Goal: Task Accomplishment & Management: Complete application form

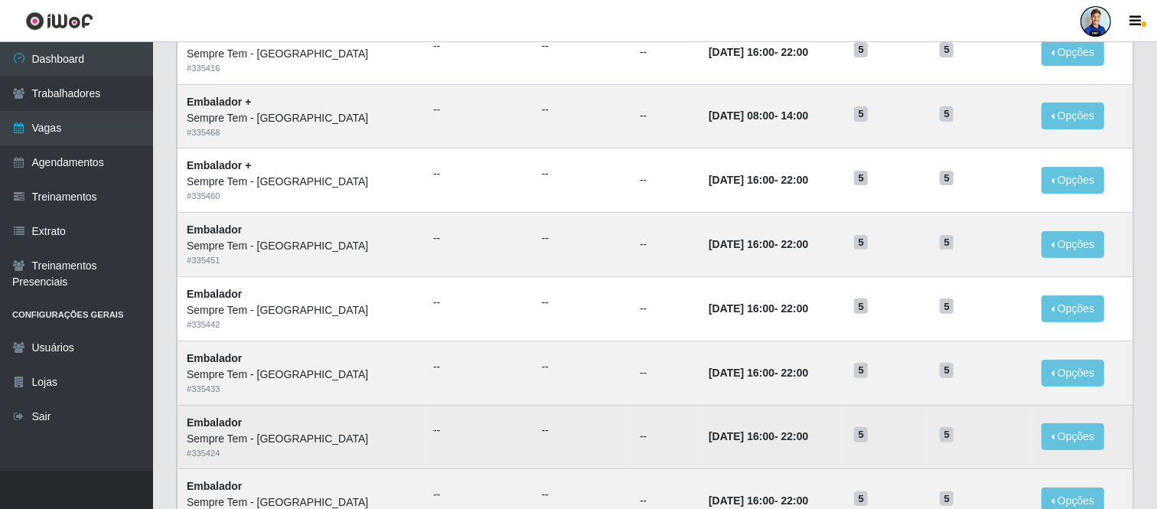
scroll to position [363, 0]
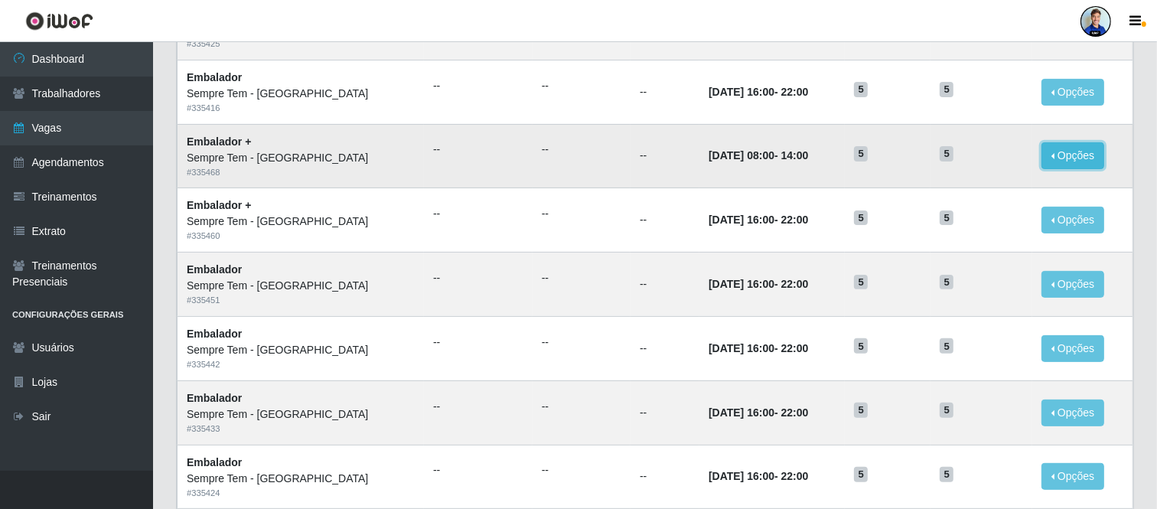
click at [1069, 151] on button "Opções" at bounding box center [1073, 155] width 63 height 27
click at [961, 163] on link "Editar" at bounding box center [956, 158] width 44 height 12
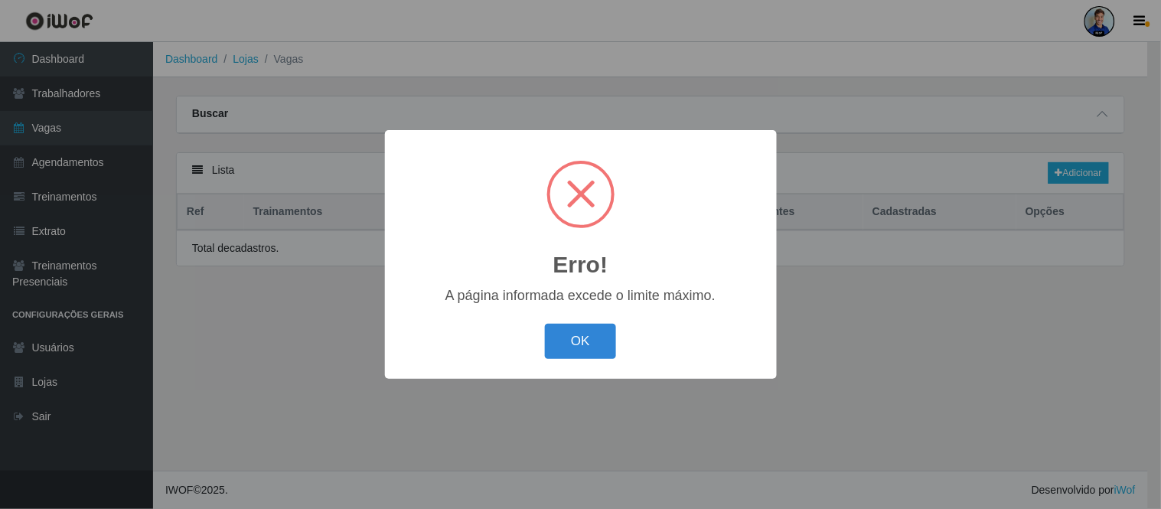
click at [592, 340] on button "OK" at bounding box center [580, 342] width 71 height 36
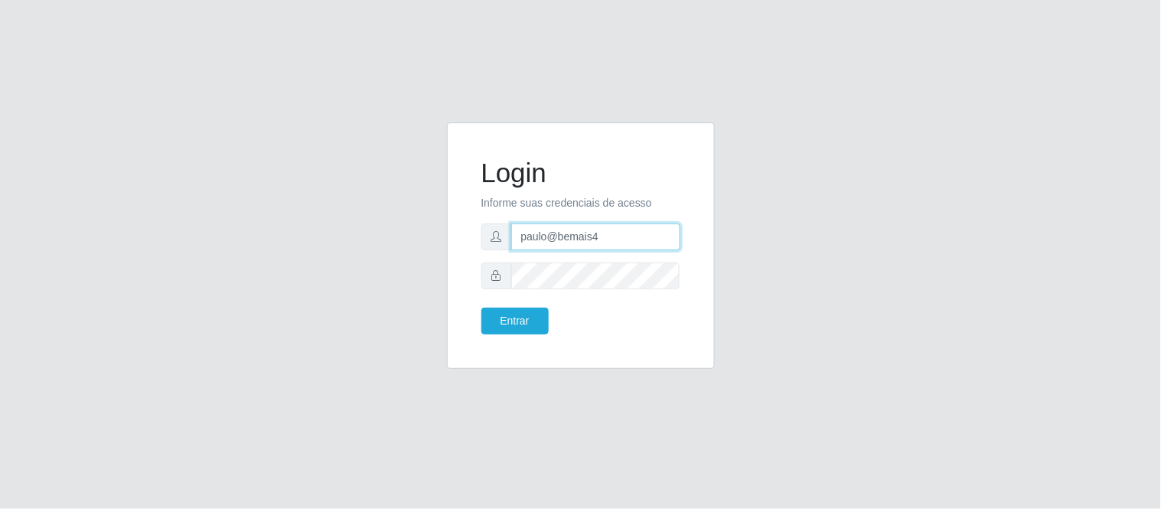
drag, startPoint x: 0, startPoint y: 0, endPoint x: 496, endPoint y: 245, distance: 553.2
click at [496, 245] on div "paulo@bemais4" at bounding box center [580, 237] width 199 height 27
type input "c"
type input "juliomarques@carone"
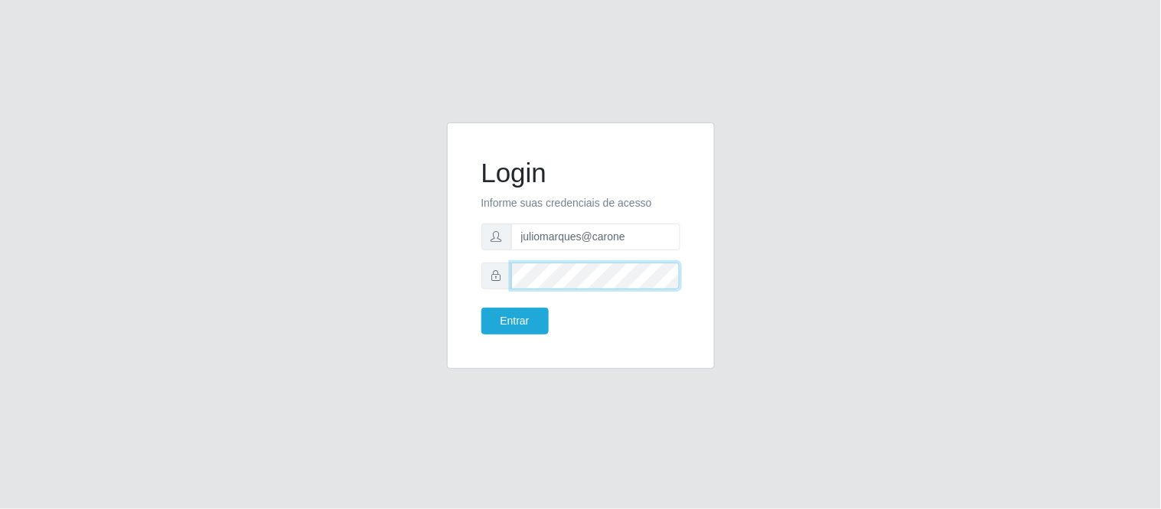
click at [488, 266] on div at bounding box center [580, 276] width 199 height 27
click at [481, 308] on button "Entrar" at bounding box center [514, 321] width 67 height 27
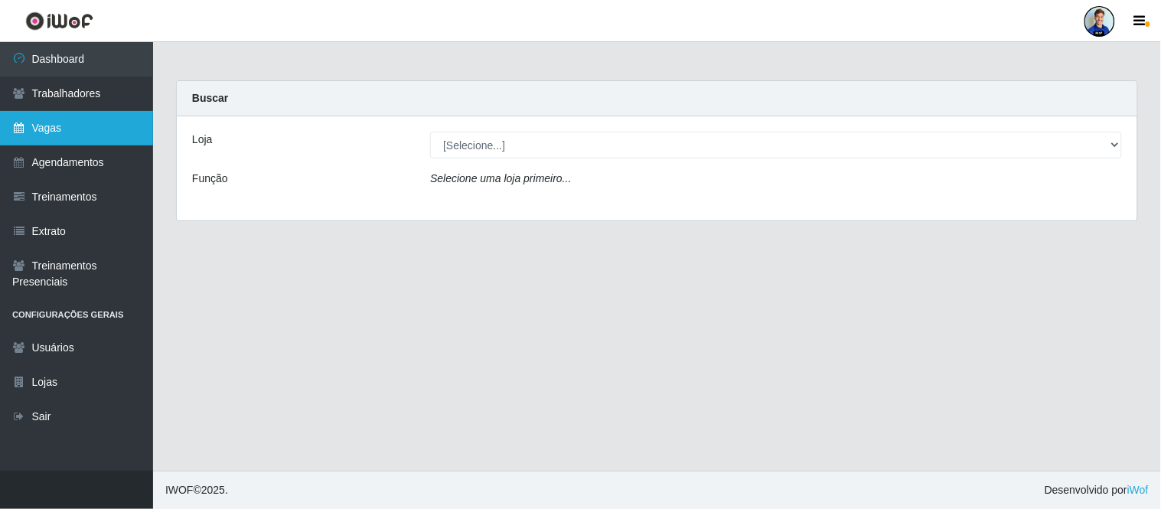
click at [69, 143] on link "Vagas" at bounding box center [76, 128] width 153 height 34
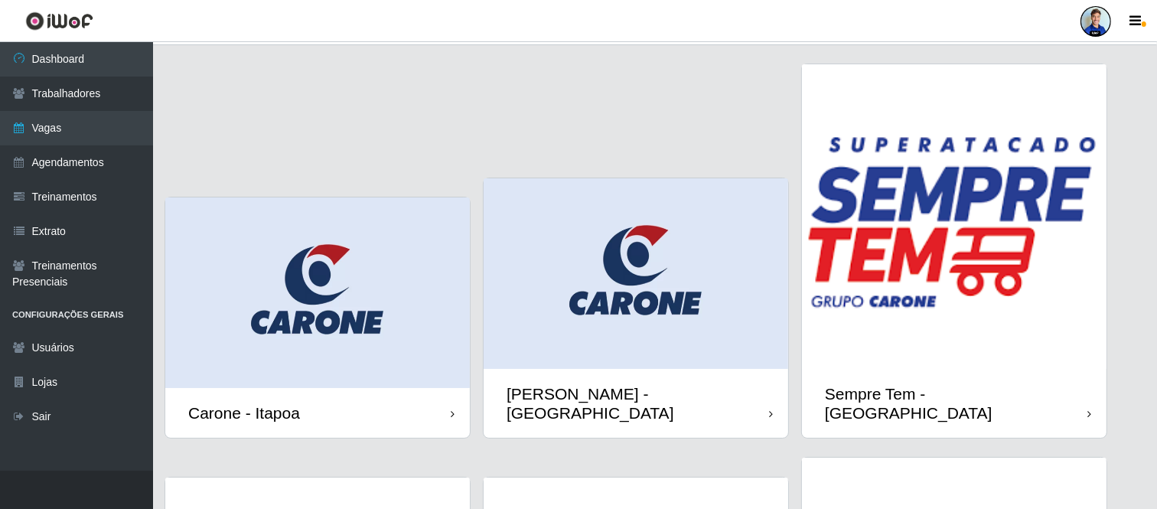
scroll to position [33, 0]
click at [916, 240] on img at bounding box center [954, 216] width 305 height 305
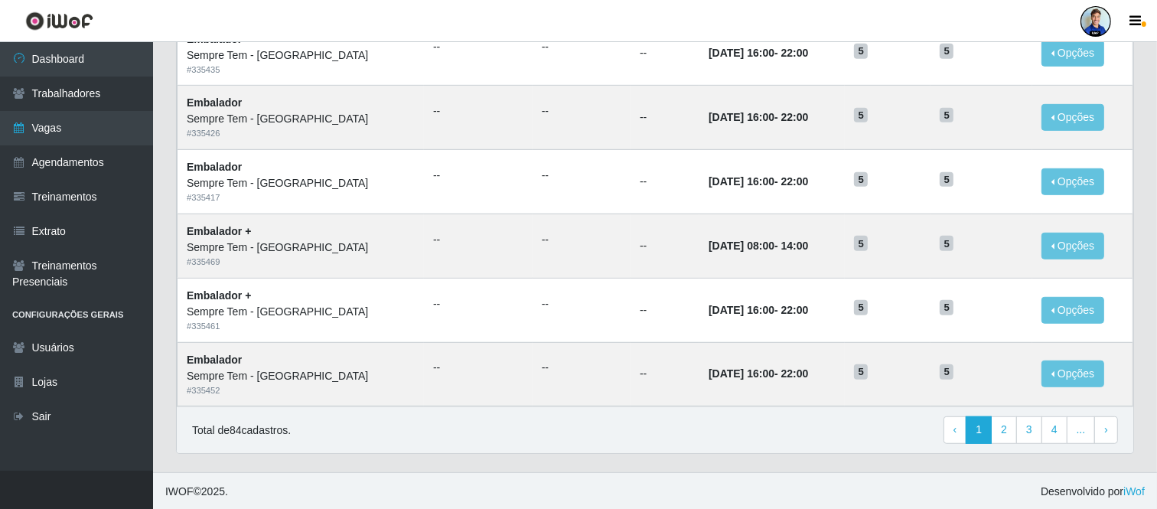
scroll to position [784, 0]
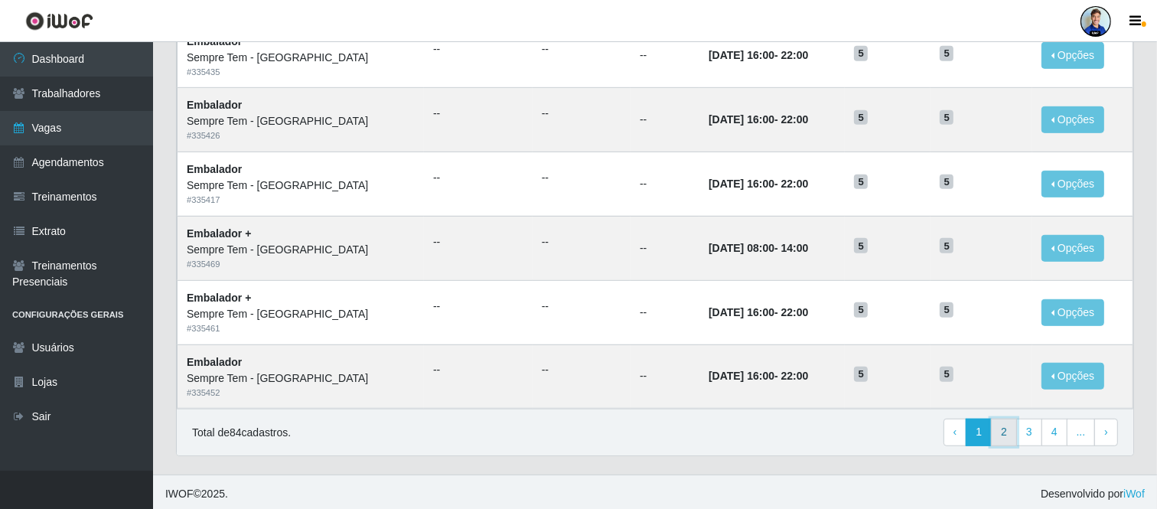
click at [1004, 432] on link "2" at bounding box center [1004, 433] width 26 height 28
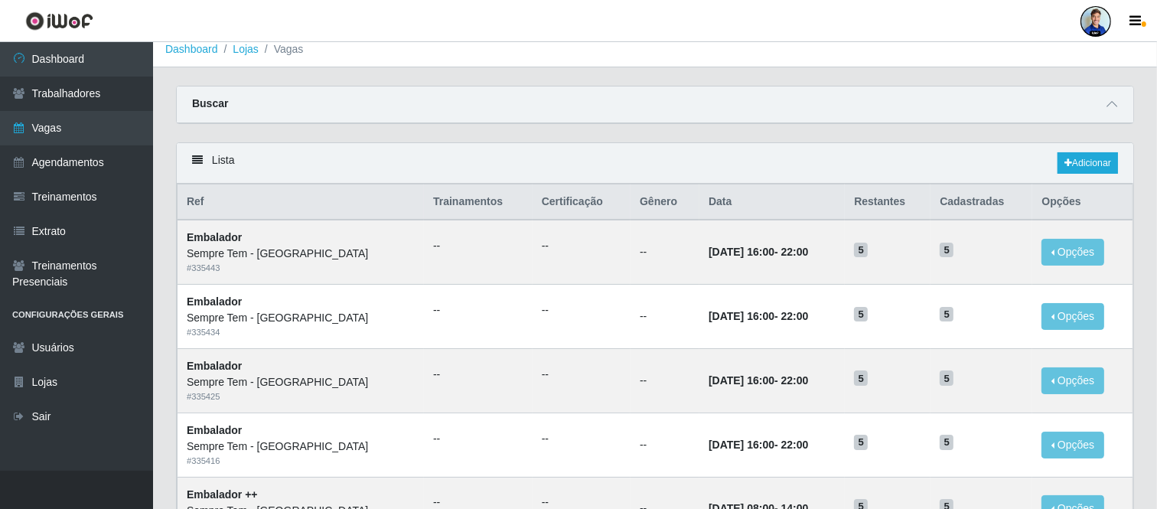
scroll to position [11, 0]
click at [1092, 155] on link "Adicionar" at bounding box center [1088, 162] width 60 height 21
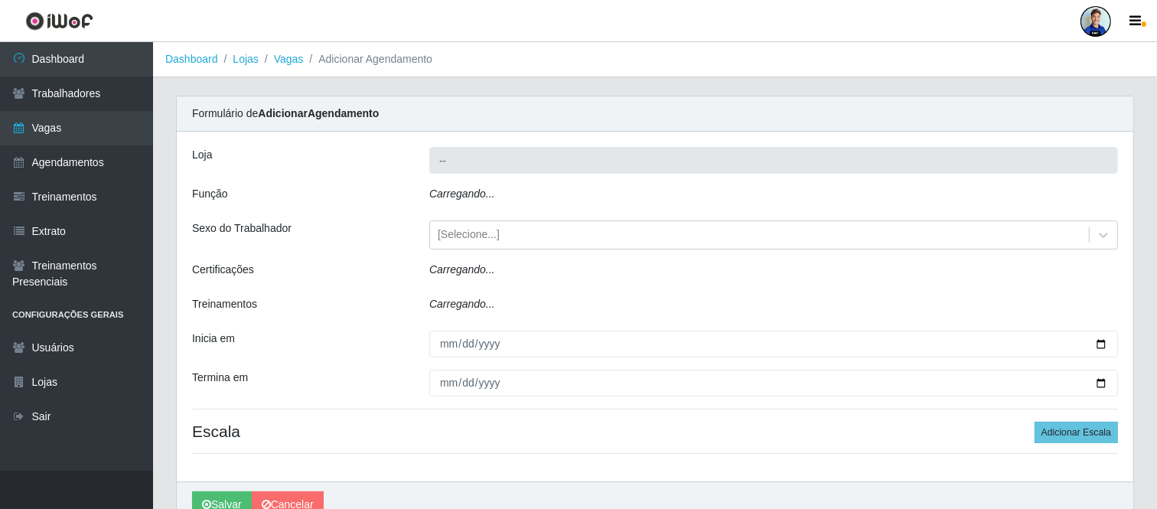
type input "Sempre Tem - [GEOGRAPHIC_DATA]"
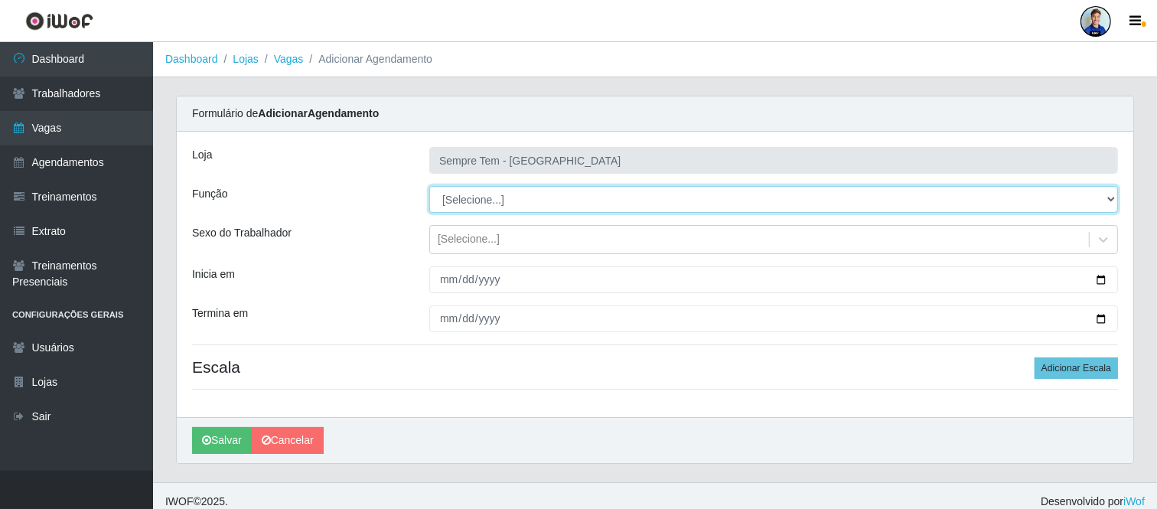
click at [462, 201] on select "[Selecione...] Embalador Embalador + Embalador ++ Repositor Repositor + Reposit…" at bounding box center [773, 199] width 689 height 27
select select "24"
click at [429, 186] on select "[Selecione...] Embalador Embalador + Embalador ++ Repositor Repositor + Reposit…" at bounding box center [773, 199] width 689 height 27
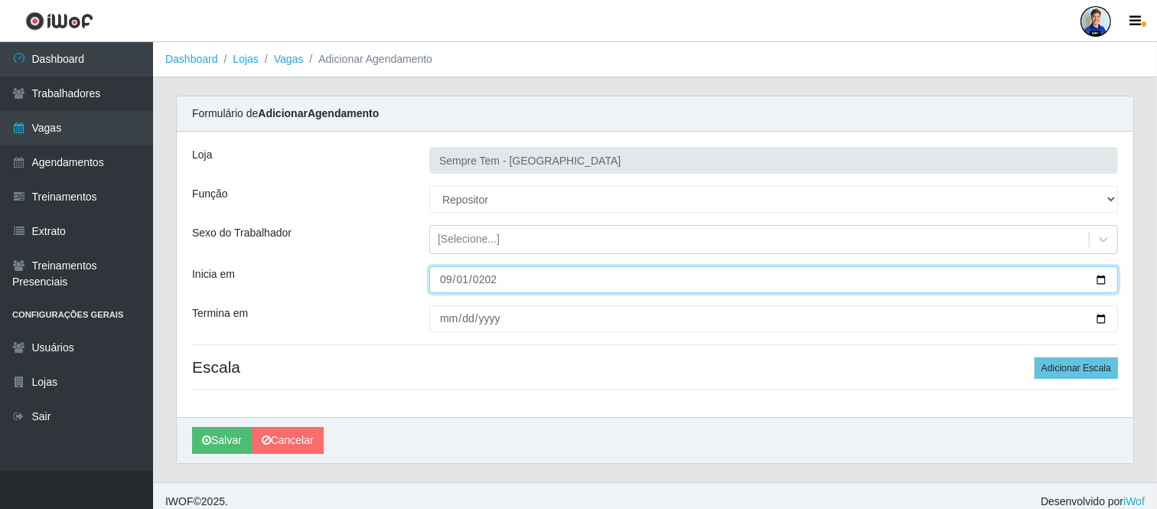
type input "2025-09-01"
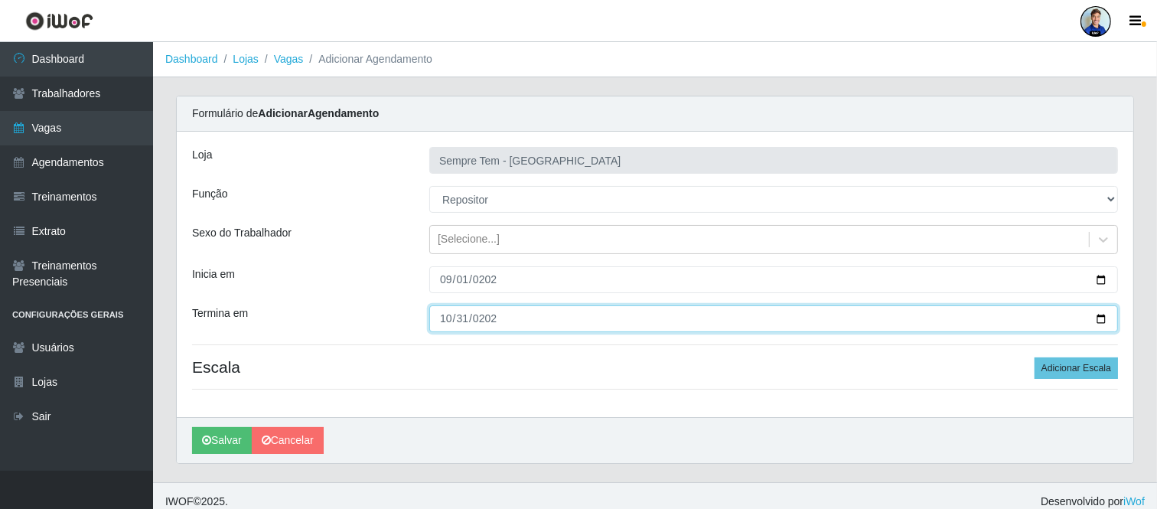
type input "2025-10-31"
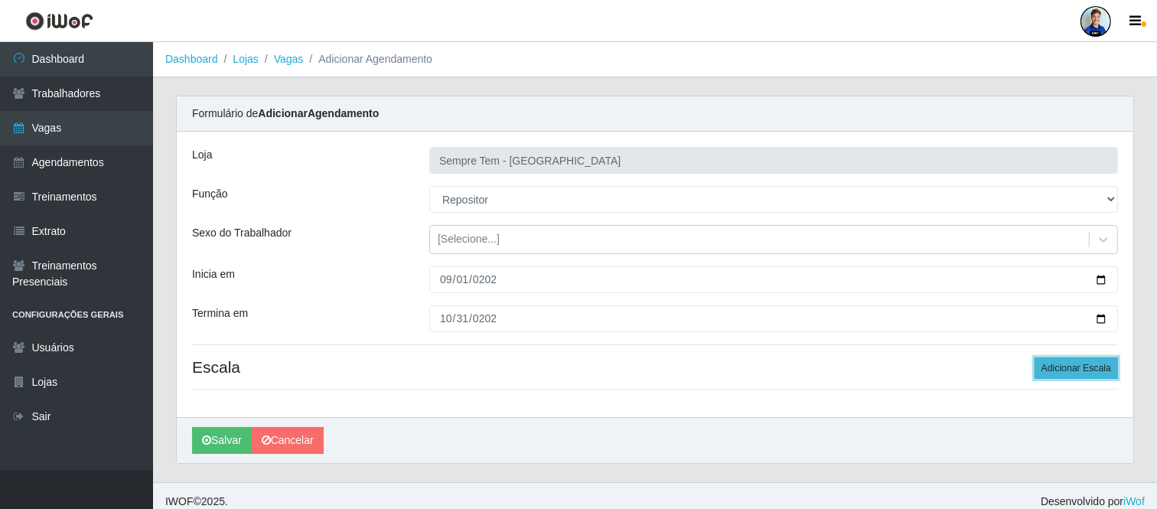
click at [1080, 368] on button "Adicionar Escala" at bounding box center [1076, 367] width 83 height 21
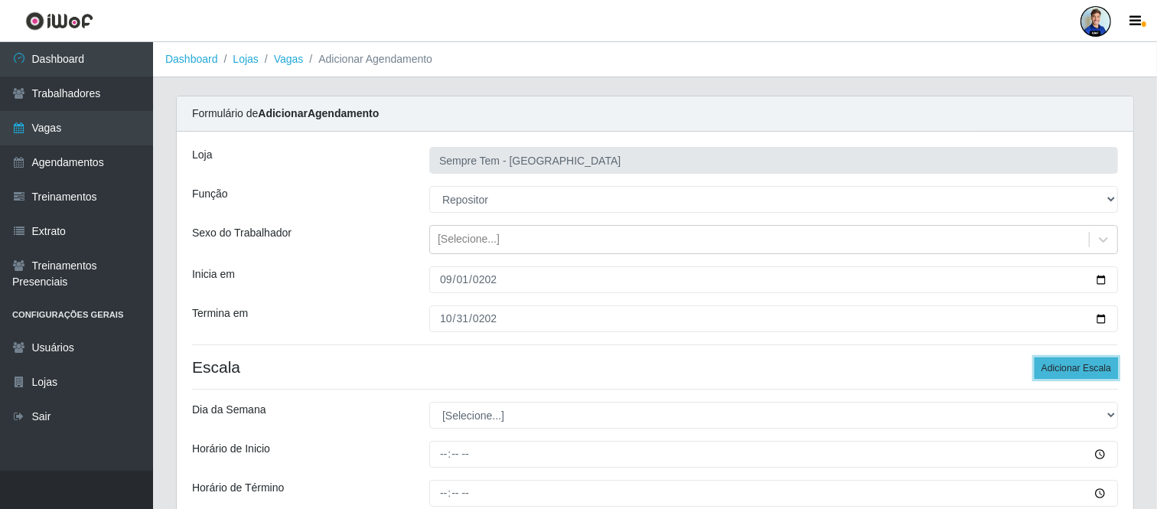
click at [1087, 360] on button "Adicionar Escala" at bounding box center [1076, 367] width 83 height 21
click at [1088, 364] on button "Adicionar Escala" at bounding box center [1076, 367] width 83 height 21
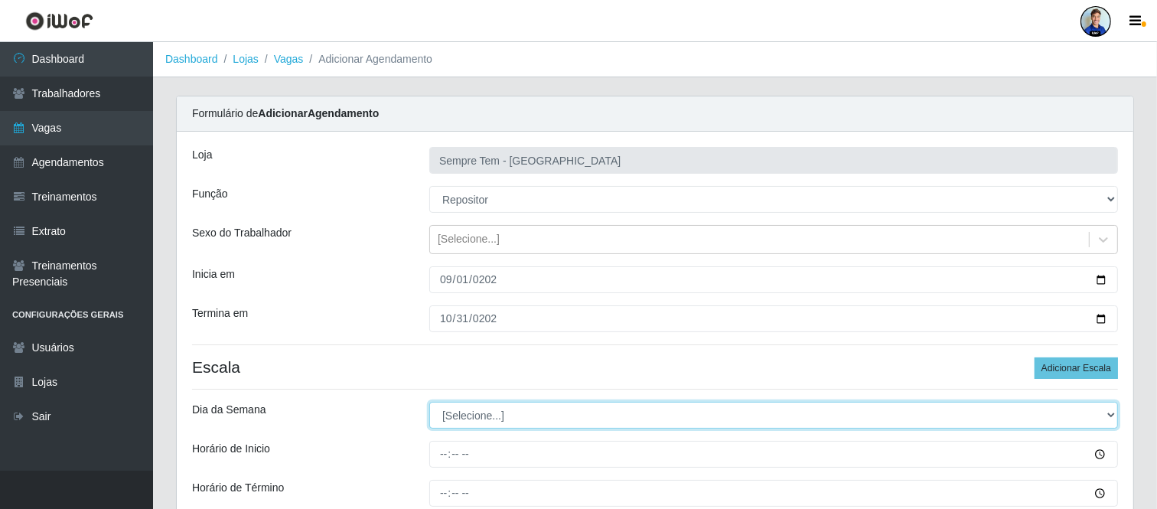
click at [564, 426] on select "[Selecione...] Segunda Terça Quarta Quinta Sexta Sábado Domingo" at bounding box center [773, 415] width 689 height 27
select select "1"
click at [429, 402] on select "[Selecione...] Segunda Terça Quarta Quinta Sexta Sábado Domingo" at bounding box center [773, 415] width 689 height 27
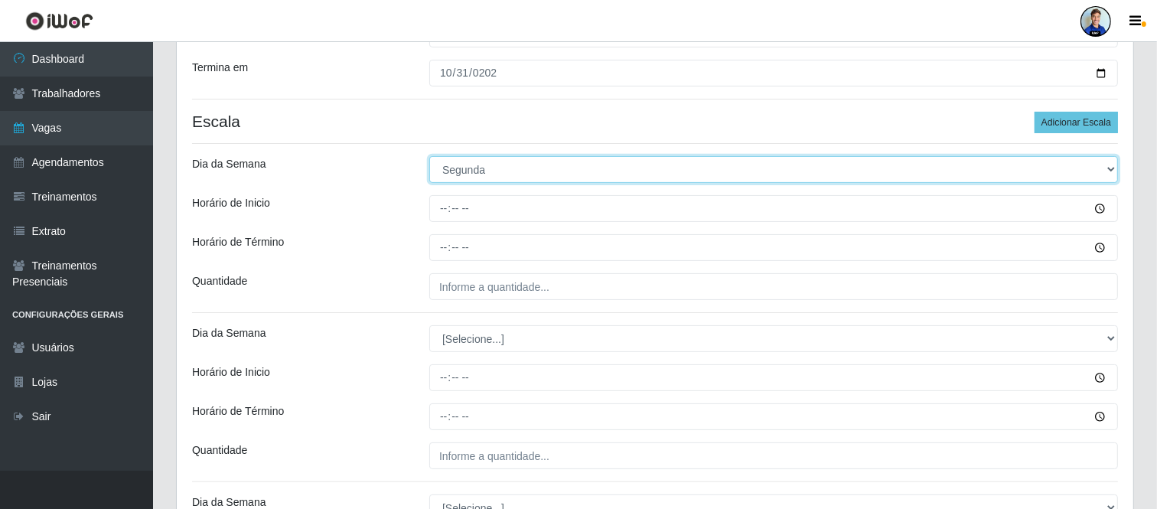
scroll to position [255, 0]
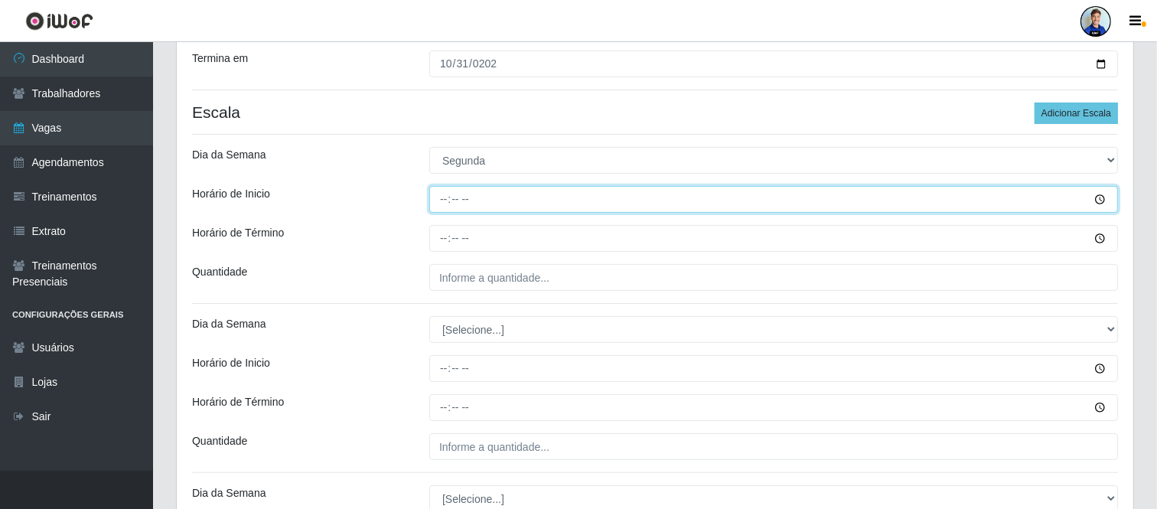
click at [440, 200] on input "Horário de Inicio" at bounding box center [773, 199] width 689 height 27
type input "16:00"
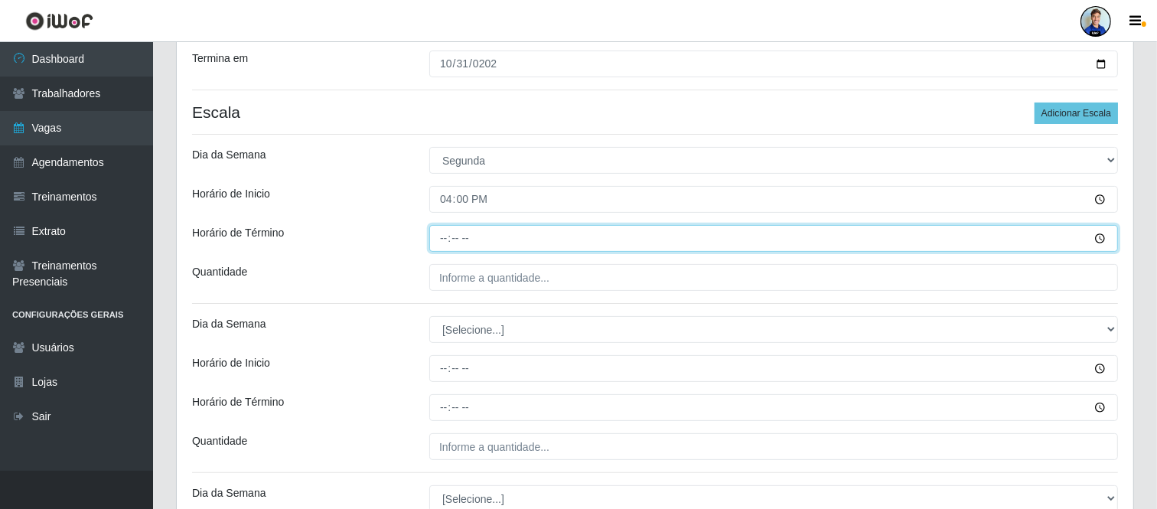
type input "22:00"
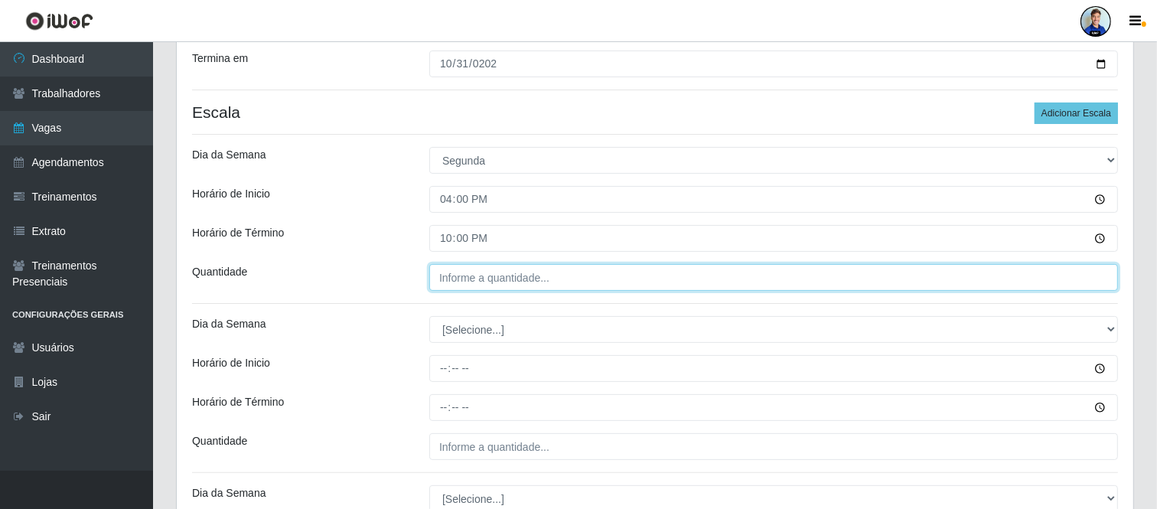
type input "___"
type input "5__"
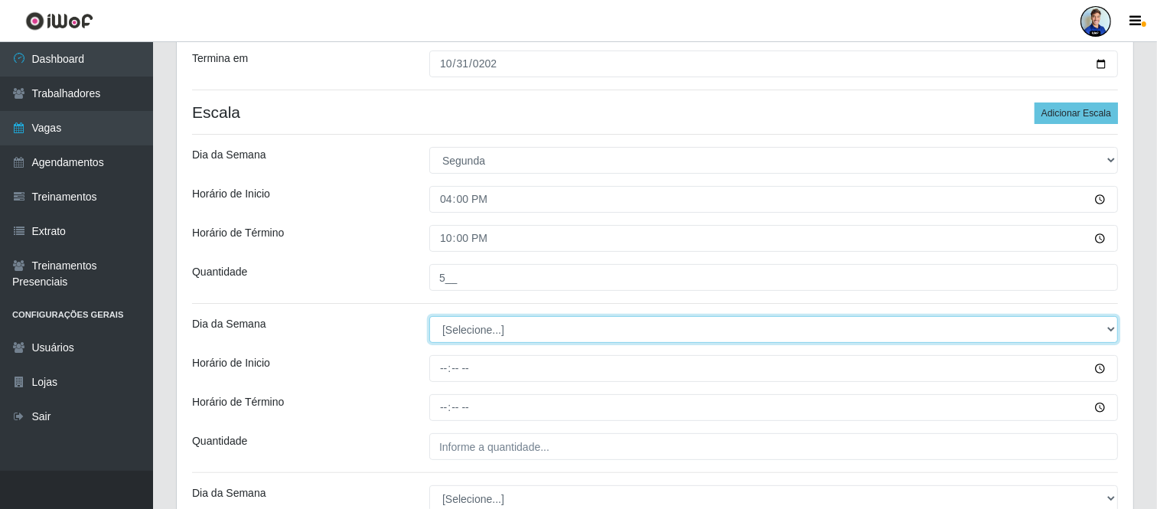
click at [483, 321] on select "[Selecione...] Segunda Terça Quarta Quinta Sexta Sábado Domingo" at bounding box center [773, 329] width 689 height 27
select select "2"
click at [429, 316] on select "[Selecione...] Segunda Terça Quarta Quinta Sexta Sábado Domingo" at bounding box center [773, 329] width 689 height 27
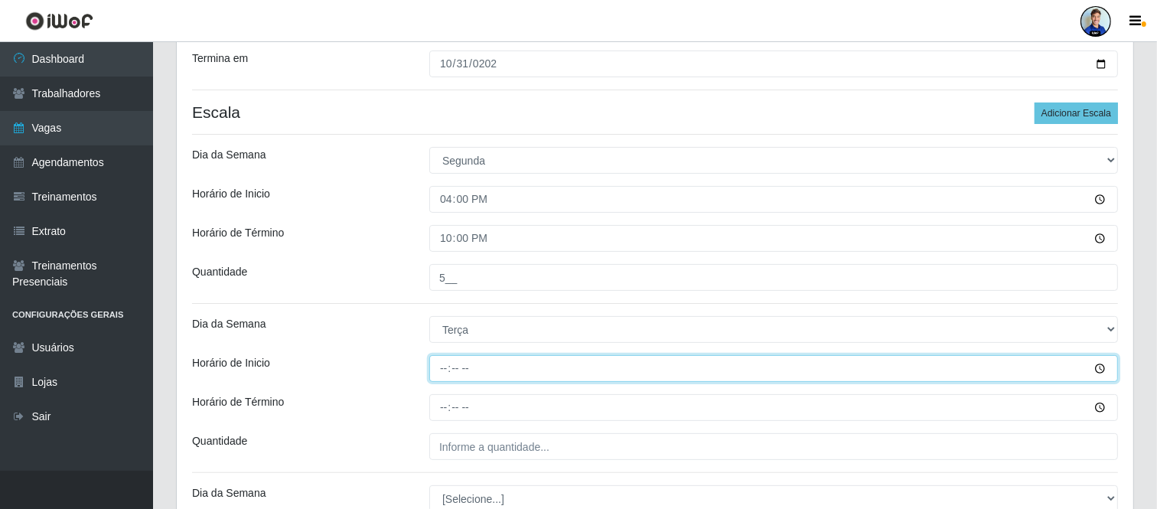
type input "16:00"
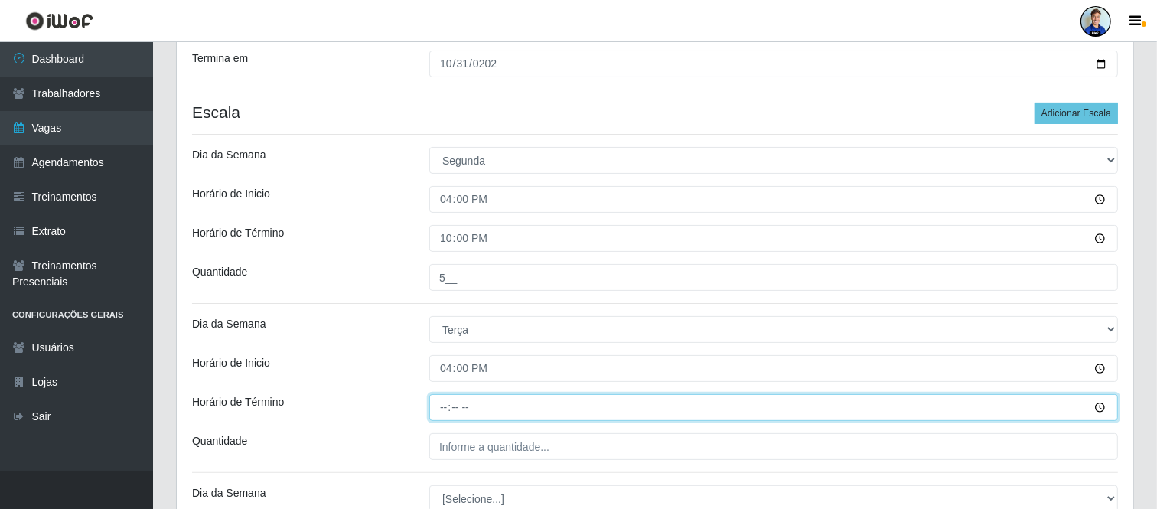
type input "22:00"
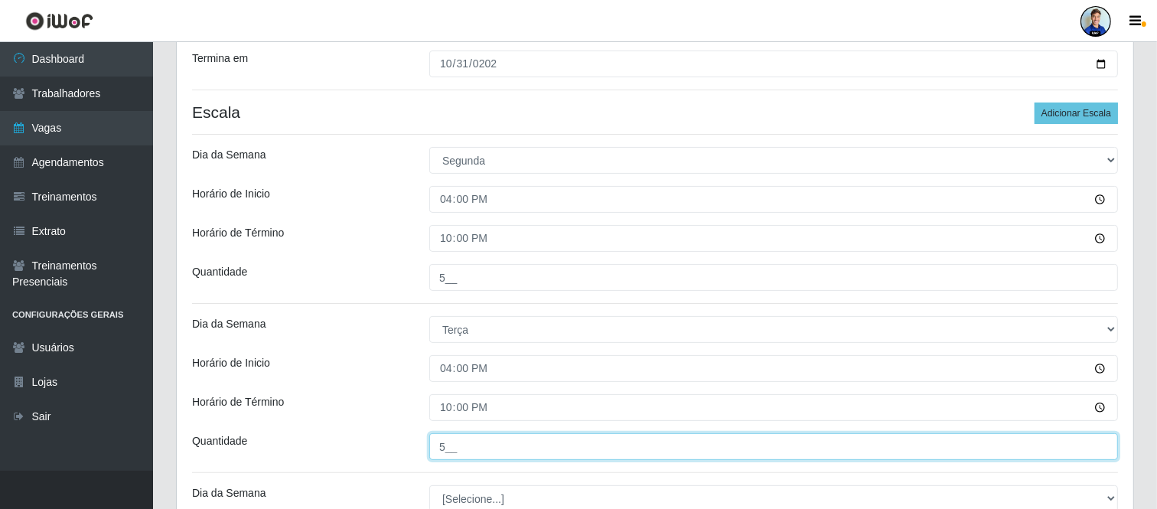
type input "5__"
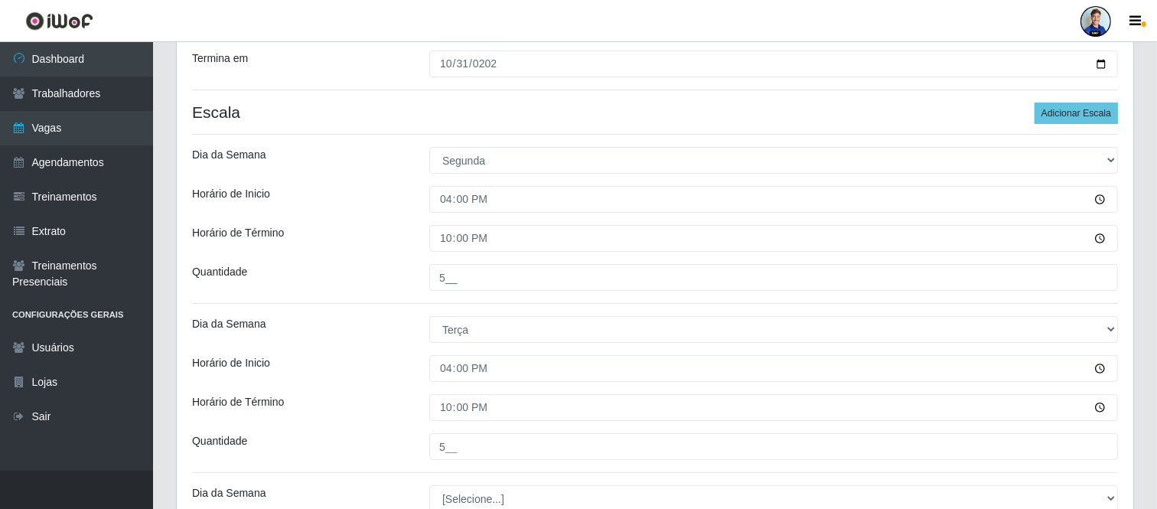
click at [354, 323] on div "Dia da Semana" at bounding box center [299, 329] width 237 height 27
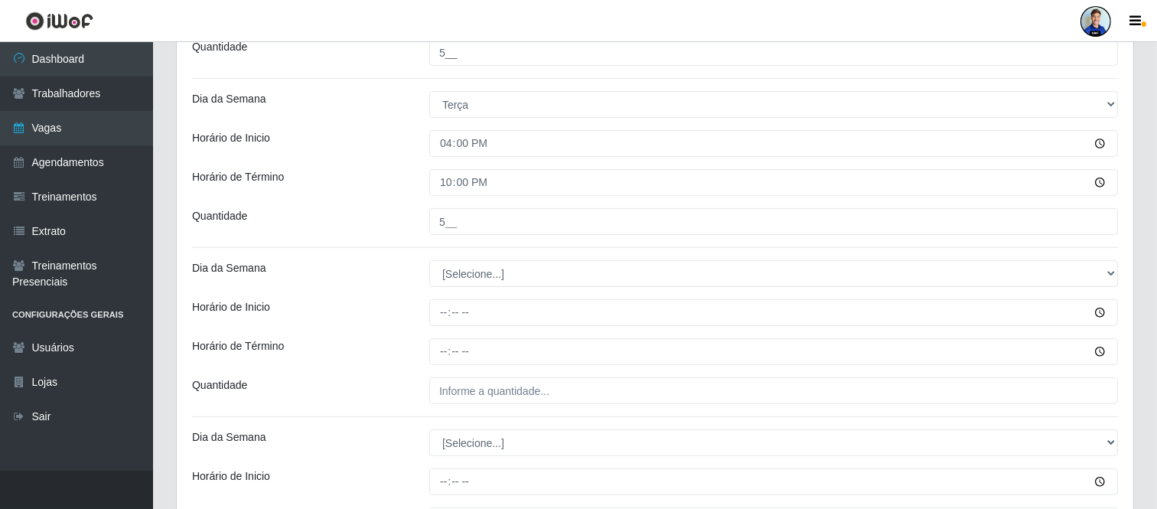
scroll to position [510, 0]
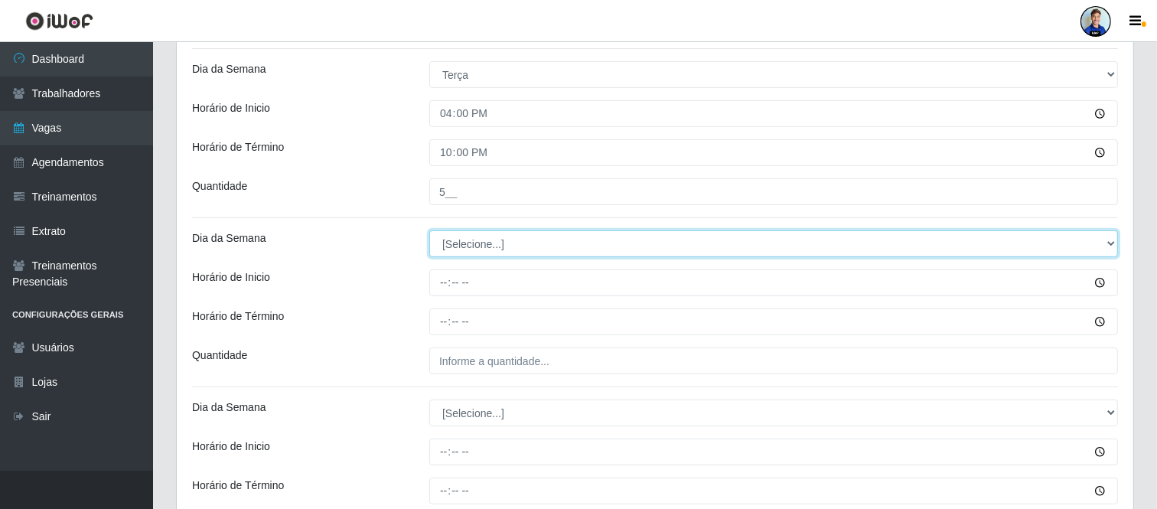
click at [494, 246] on select "[Selecione...] Segunda Terça Quarta Quinta Sexta Sábado Domingo" at bounding box center [773, 243] width 689 height 27
select select "3"
click at [429, 230] on select "[Selecione...] Segunda Terça Quarta Quinta Sexta Sábado Domingo" at bounding box center [773, 243] width 689 height 27
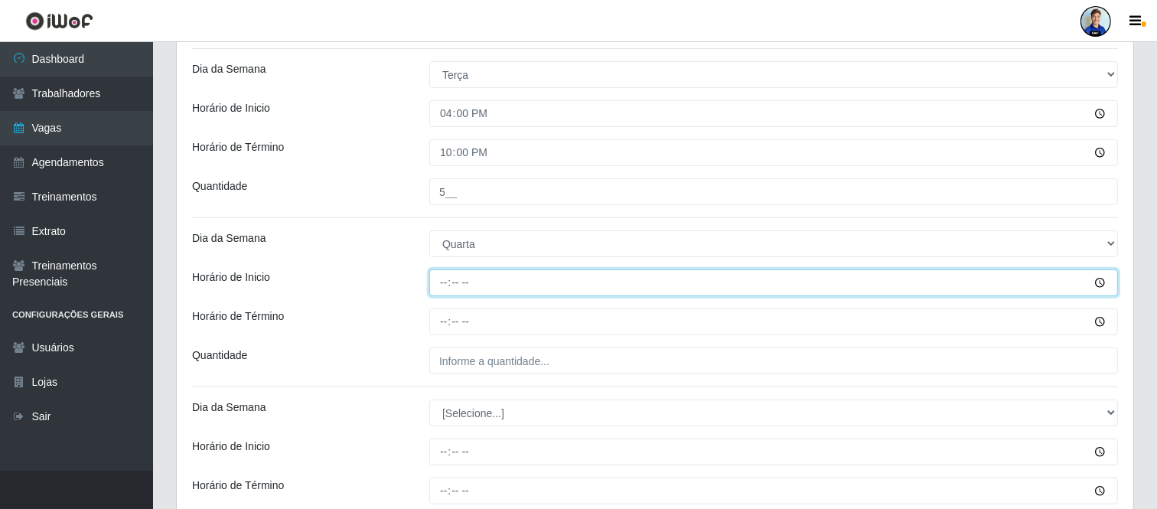
click at [449, 273] on input "Horário de Inicio" at bounding box center [773, 282] width 689 height 27
type input "16:00"
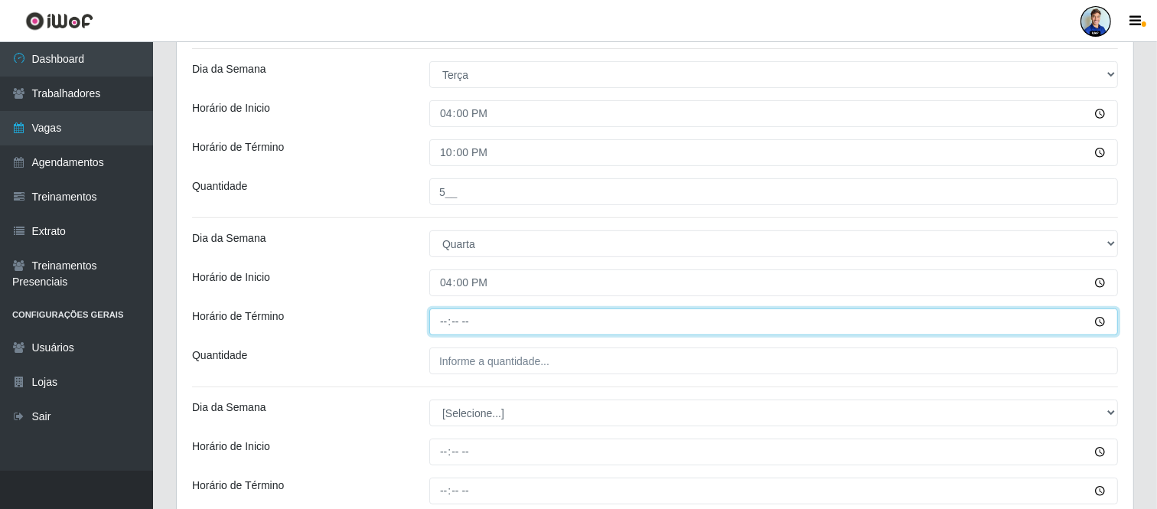
type input "22:00"
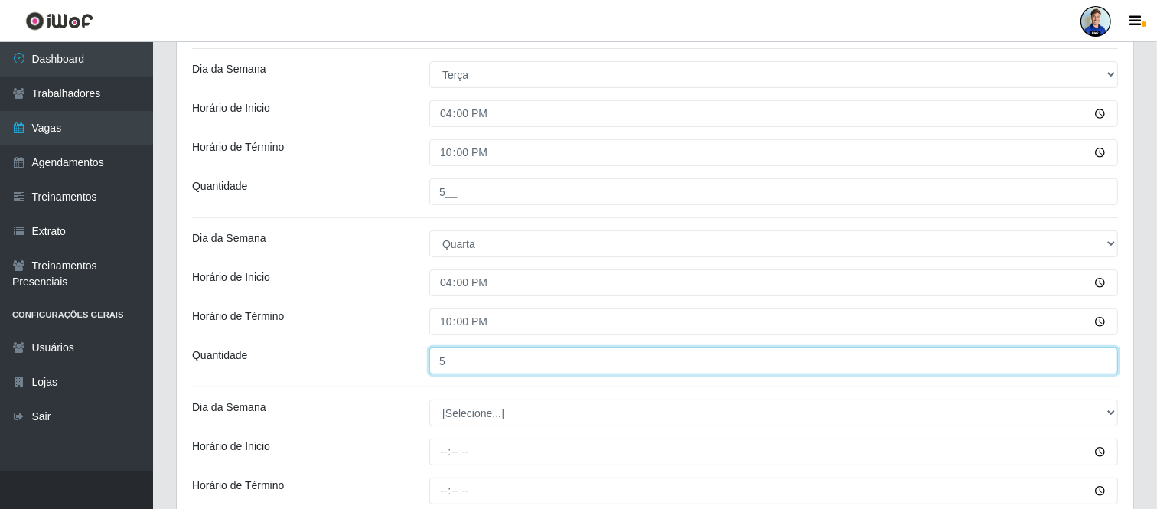
type input "5__"
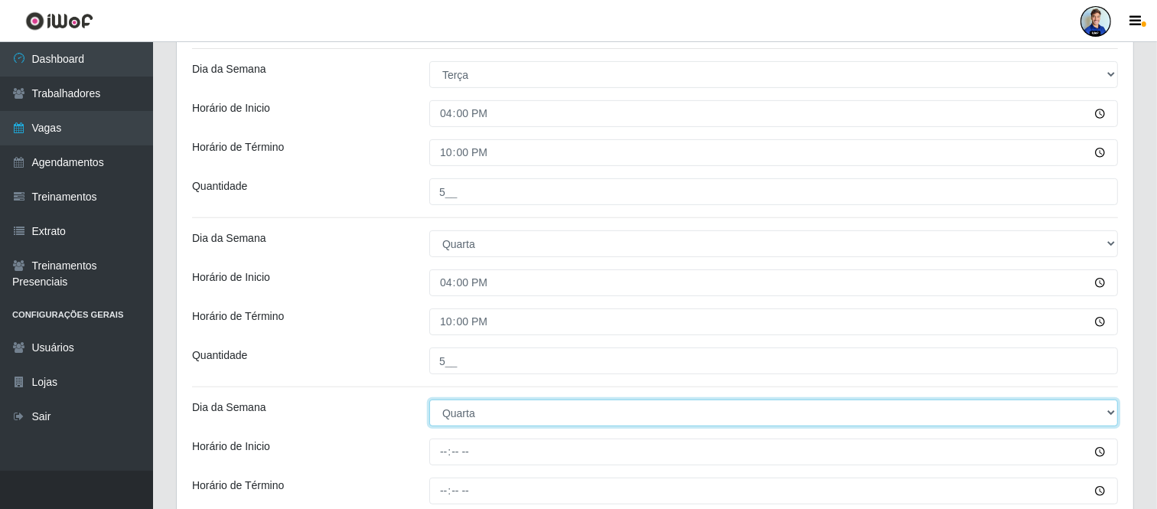
select select "4"
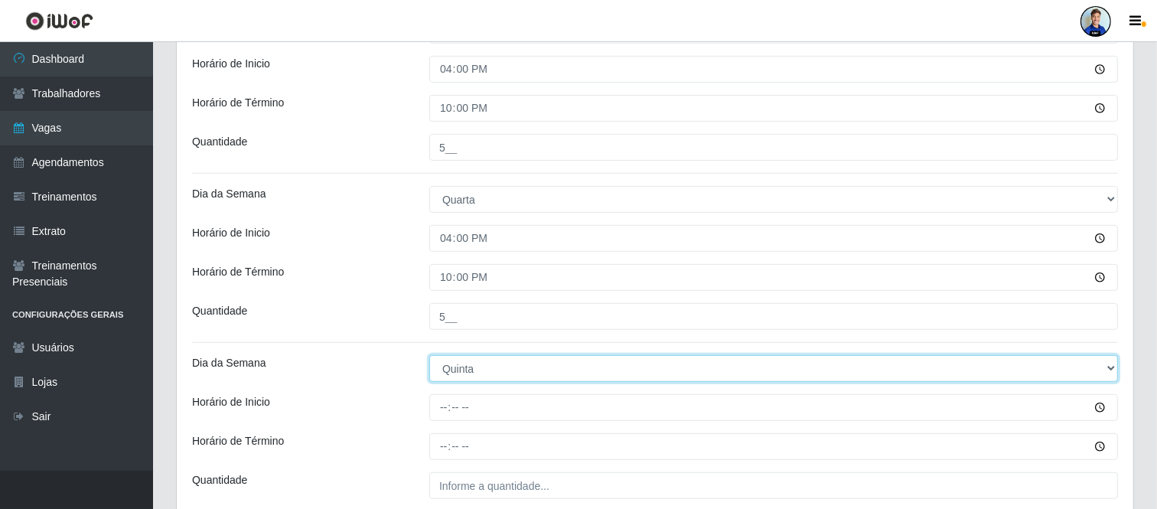
scroll to position [595, 0]
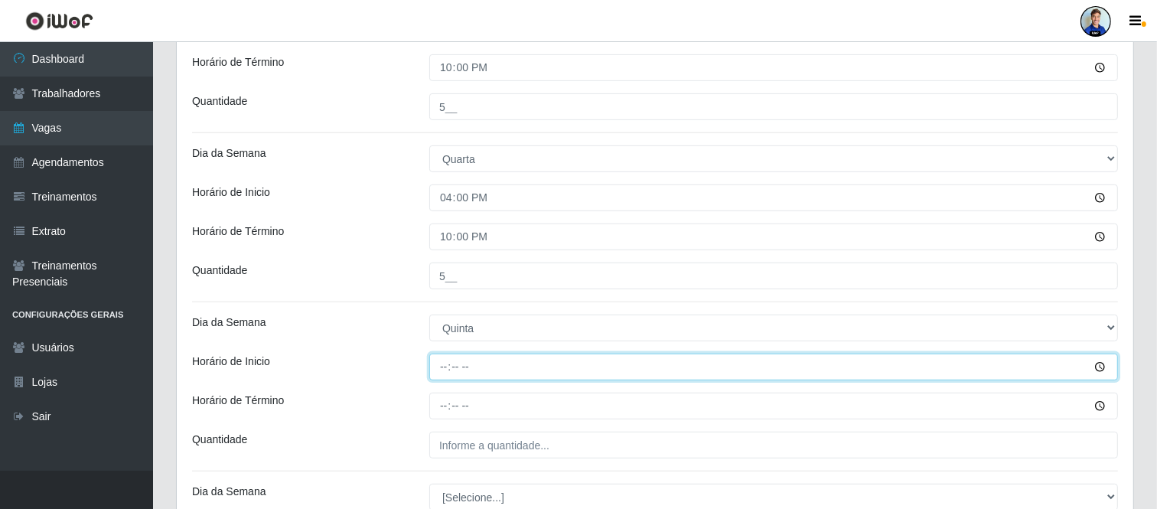
click at [449, 363] on input "Horário de Inicio" at bounding box center [773, 367] width 689 height 27
type input "16:00"
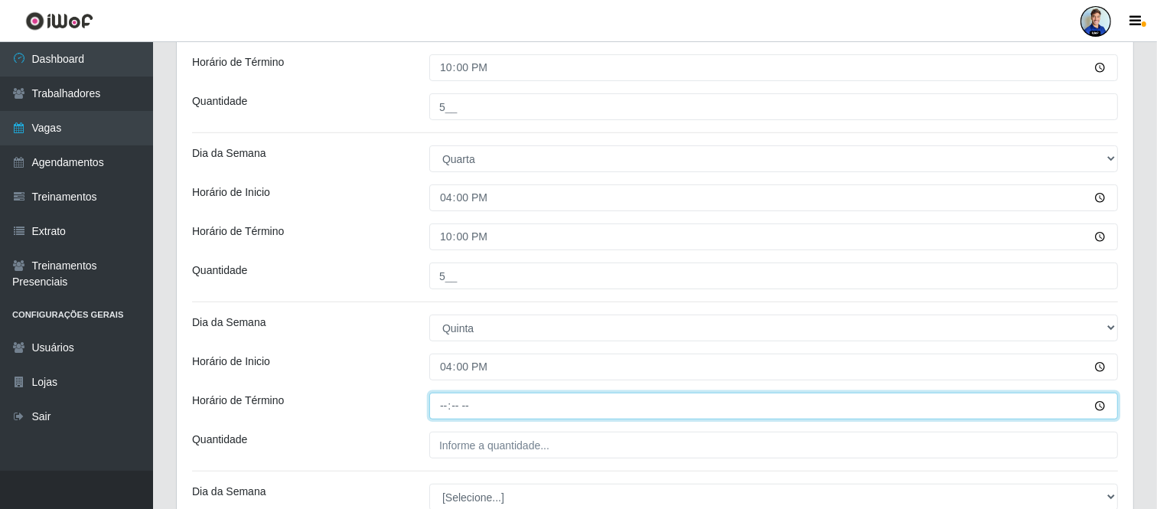
type input "22:00"
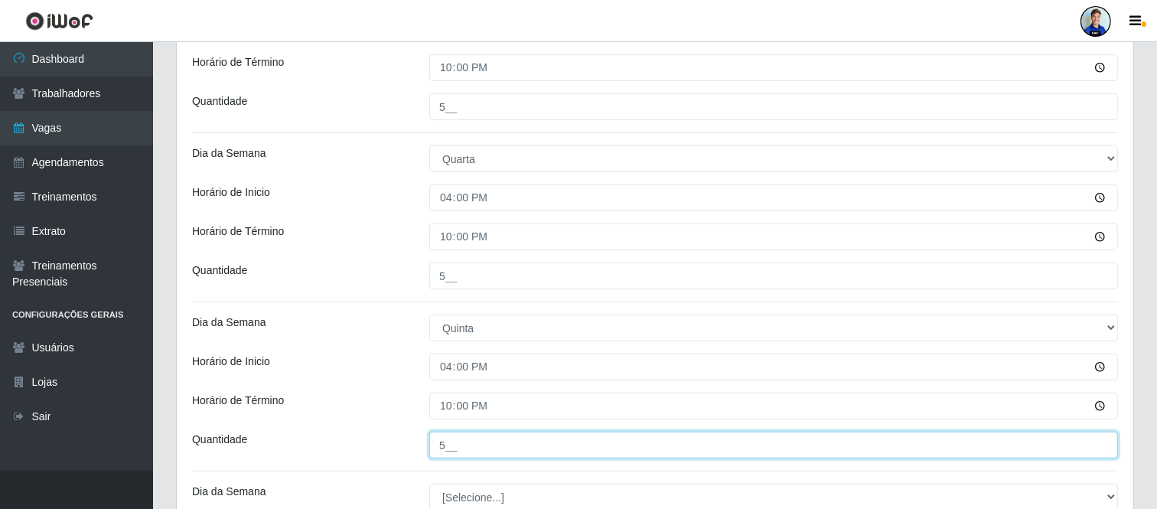
type input "5__"
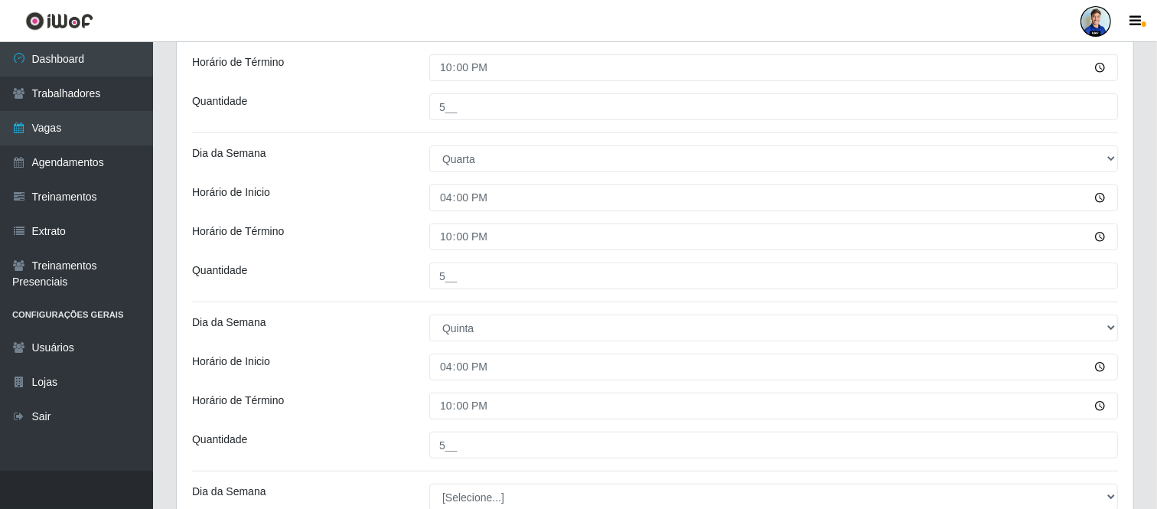
drag, startPoint x: 378, startPoint y: 301, endPoint x: 377, endPoint y: 289, distance: 12.3
click at [378, 300] on div "Loja Sempre Tem - Jardim Camburi Função [Selecione...] Embalador Embalador + Em…" at bounding box center [655, 102] width 957 height 1131
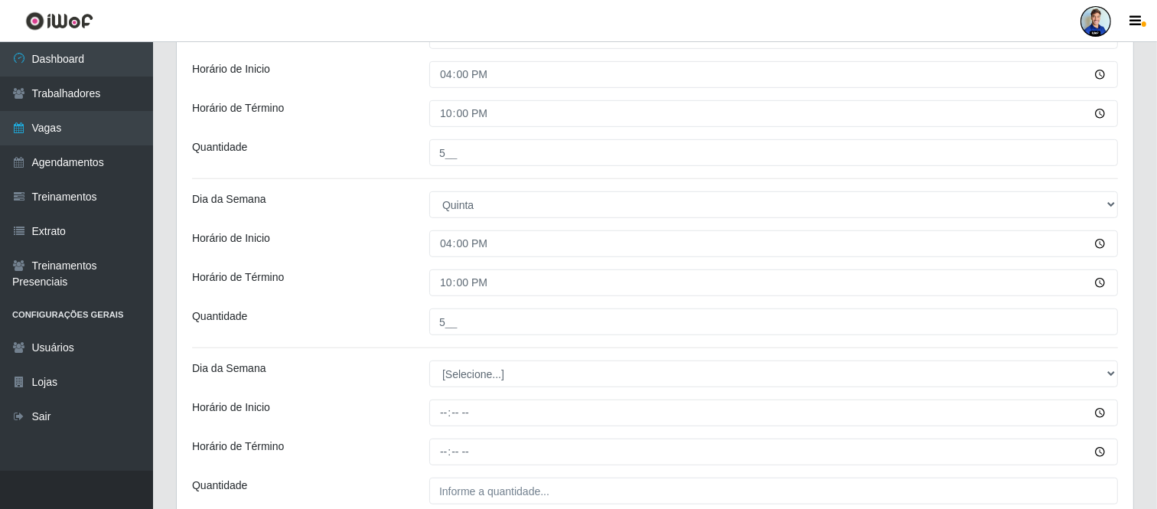
scroll to position [765, 0]
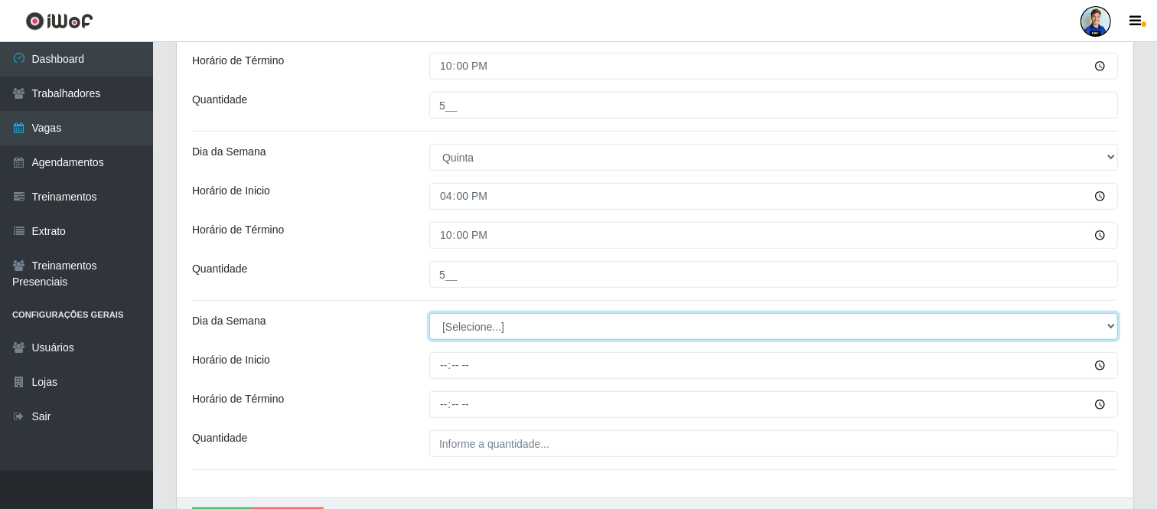
click at [478, 328] on select "[Selecione...] Segunda Terça Quarta Quinta Sexta Sábado Domingo" at bounding box center [773, 326] width 689 height 27
select select "5"
click at [429, 314] on select "[Selecione...] Segunda Terça Quarta Quinta Sexta Sábado Domingo" at bounding box center [773, 326] width 689 height 27
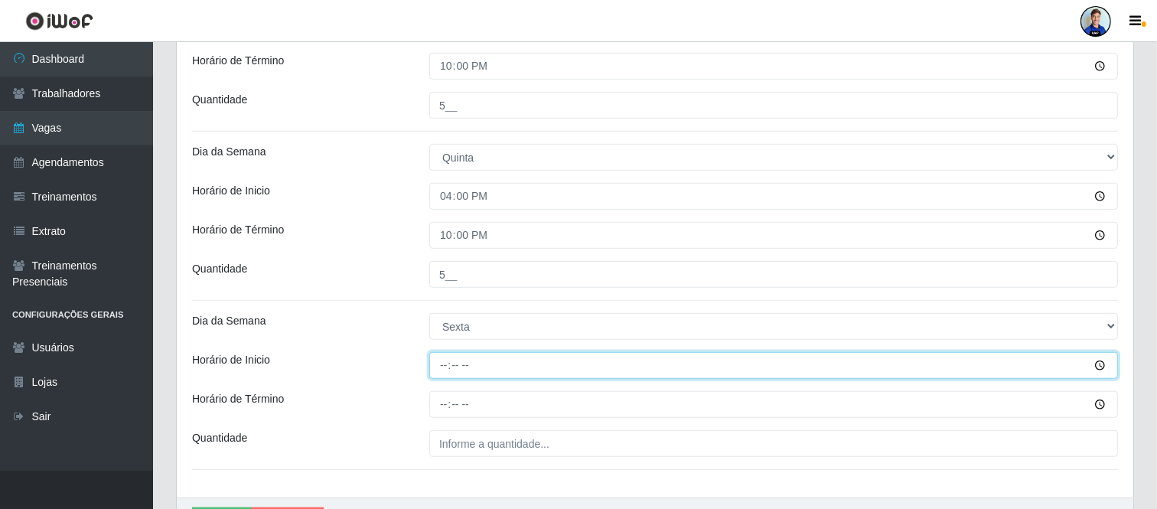
type input "16:00"
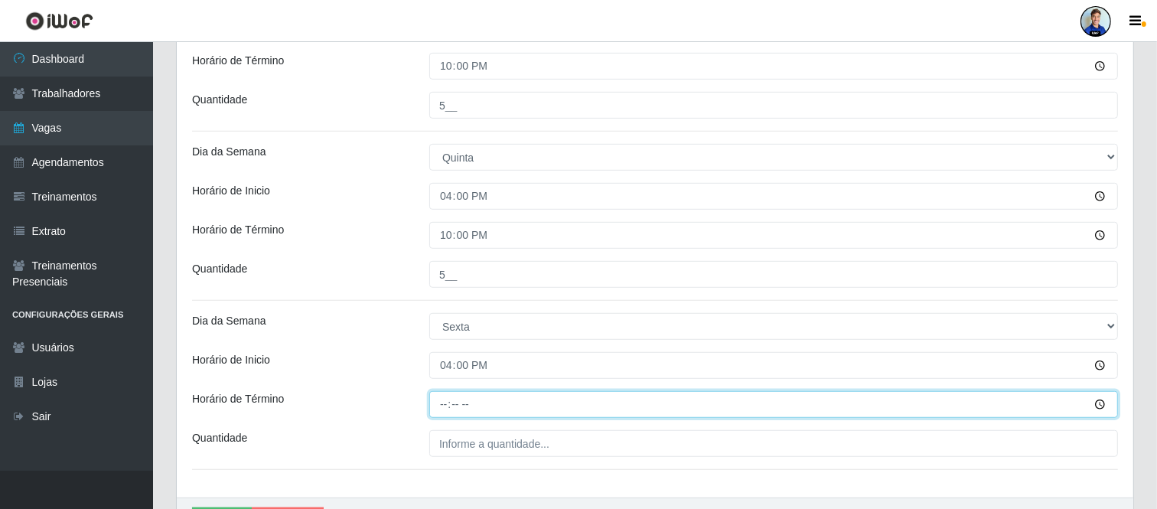
type input "22:00"
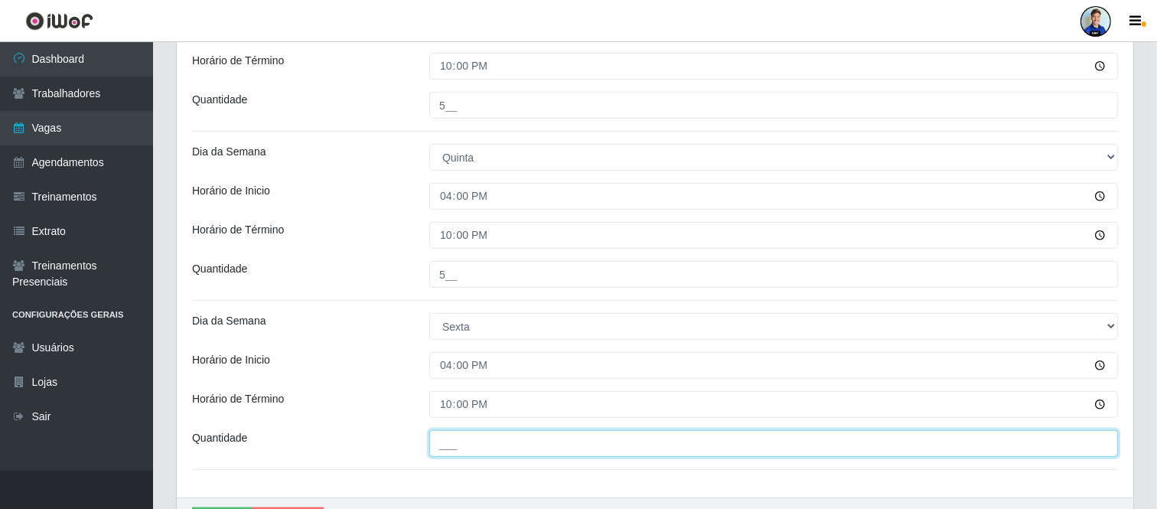
scroll to position [858, 0]
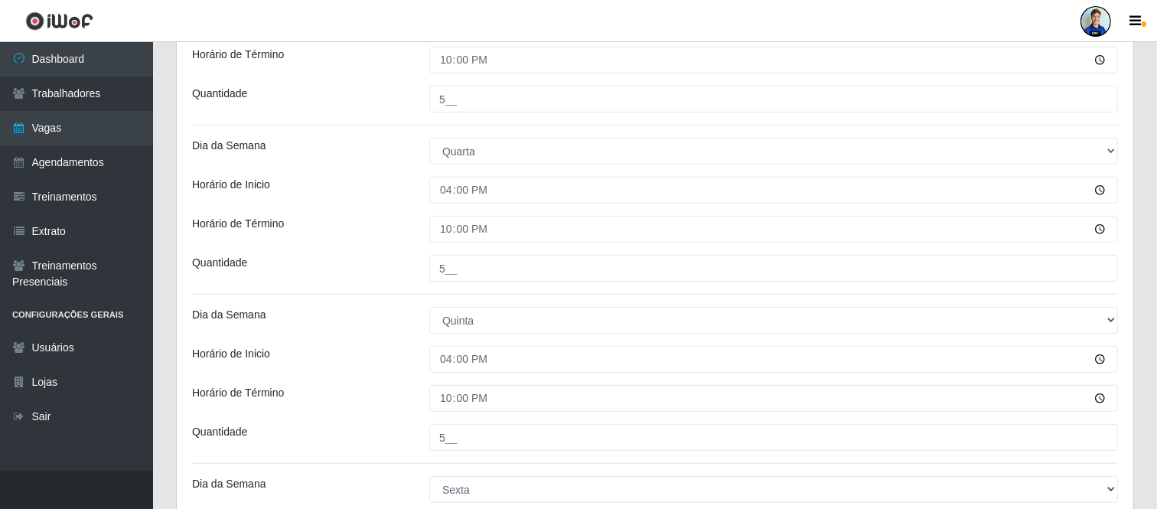
type input "5__"
drag, startPoint x: 378, startPoint y: 224, endPoint x: 388, endPoint y: 218, distance: 11.3
click at [384, 220] on div "Horário de Término" at bounding box center [299, 229] width 237 height 27
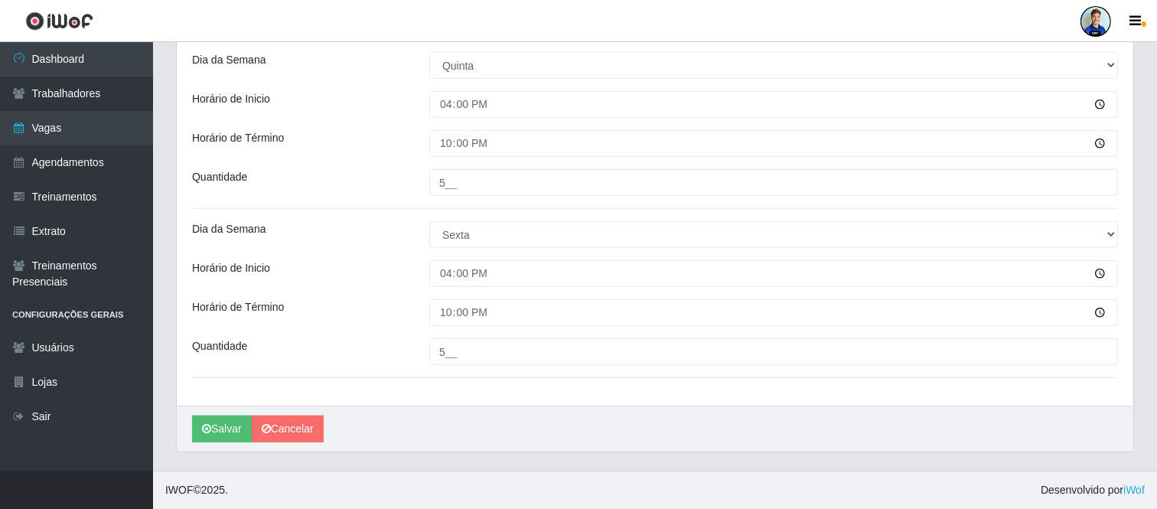
click at [232, 426] on button "Salvar" at bounding box center [222, 429] width 60 height 27
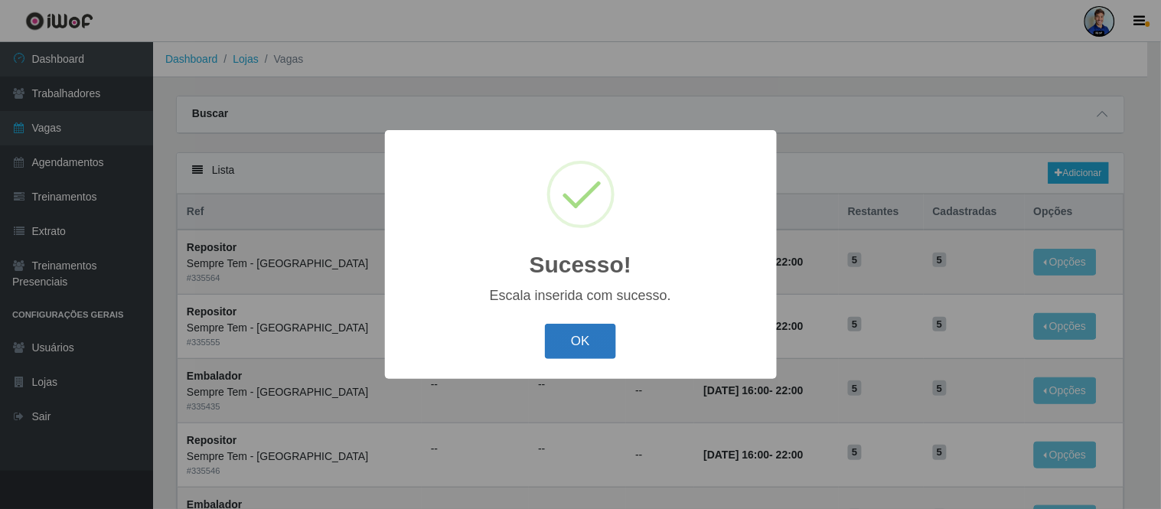
click at [572, 341] on button "OK" at bounding box center [580, 342] width 71 height 36
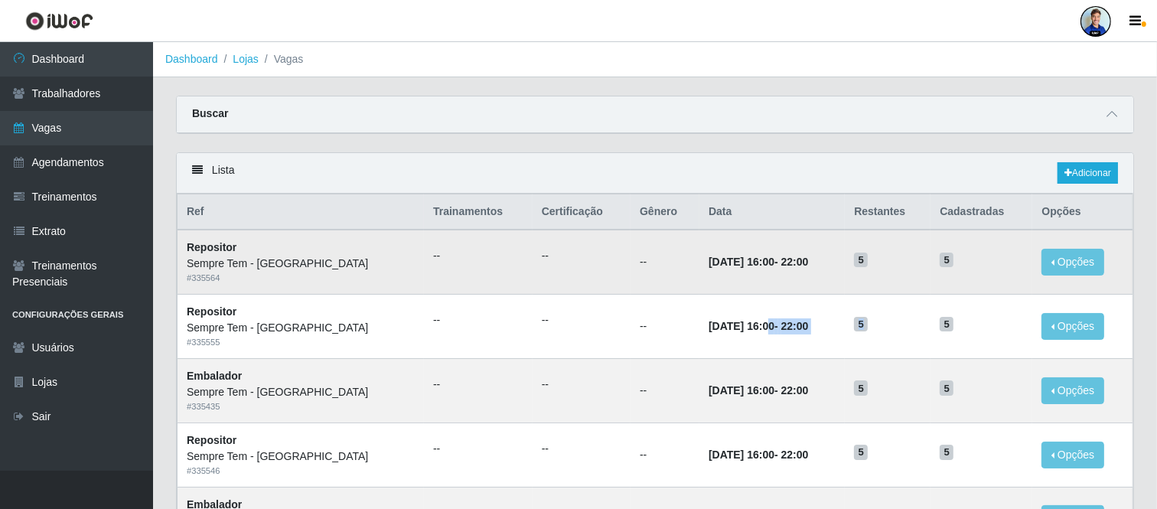
drag, startPoint x: 782, startPoint y: 326, endPoint x: 936, endPoint y: 289, distance: 158.4
click at [912, 295] on tr "Repositor Sempre Tem - Jardim Camburi # 335555 -- -- -- 22/10/2025, 16:00 - 22:…" at bounding box center [656, 327] width 956 height 64
click at [958, 178] on div "Lista Adicionar" at bounding box center [655, 173] width 957 height 41
click at [1080, 174] on link "Adicionar" at bounding box center [1088, 172] width 60 height 21
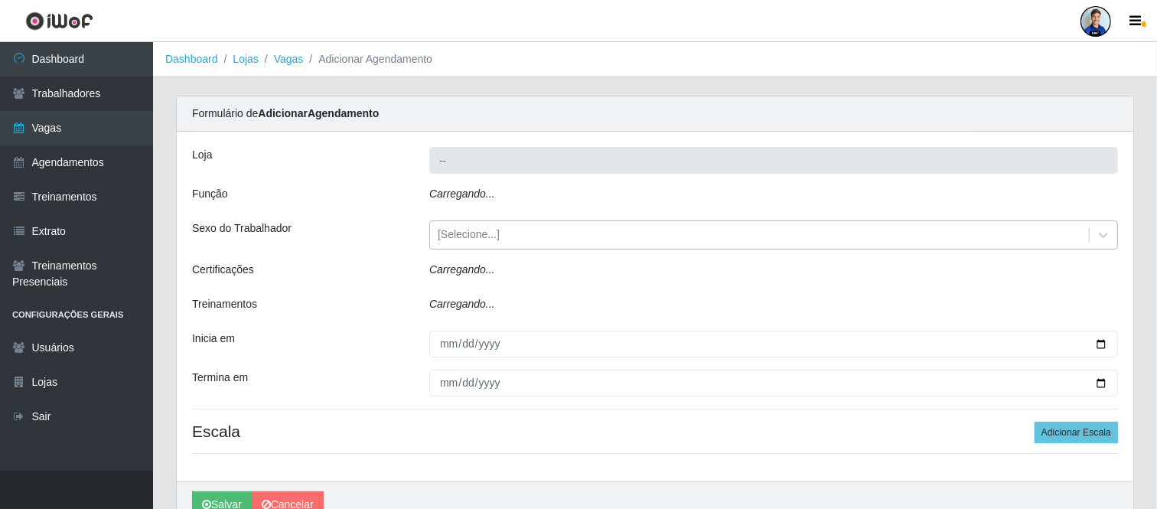
type input "Sempre Tem - [GEOGRAPHIC_DATA]"
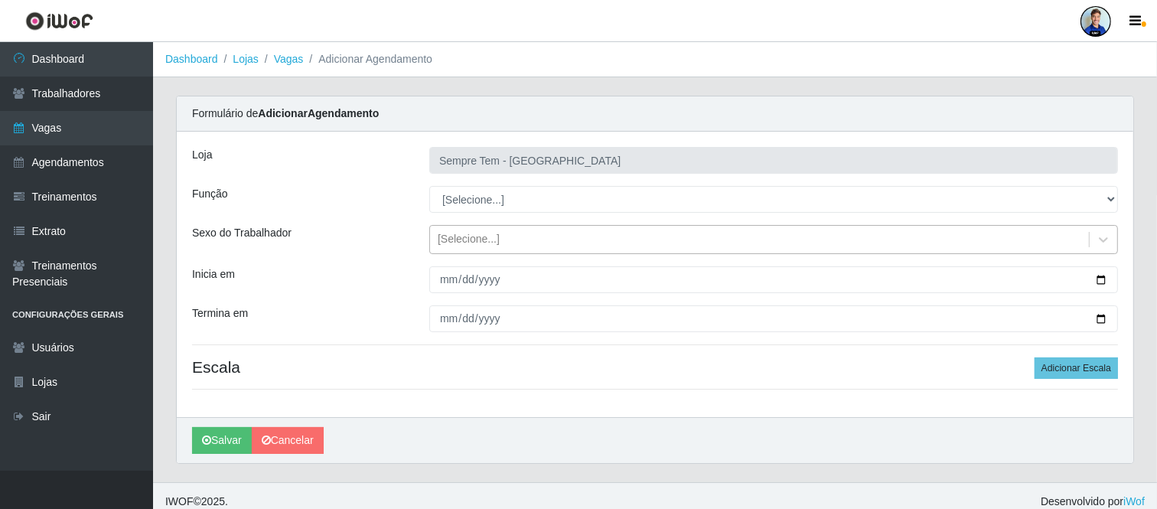
click at [498, 241] on div "[Selecione...]" at bounding box center [759, 239] width 659 height 25
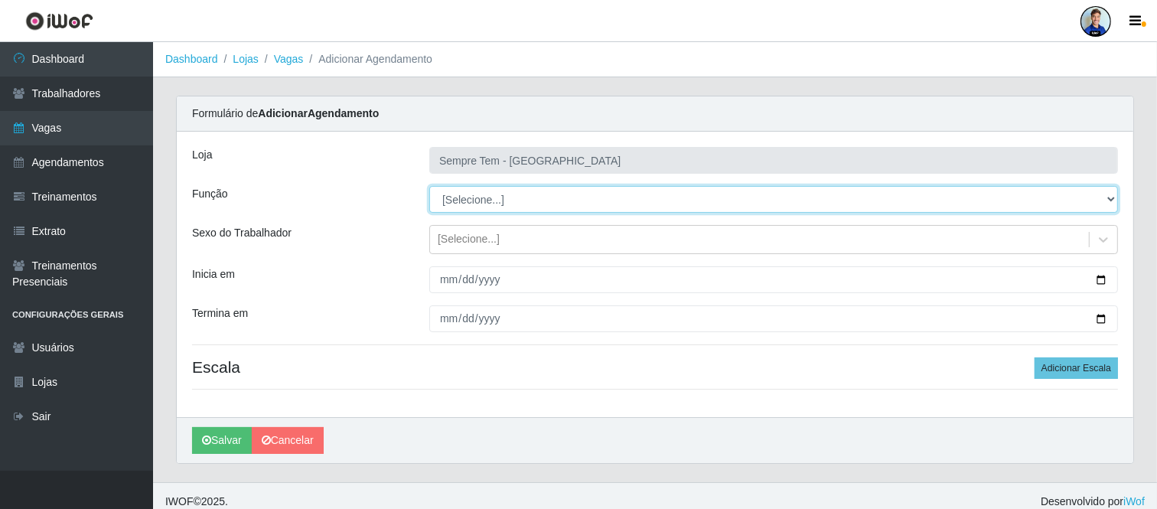
click at [506, 197] on select "[Selecione...] Embalador Embalador + Embalador ++ Repositor Repositor + Reposit…" at bounding box center [773, 199] width 689 height 27
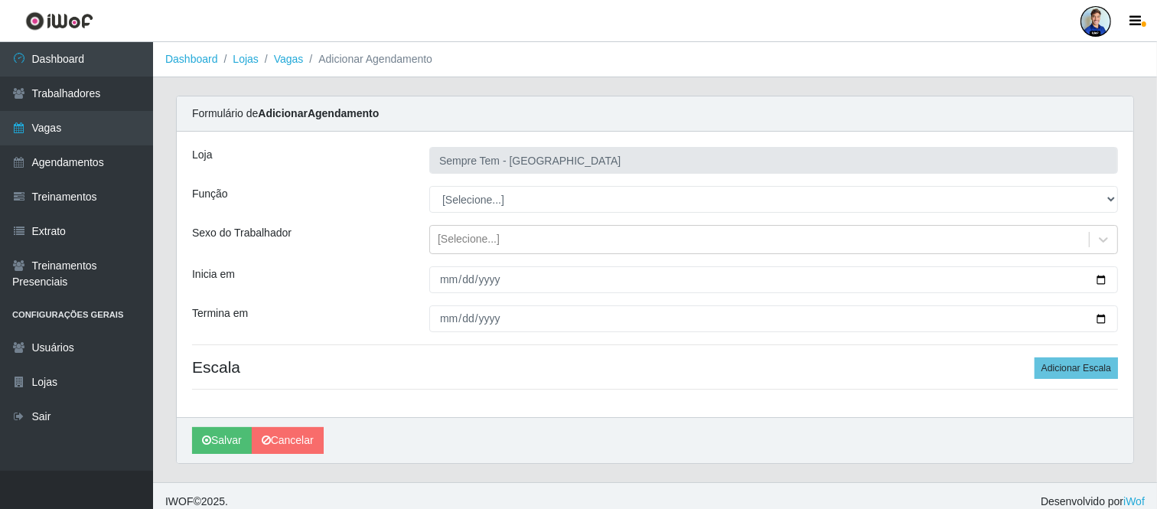
click at [369, 174] on div "Loja Sempre Tem - Jardim Camburi Função [Selecione...] Embalador Embalador + Em…" at bounding box center [655, 275] width 957 height 286
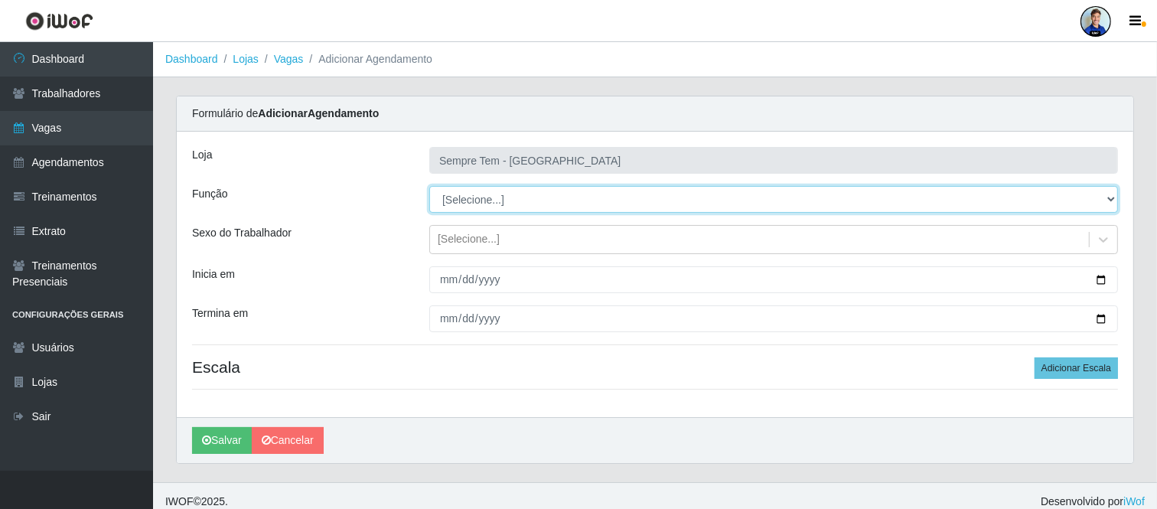
click at [462, 191] on select "[Selecione...] Embalador Embalador + Embalador ++ Repositor Repositor + Reposit…" at bounding box center [773, 199] width 689 height 27
select select "82"
click at [429, 186] on select "[Selecione...] Embalador Embalador + Embalador ++ Repositor Repositor + Reposit…" at bounding box center [773, 199] width 689 height 27
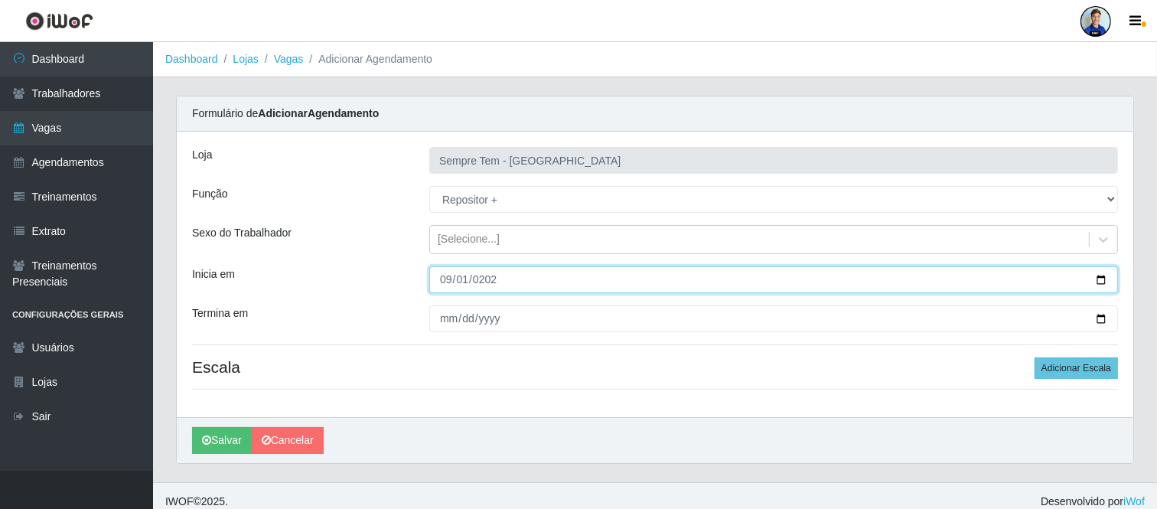
type input "2025-09-01"
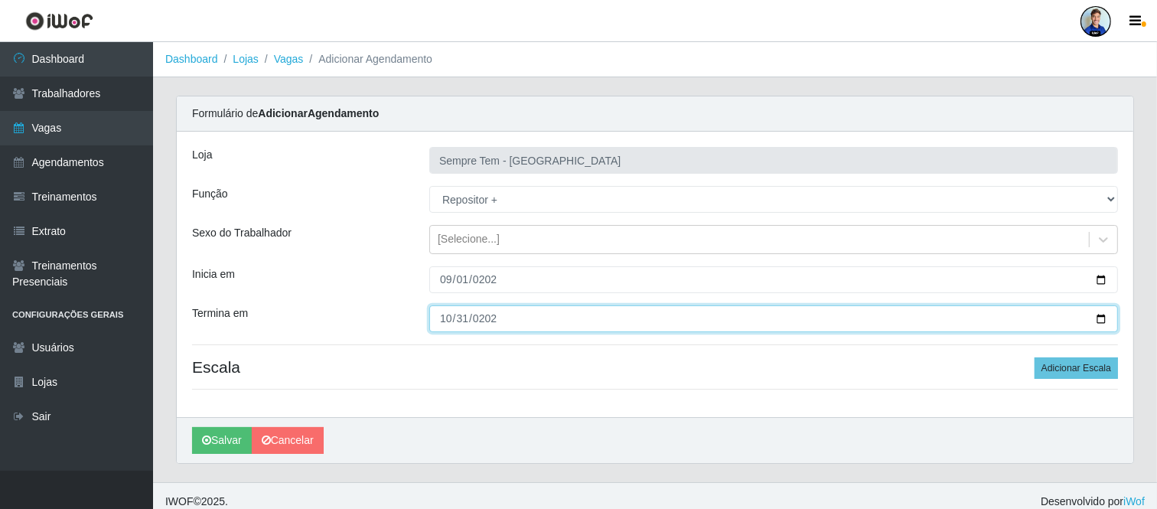
type input "2025-10-31"
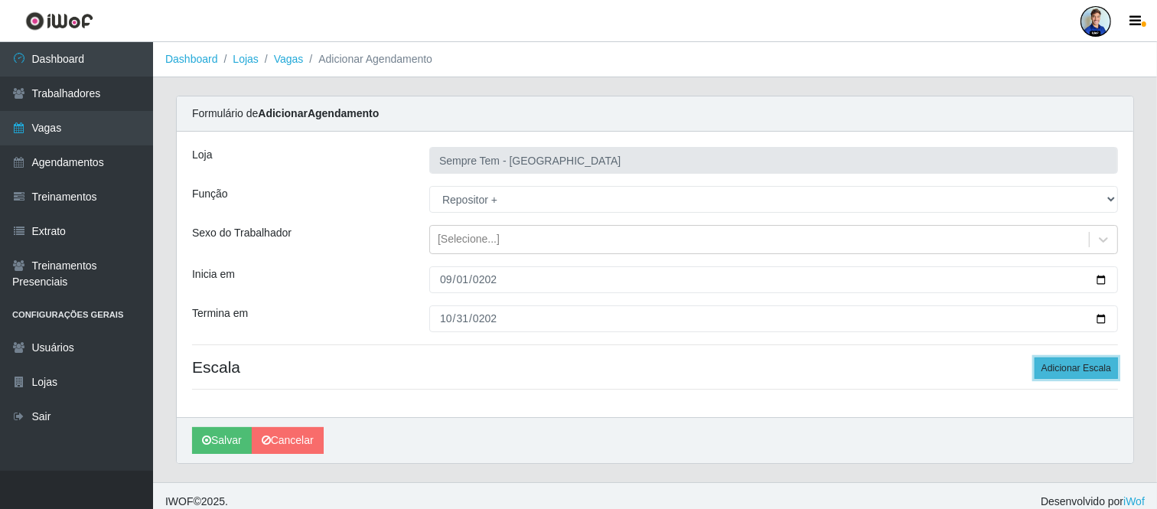
click at [1080, 366] on button "Adicionar Escala" at bounding box center [1076, 367] width 83 height 21
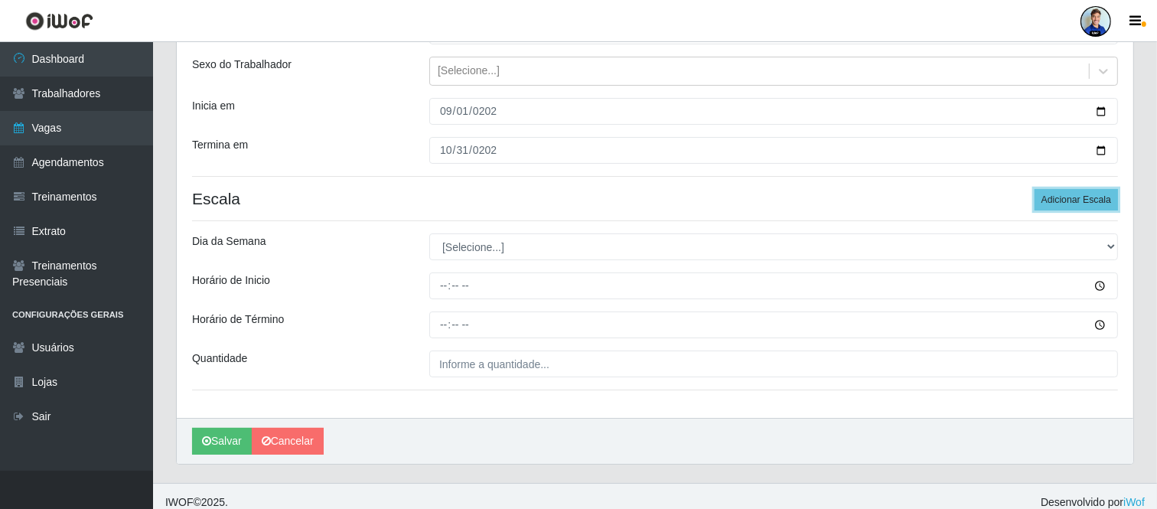
scroll to position [170, 0]
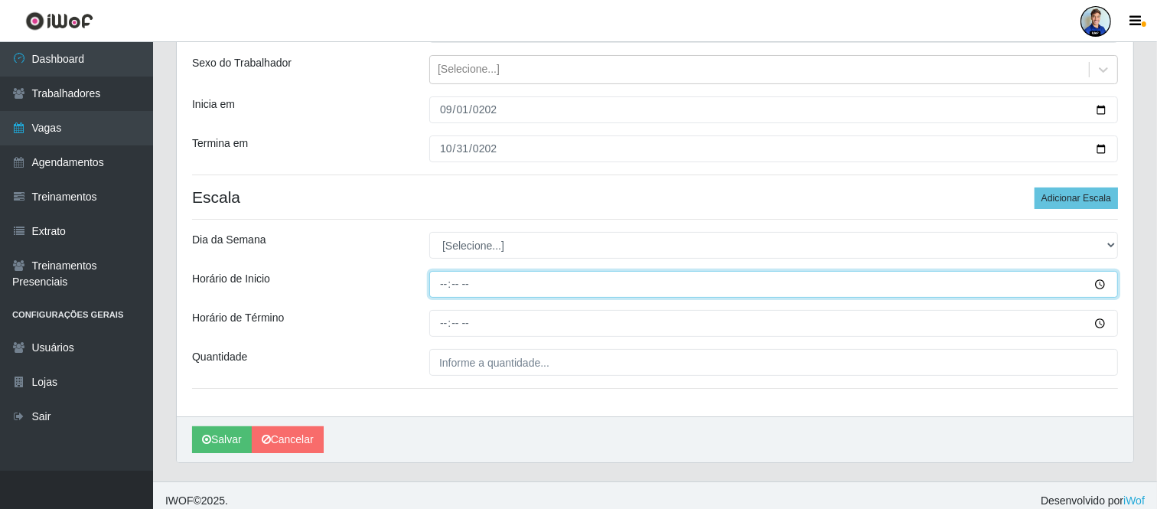
click at [448, 288] on input "Horário de Inicio" at bounding box center [773, 284] width 689 height 27
type input "16:00"
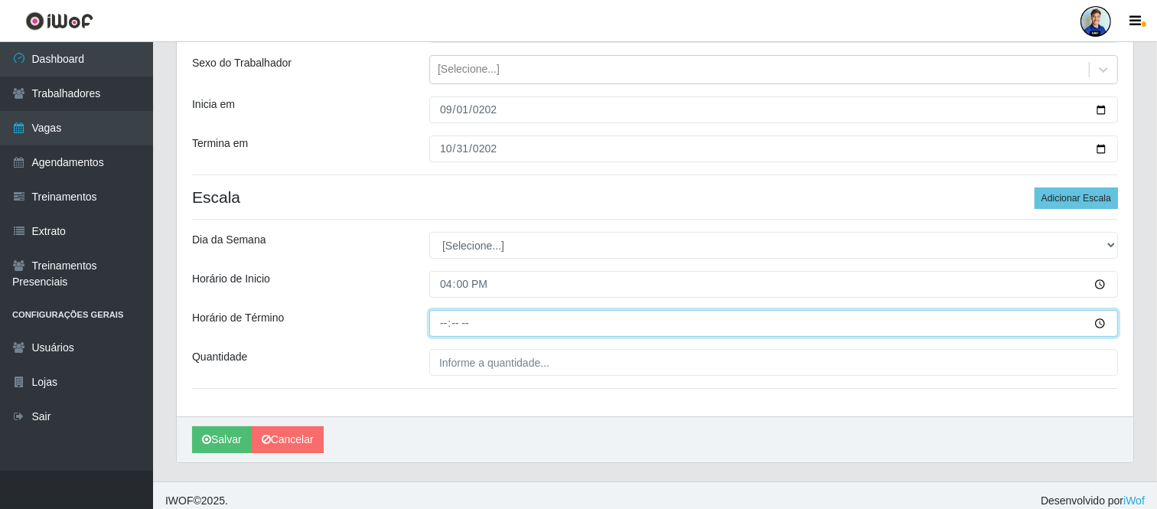
type input "22:00"
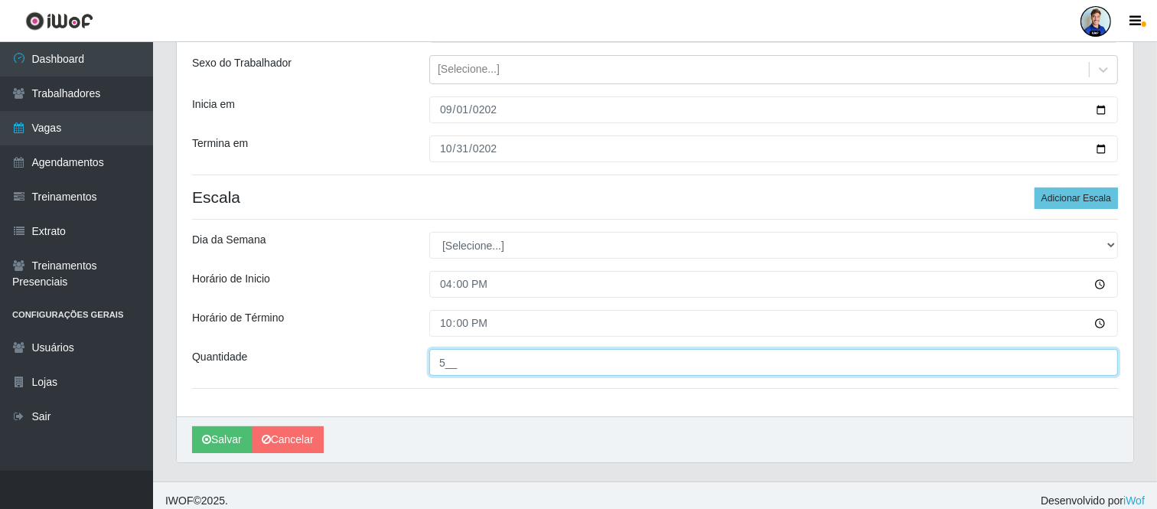
type input "5__"
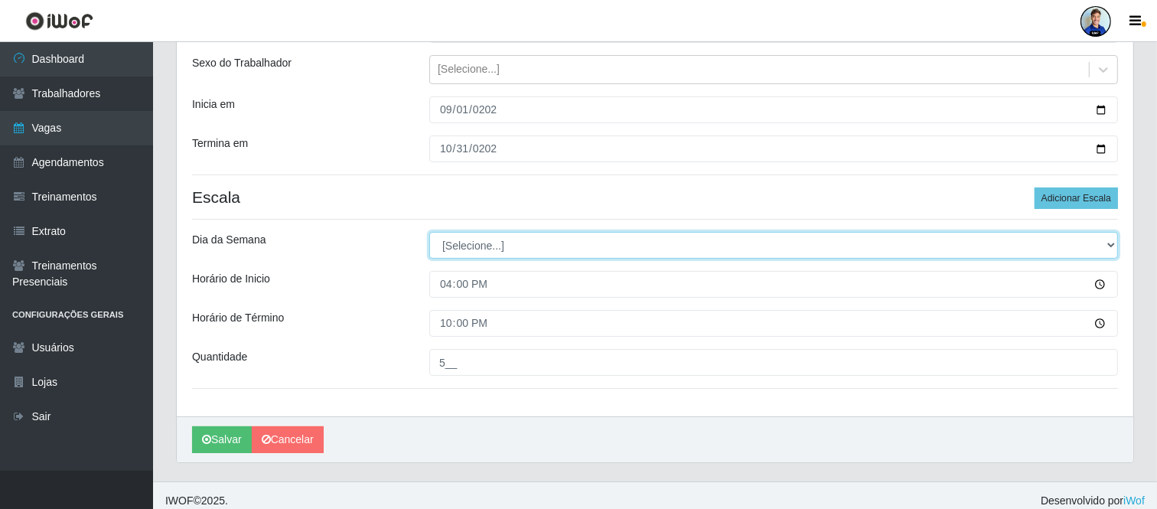
click at [465, 246] on select "[Selecione...] Segunda Terça Quarta Quinta Sexta Sábado Domingo" at bounding box center [773, 245] width 689 height 27
select select "6"
click at [429, 232] on select "[Selecione...] Segunda Terça Quarta Quinta Sexta Sábado Domingo" at bounding box center [773, 245] width 689 height 27
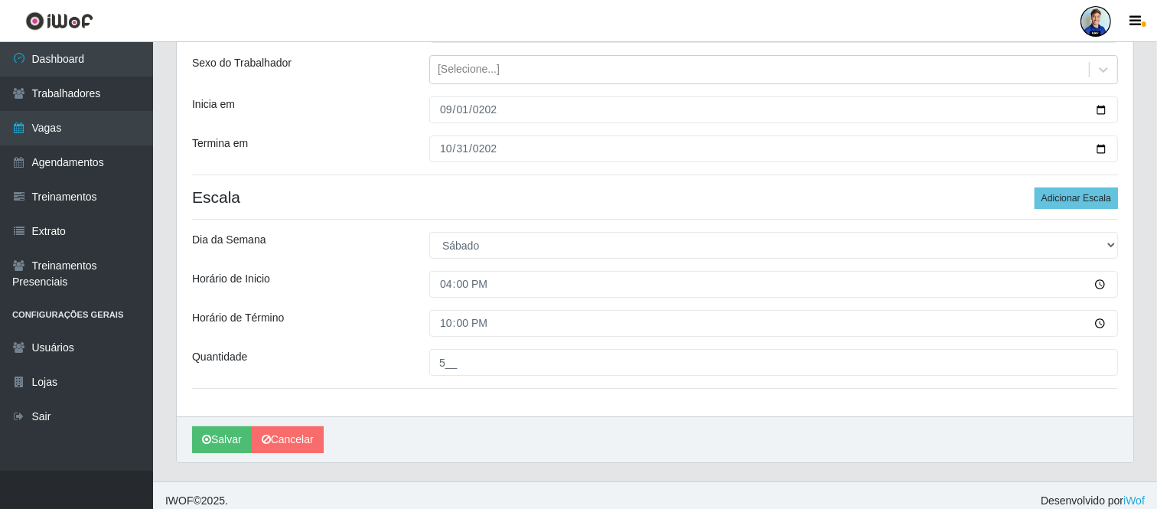
click at [399, 279] on div "Horário de Inicio" at bounding box center [299, 284] width 237 height 27
click at [1060, 203] on button "Adicionar Escala" at bounding box center [1076, 198] width 83 height 21
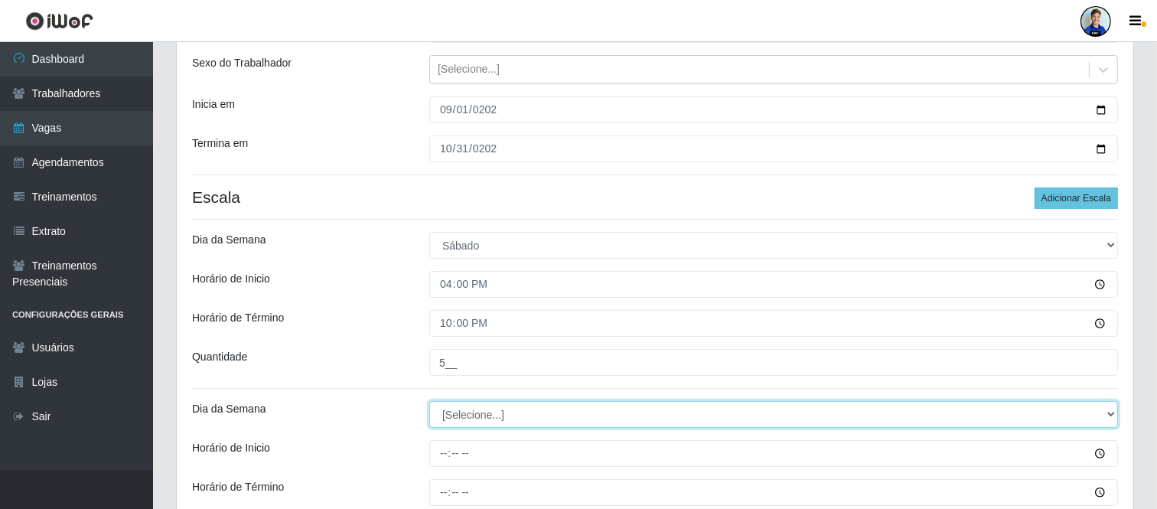
click at [484, 419] on select "[Selecione...] Segunda Terça Quarta Quinta Sexta Sábado Domingo" at bounding box center [773, 414] width 689 height 27
select select "0"
click at [429, 401] on select "[Selecione...] Segunda Terça Quarta Quinta Sexta Sábado Domingo" at bounding box center [773, 414] width 689 height 27
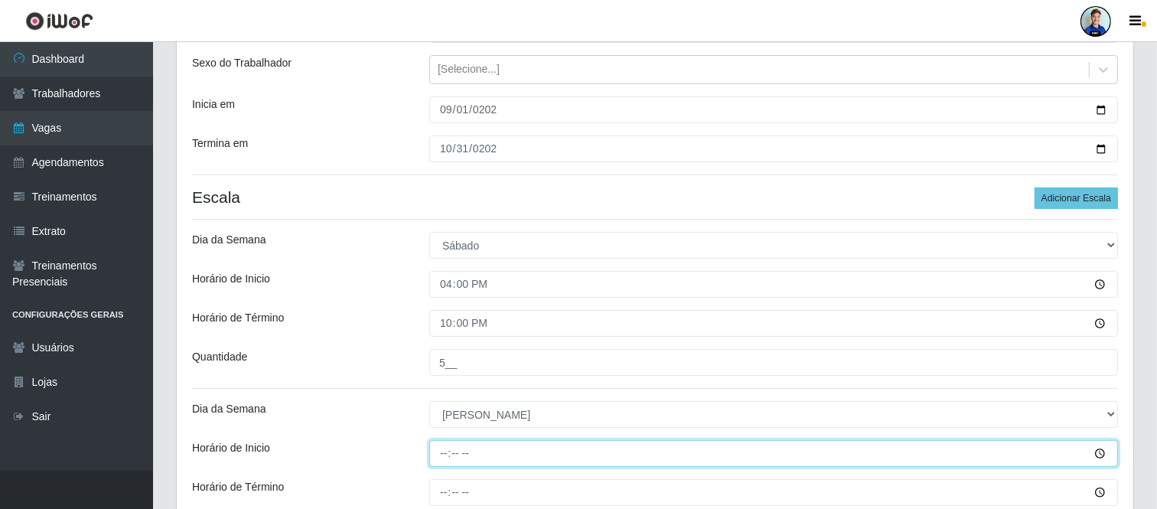
scroll to position [340, 0]
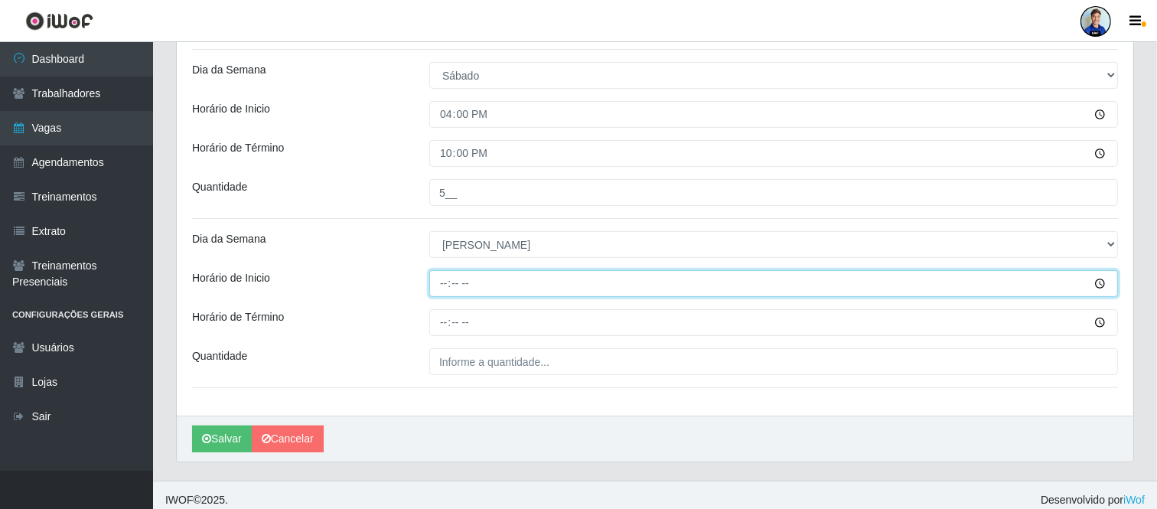
type input "08:00"
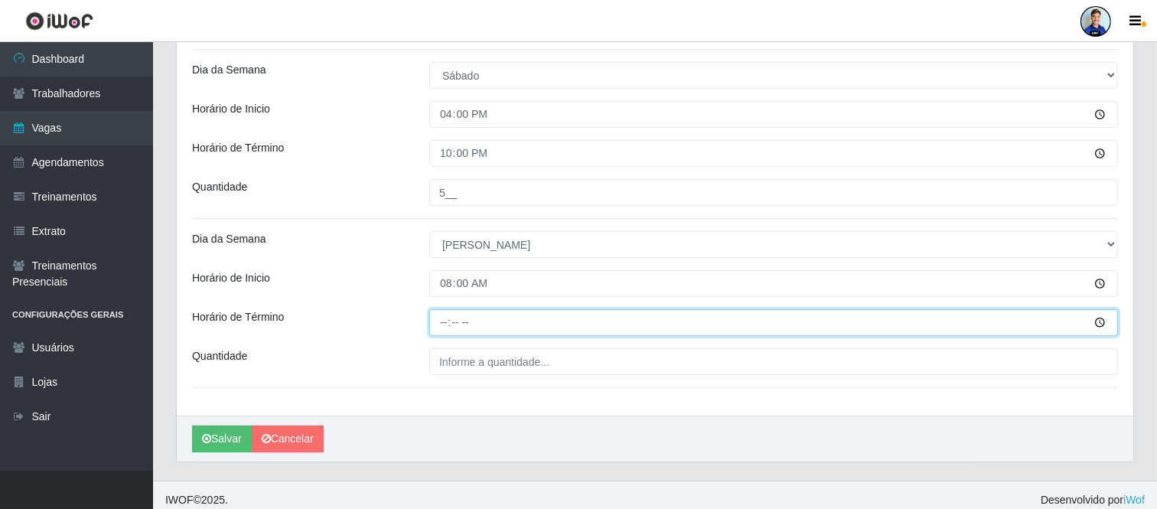
type input "14:00"
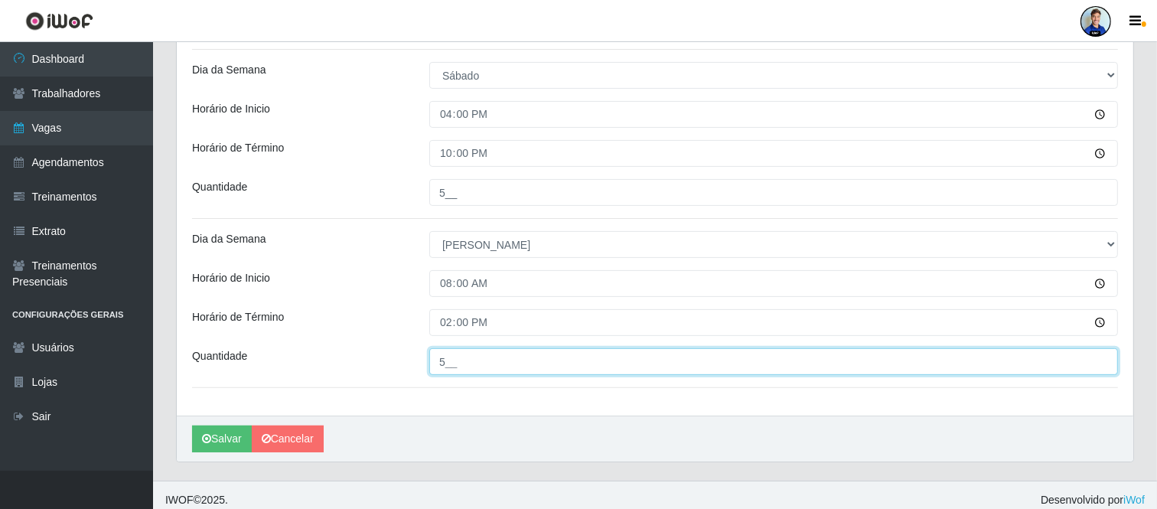
type input "5__"
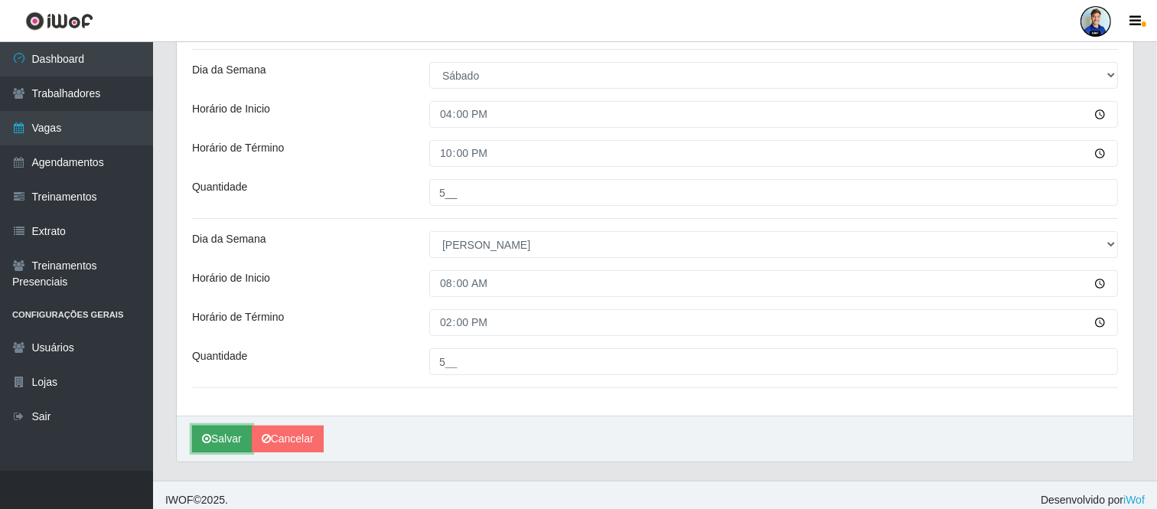
click at [231, 437] on button "Salvar" at bounding box center [222, 439] width 60 height 27
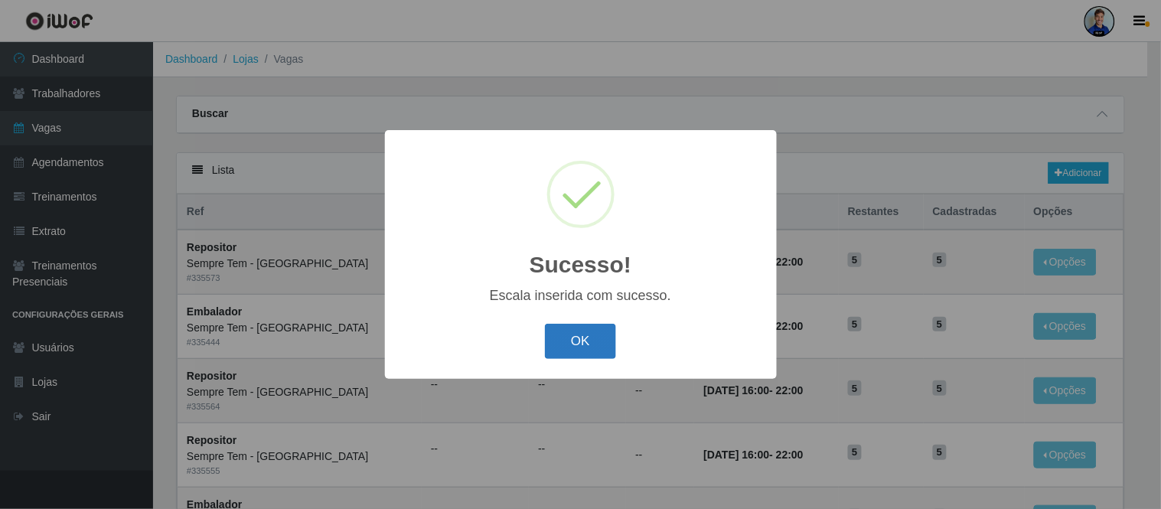
click at [568, 344] on button "OK" at bounding box center [580, 342] width 71 height 36
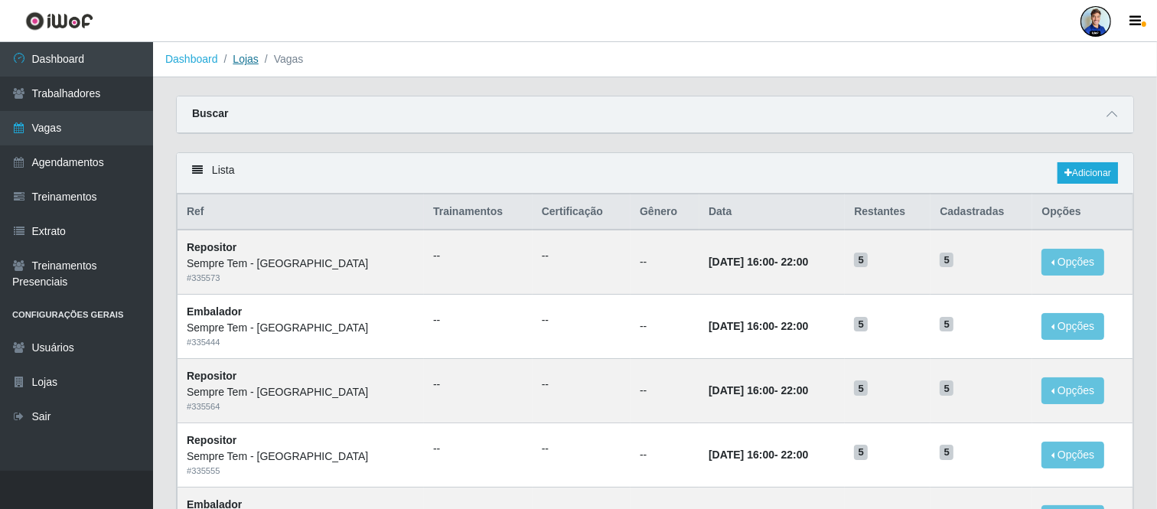
click at [238, 55] on link "Lojas" at bounding box center [245, 59] width 25 height 12
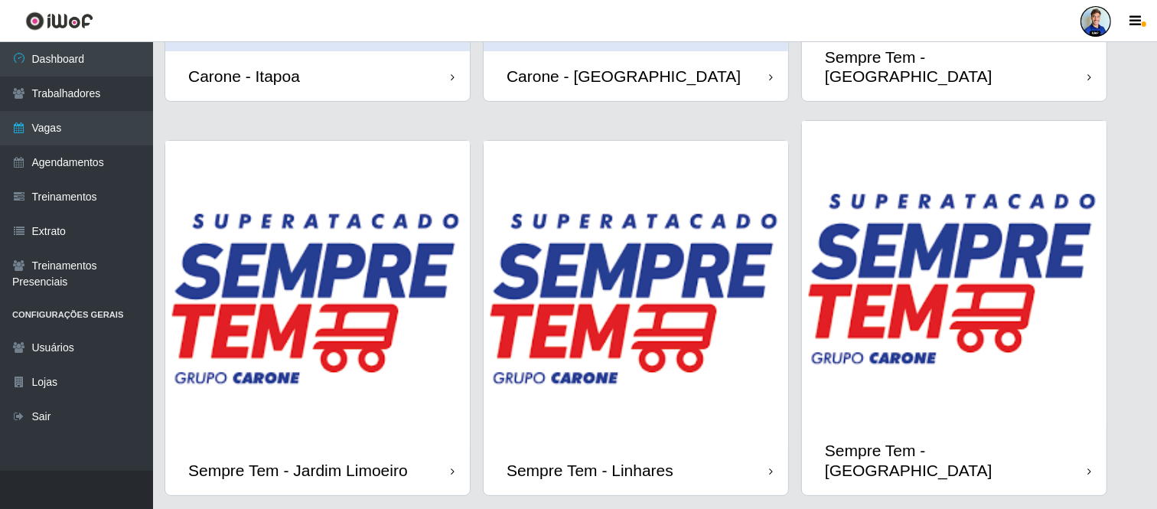
scroll to position [373, 0]
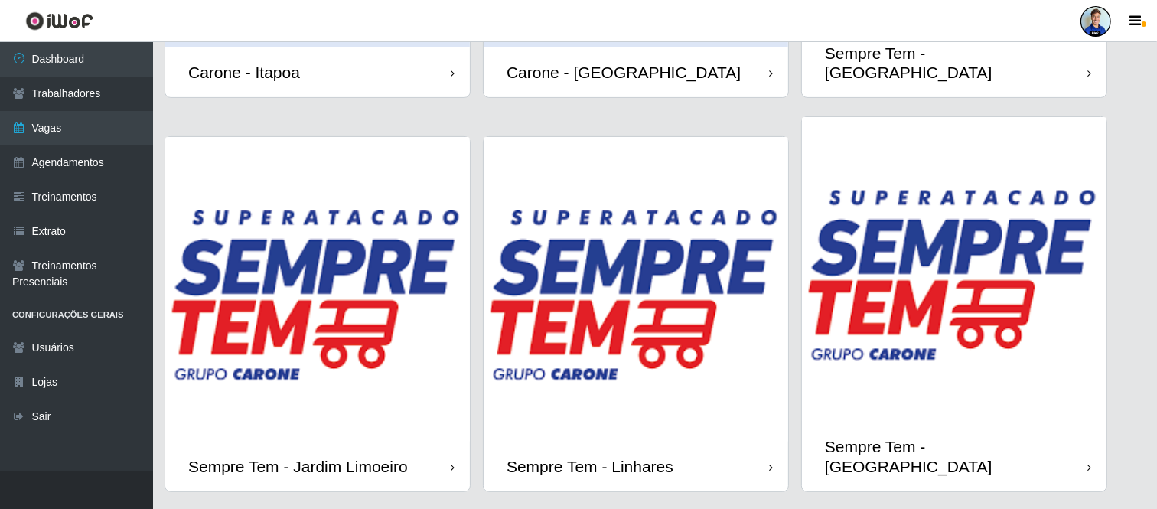
click at [310, 264] on img at bounding box center [317, 289] width 305 height 305
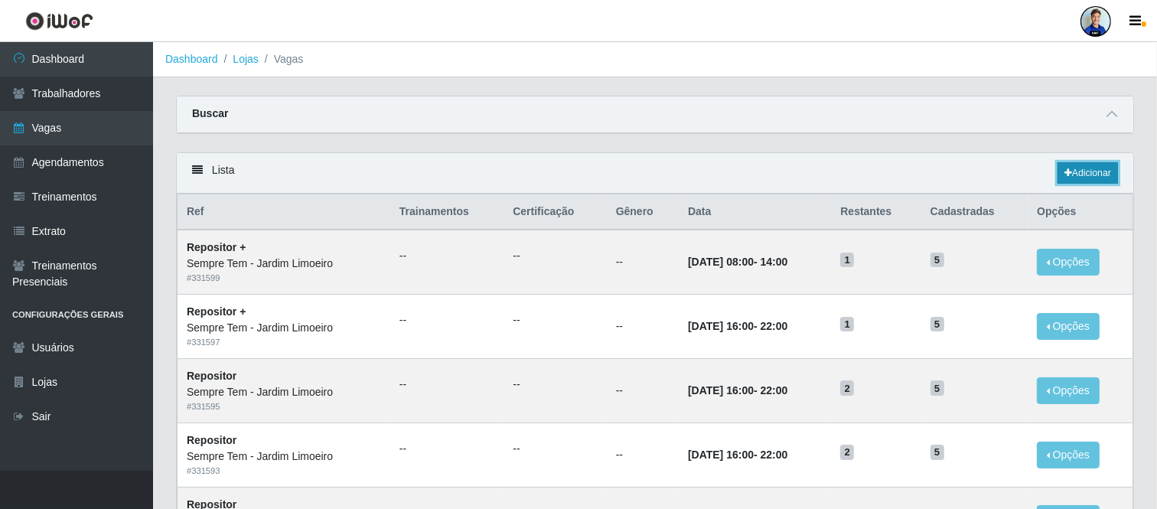
click at [1076, 171] on link "Adicionar" at bounding box center [1088, 172] width 60 height 21
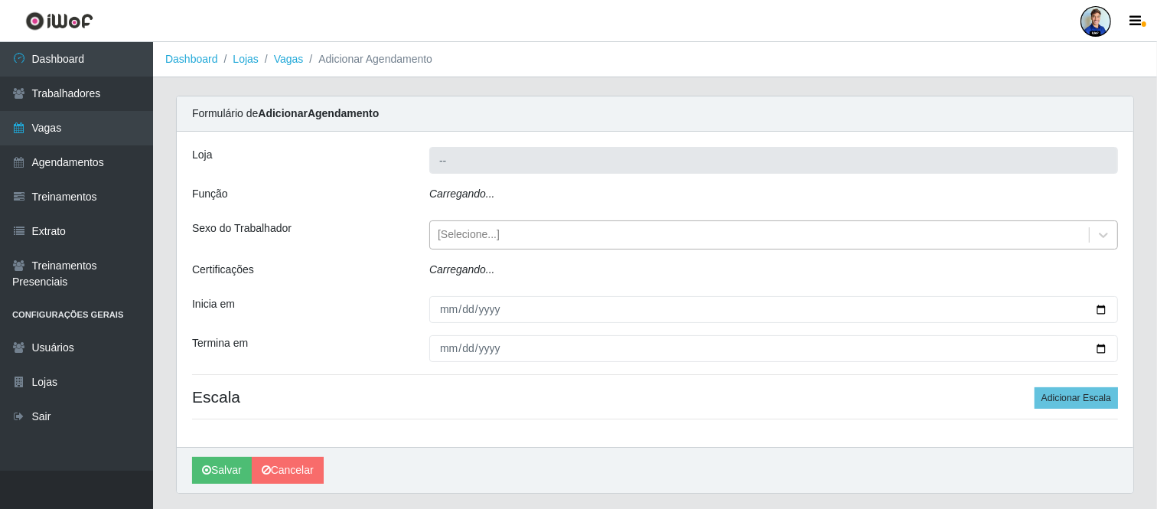
type input "Sempre Tem - Jardim Limoeiro"
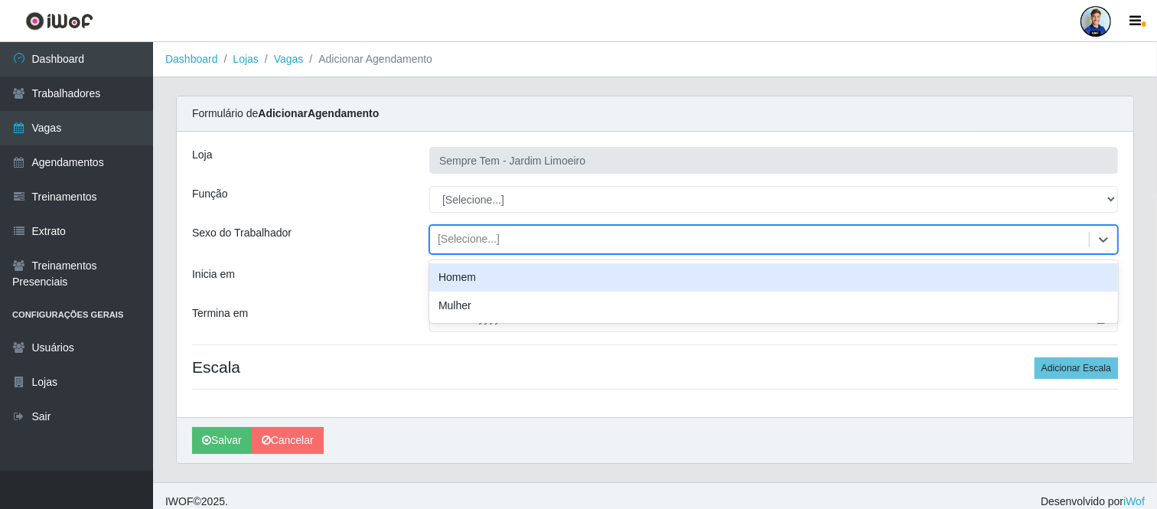
click at [554, 240] on div "[Selecione...]" at bounding box center [759, 239] width 659 height 25
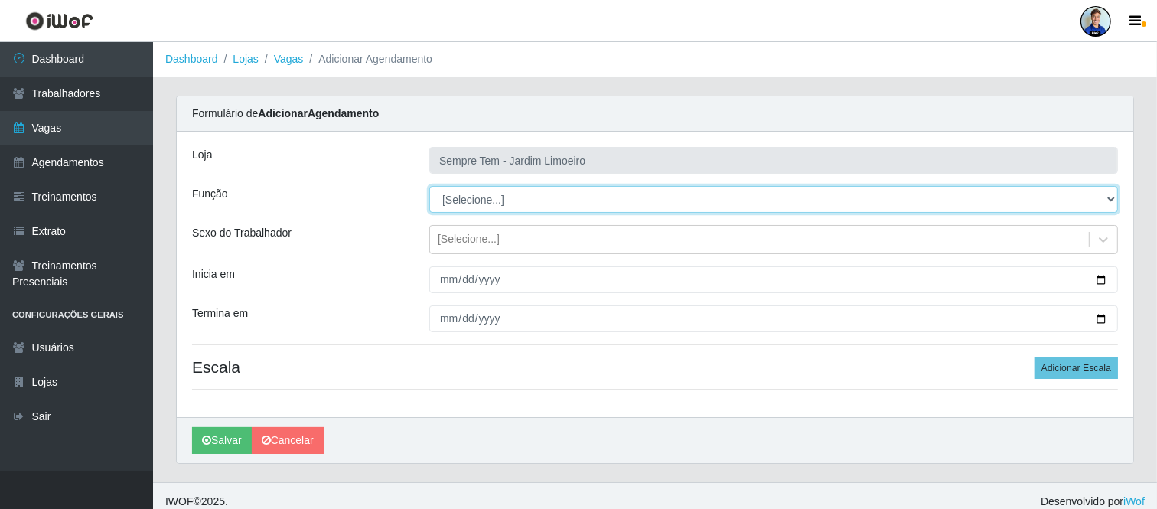
click at [545, 207] on select "[Selecione...] Embalador Embalador + Embalador ++ Repositor Repositor + Reposit…" at bounding box center [773, 199] width 689 height 27
select select "24"
click at [429, 186] on select "[Selecione...] Embalador Embalador + Embalador ++ Repositor Repositor + Reposit…" at bounding box center [773, 199] width 689 height 27
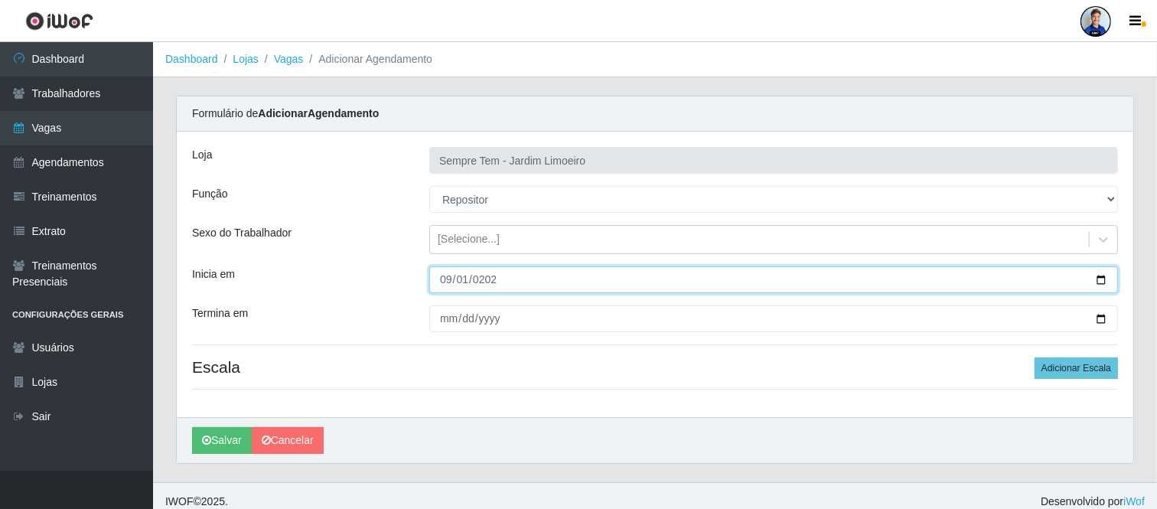
type input "2025-09-01"
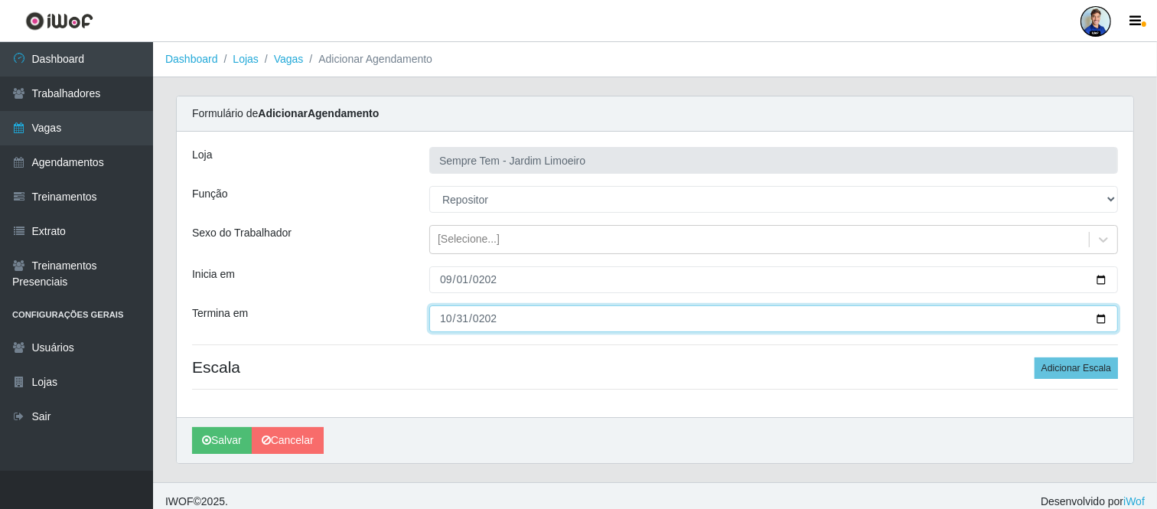
type input "2025-10-31"
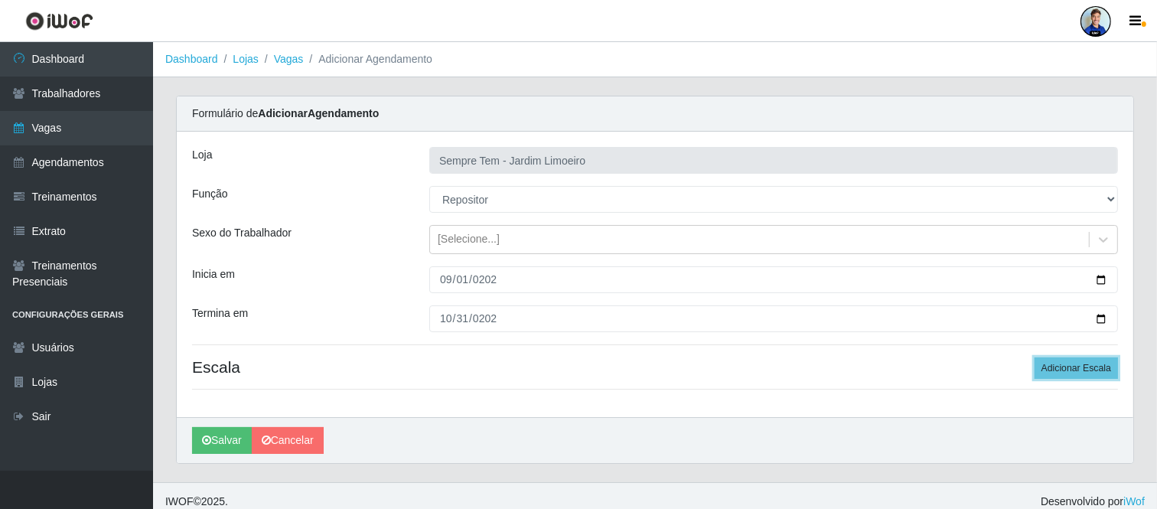
click at [1035, 357] on button "Adicionar Escala" at bounding box center [1076, 367] width 83 height 21
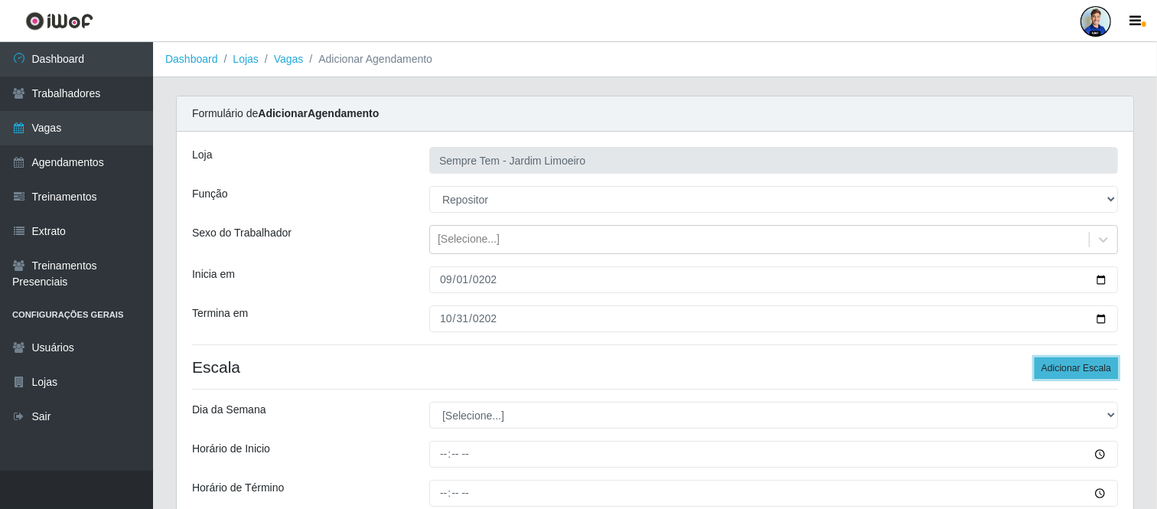
click at [1062, 373] on button "Adicionar Escala" at bounding box center [1076, 367] width 83 height 21
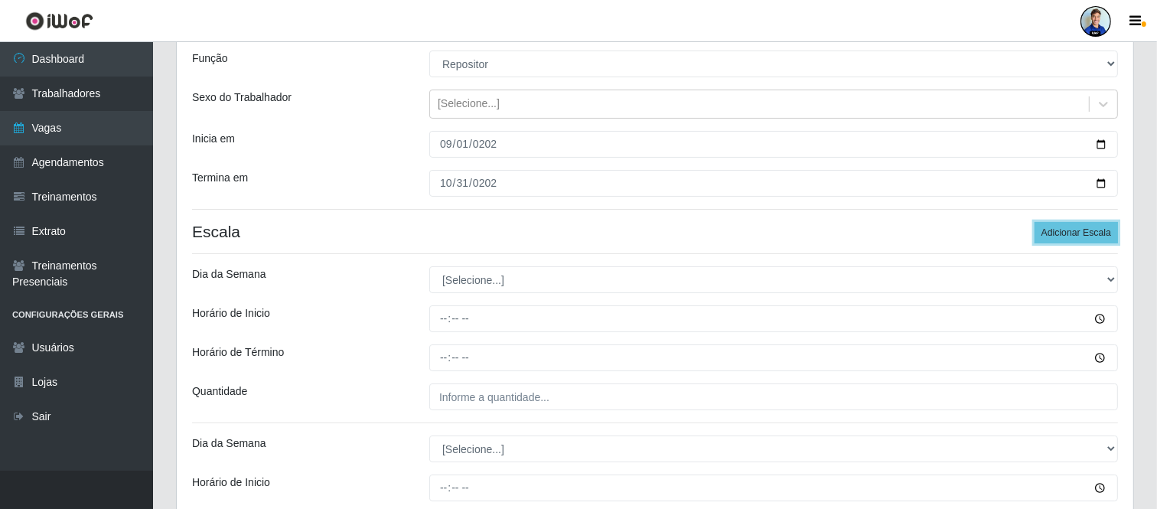
scroll to position [170, 0]
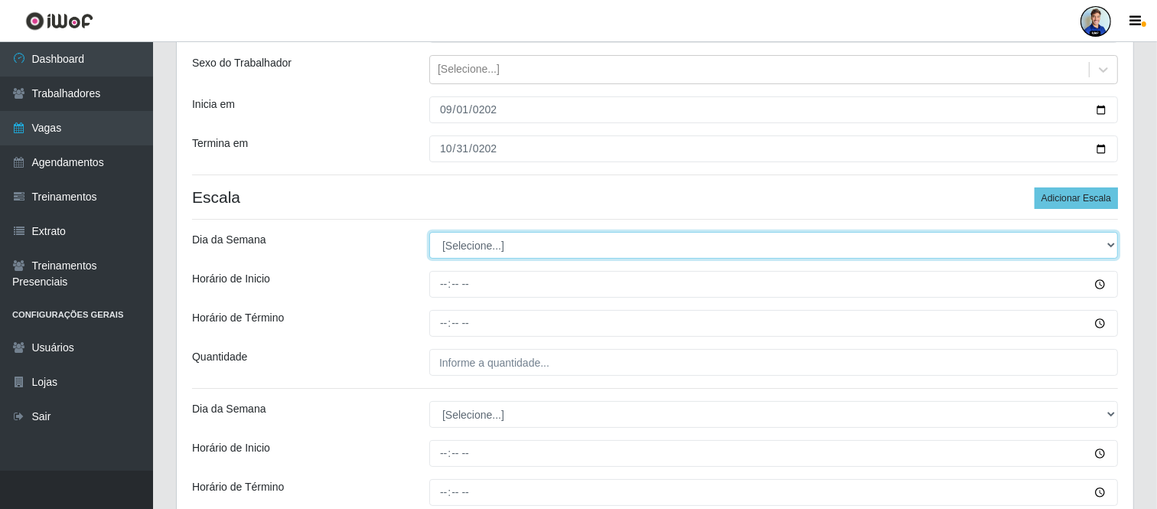
click at [531, 246] on select "[Selecione...] Segunda Terça Quarta Quinta Sexta Sábado Domingo" at bounding box center [773, 245] width 689 height 27
select select "1"
click at [429, 232] on select "[Selecione...] Segunda Terça Quarta Quinta Sexta Sábado Domingo" at bounding box center [773, 245] width 689 height 27
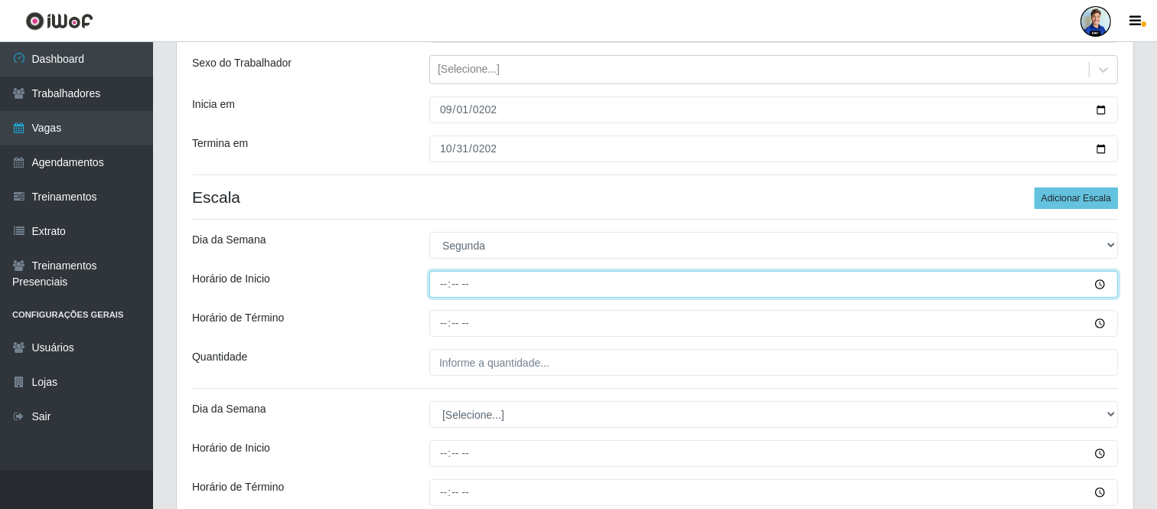
click at [445, 286] on input "Horário de Inicio" at bounding box center [773, 284] width 689 height 27
type input "16:00"
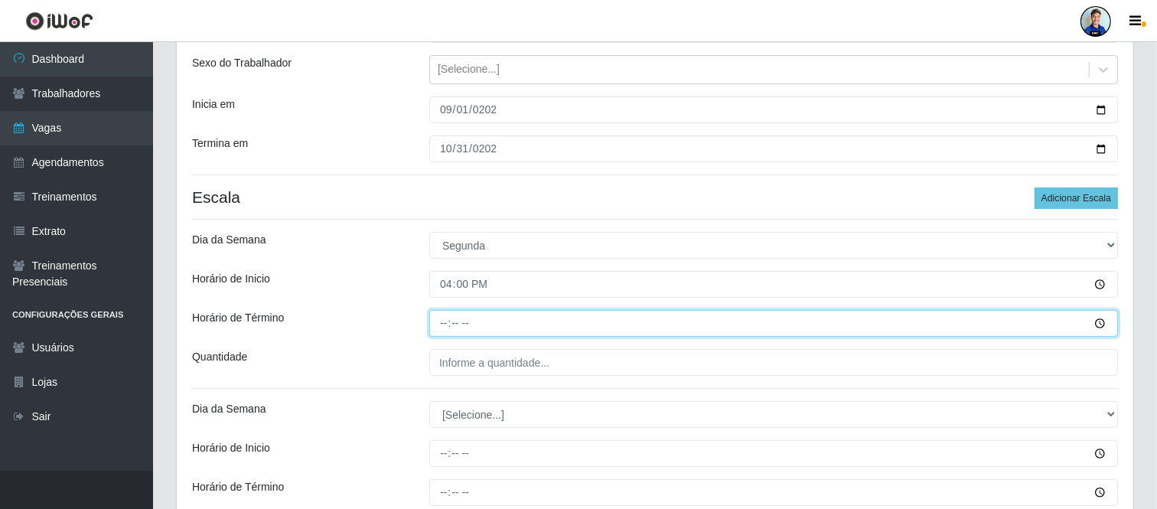
type input "22:00"
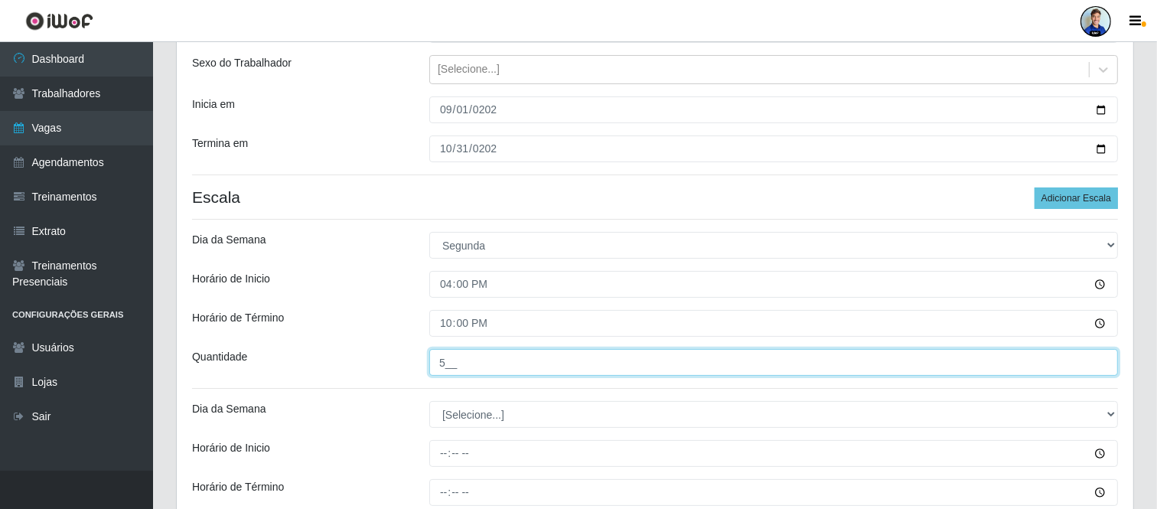
type input "5__"
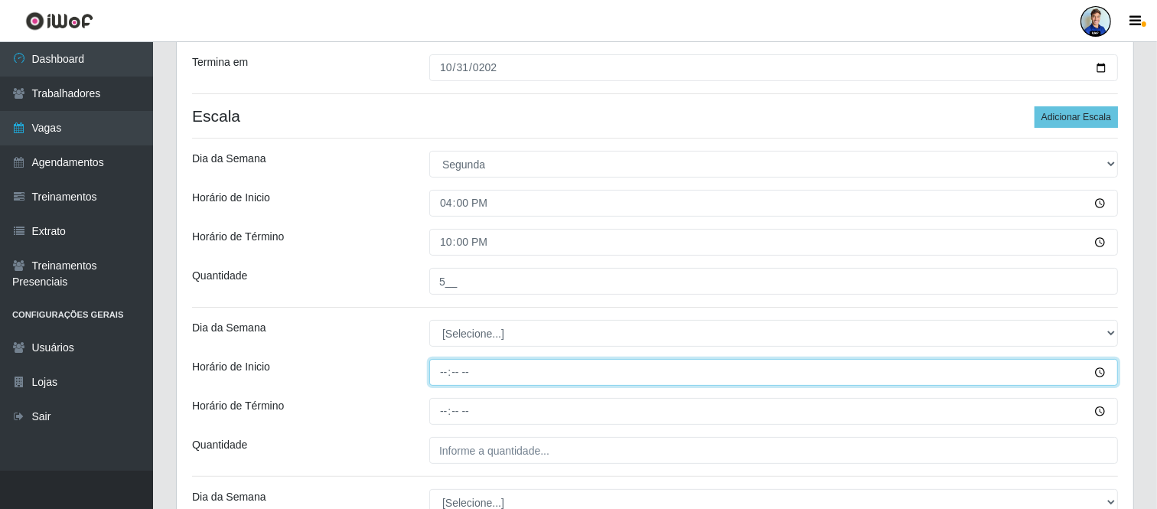
scroll to position [256, 0]
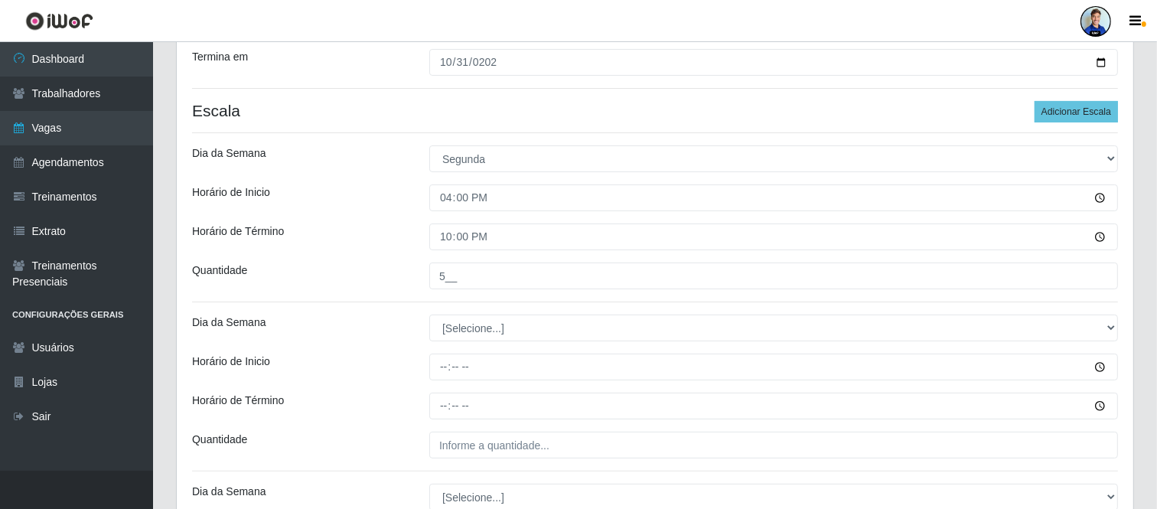
click at [468, 325] on select "[Selecione...] Segunda Terça Quarta Quinta Sexta Sábado Domingo" at bounding box center [773, 328] width 689 height 27
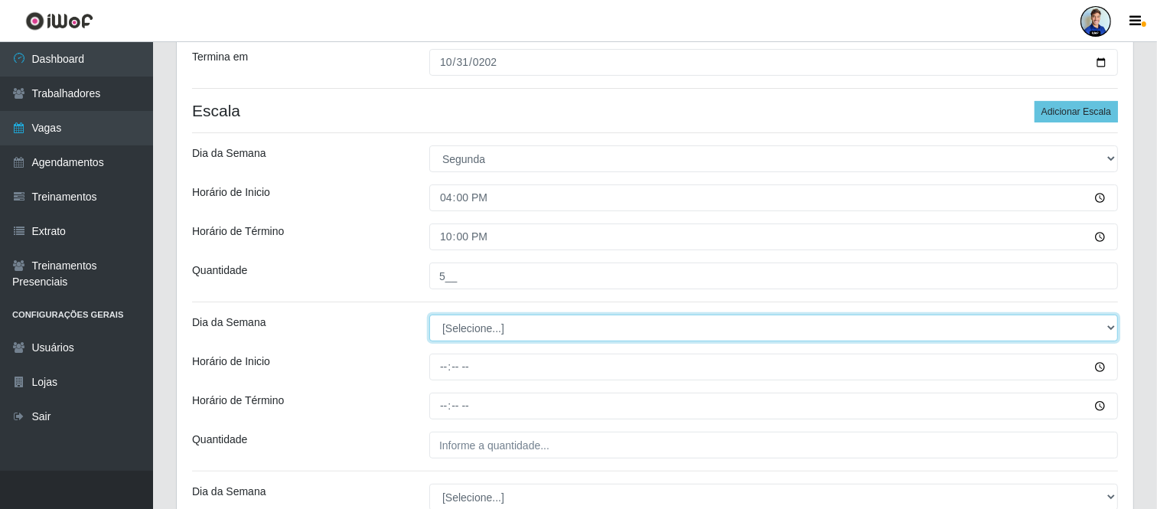
click at [468, 325] on select "[Selecione...] Segunda Terça Quarta Quinta Sexta Sábado Domingo" at bounding box center [773, 328] width 689 height 27
select select "2"
click at [429, 315] on select "[Selecione...] Segunda Terça Quarta Quinta Sexta Sábado Domingo" at bounding box center [773, 328] width 689 height 27
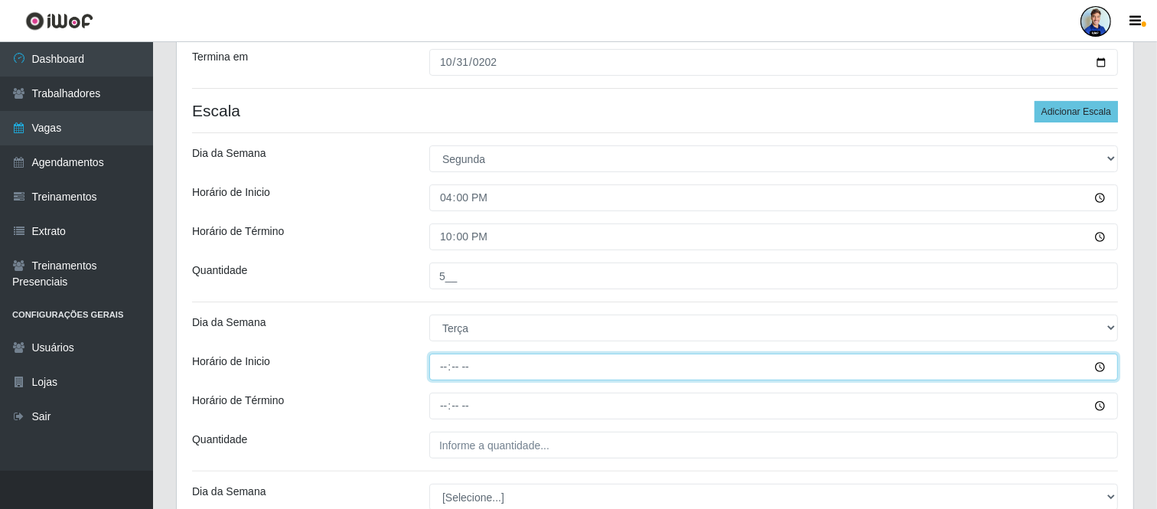
type input "16:00"
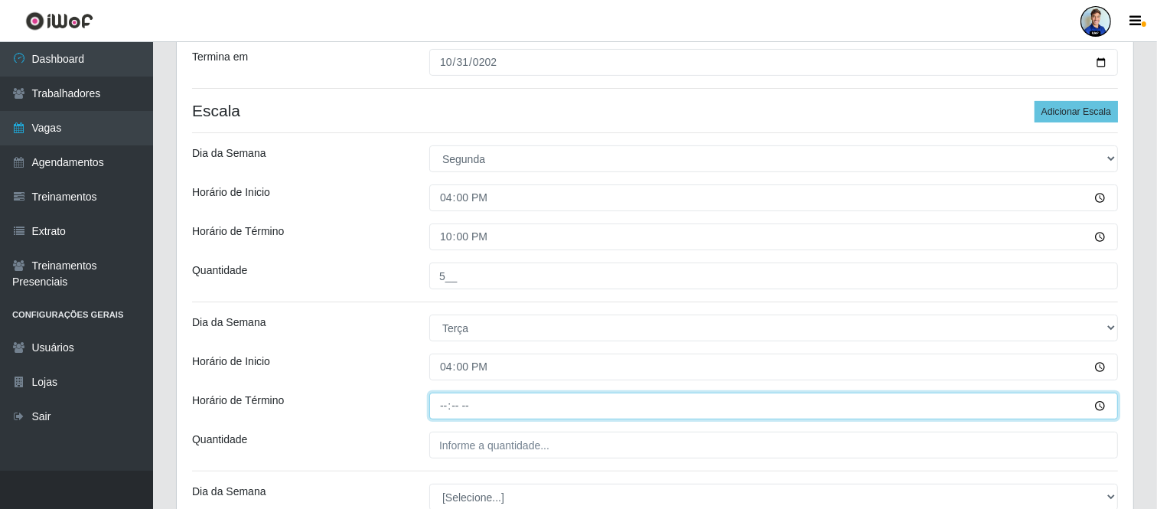
type input "22:00"
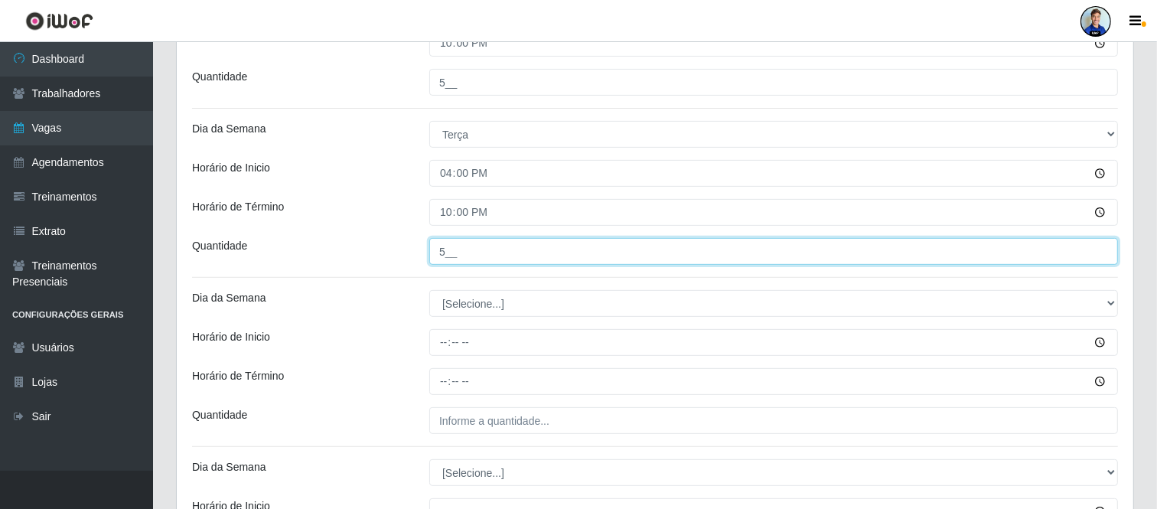
scroll to position [475, 0]
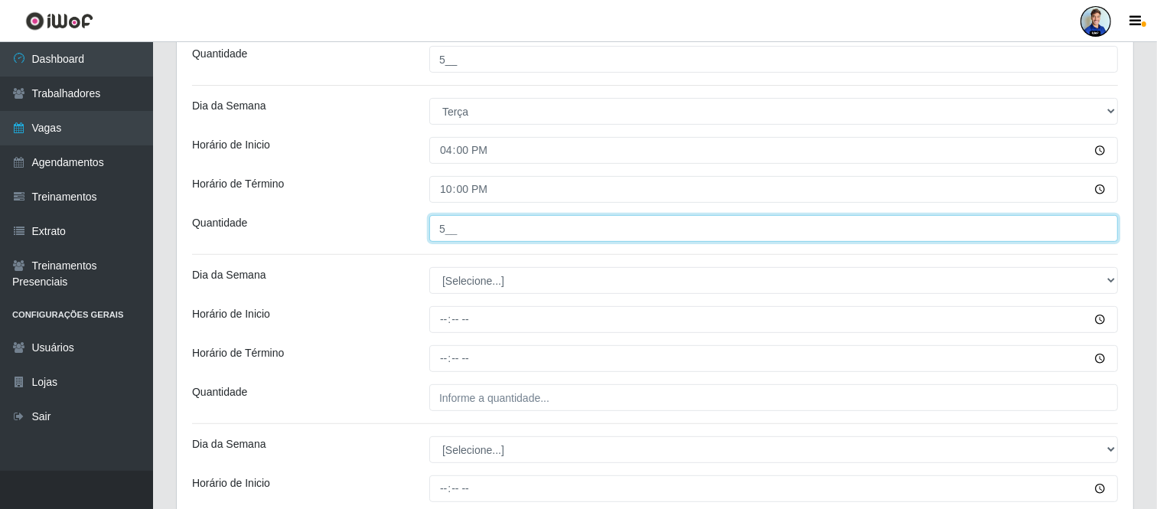
type input "5__"
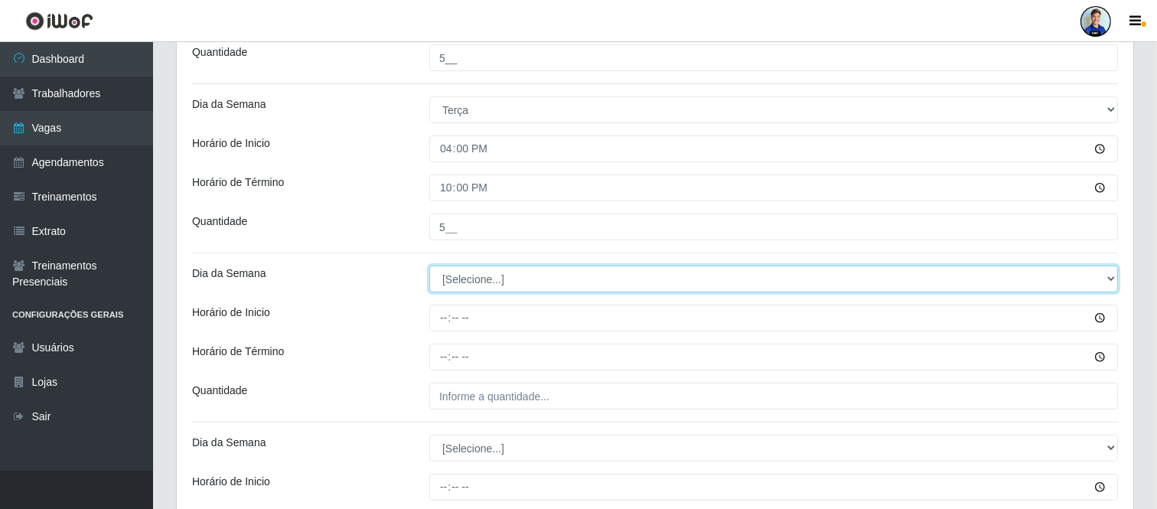
select select "3"
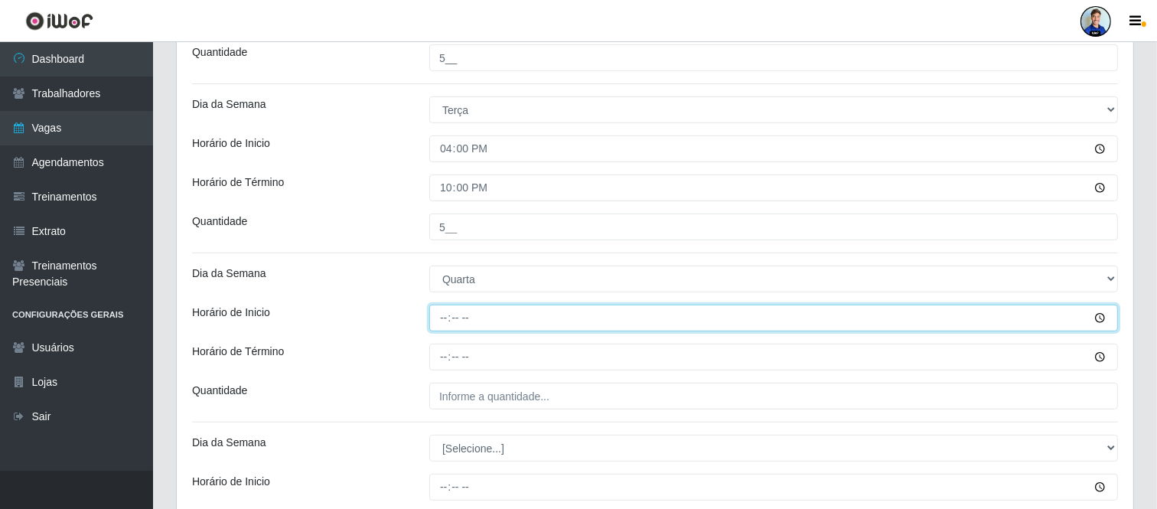
type input "16:00"
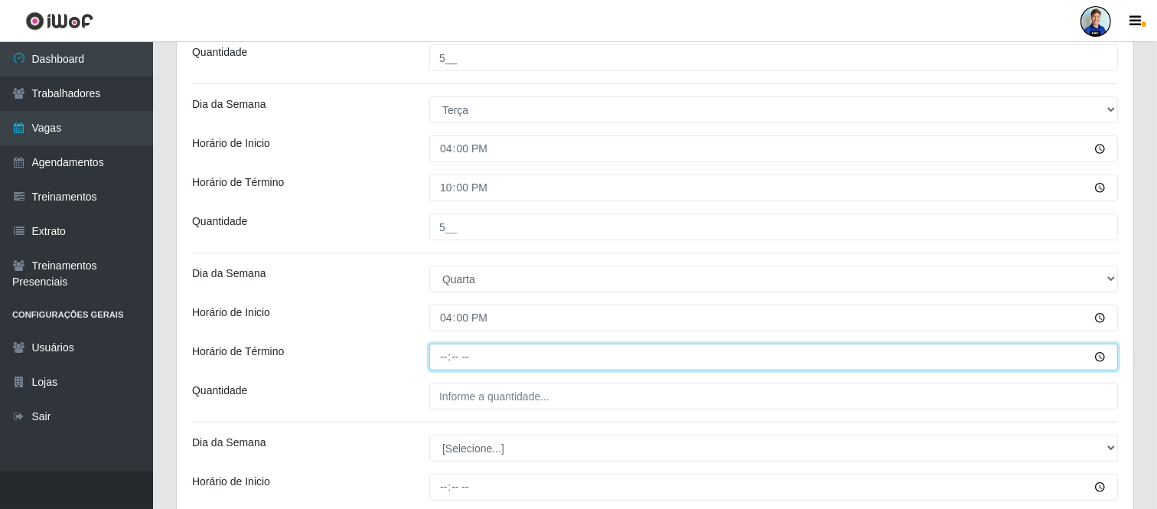
type input "22:00"
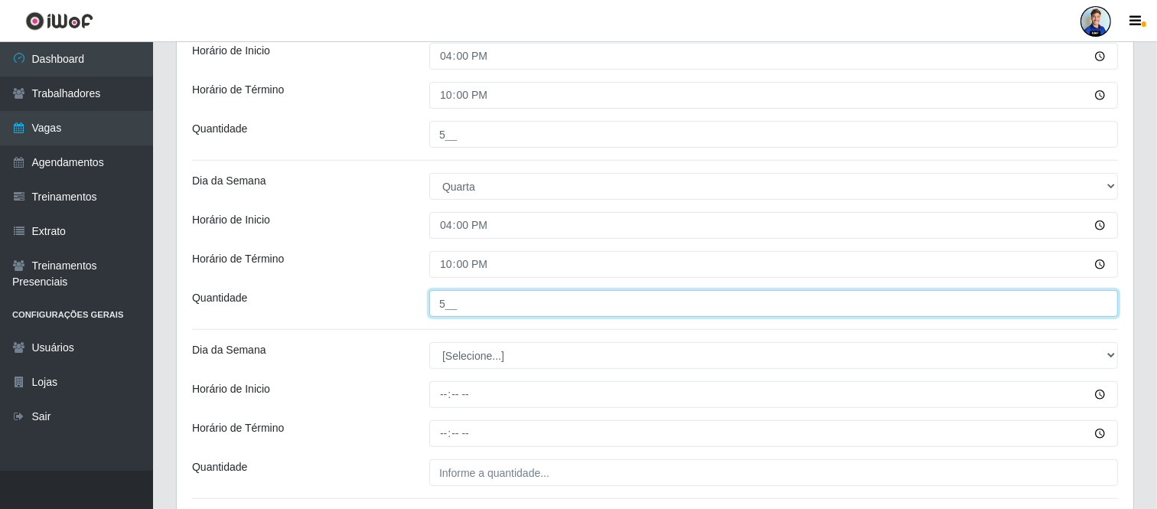
scroll to position [570, 0]
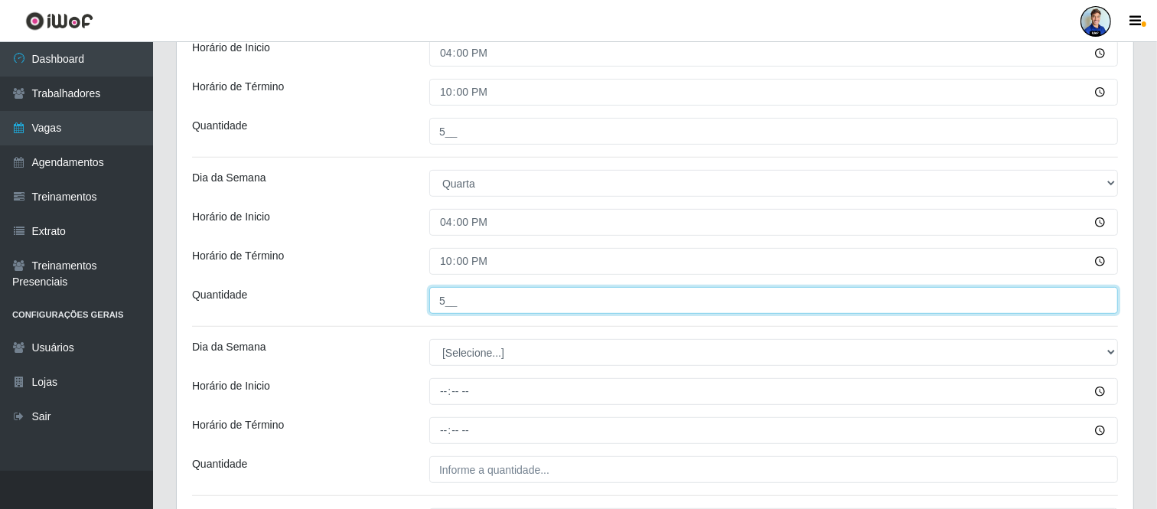
type input "5__"
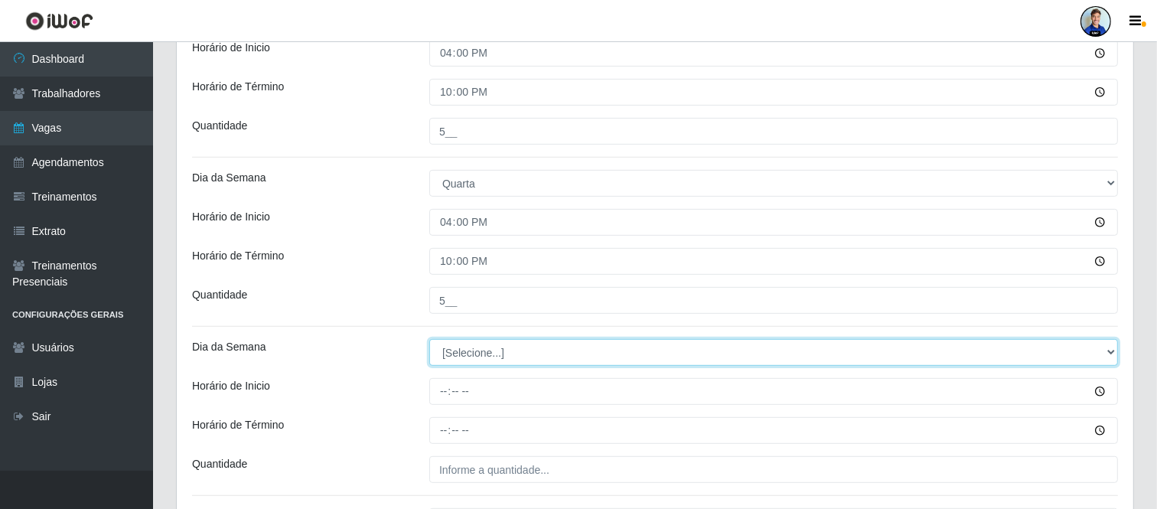
click at [464, 357] on select "[Selecione...] Segunda Terça Quarta Quinta Sexta Sábado Domingo" at bounding box center [773, 352] width 689 height 27
select select "4"
click at [429, 339] on select "[Selecione...] Segunda Terça Quarta Quinta Sexta Sábado Domingo" at bounding box center [773, 352] width 689 height 27
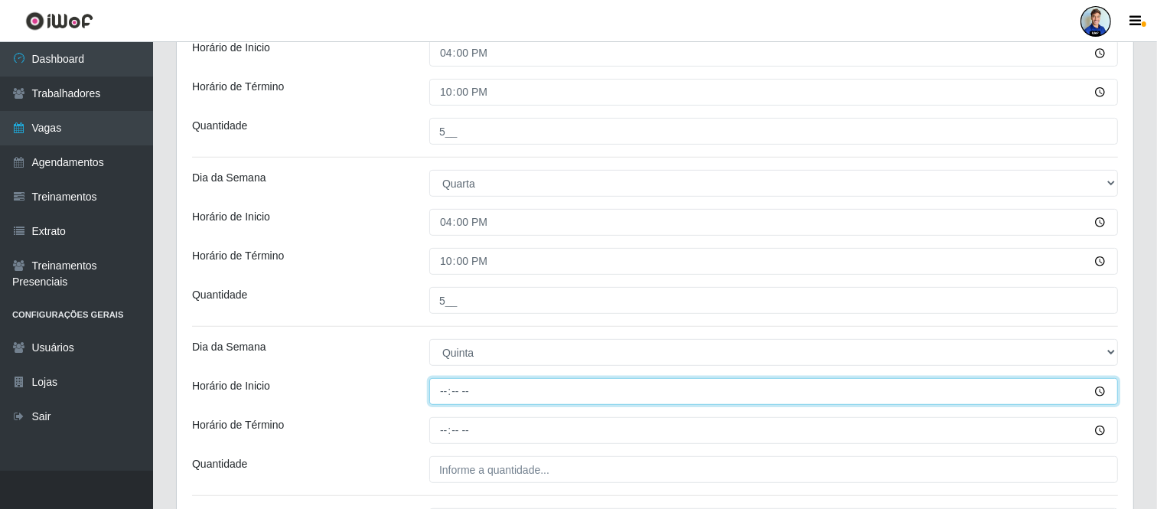
type input "16:00"
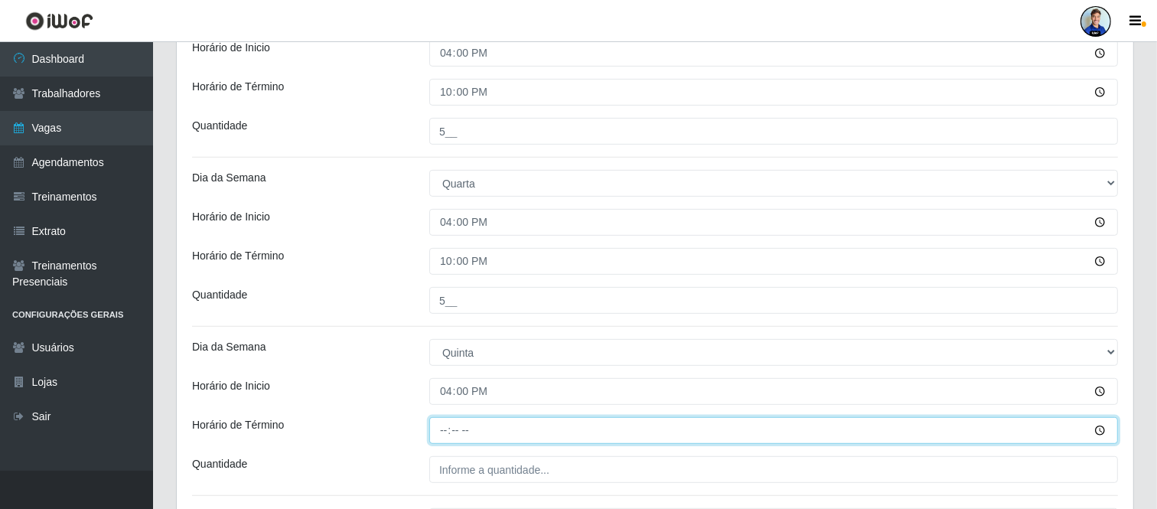
type input "22:00"
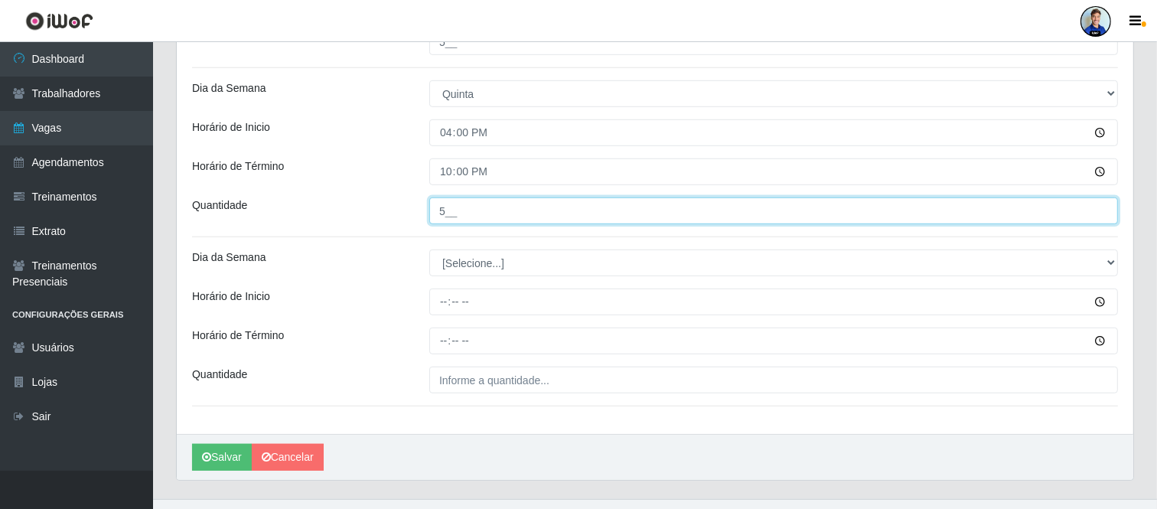
scroll to position [831, 0]
type input "5__"
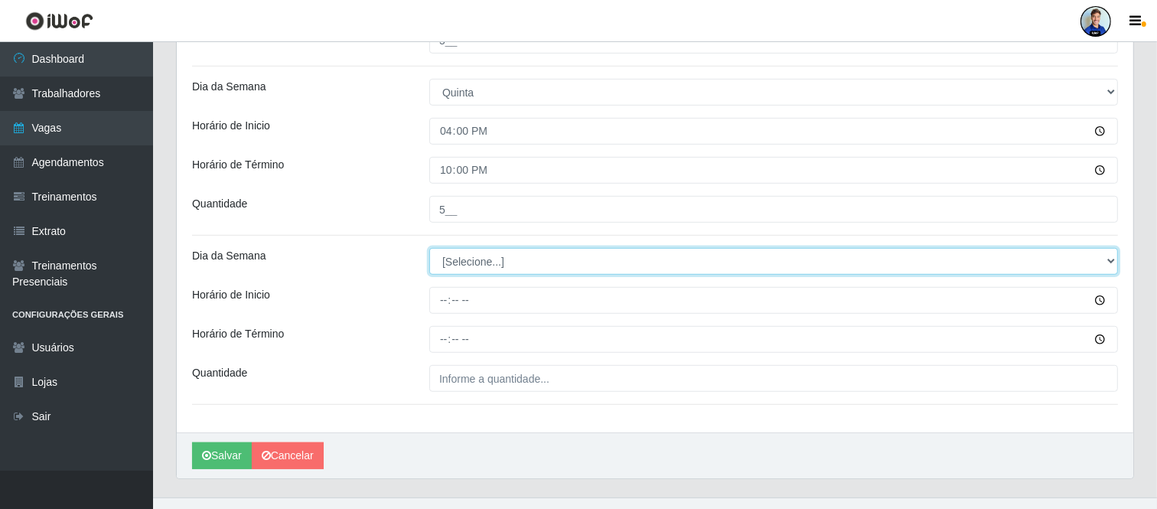
click at [464, 266] on select "[Selecione...] Segunda Terça Quarta Quinta Sexta Sábado Domingo" at bounding box center [773, 261] width 689 height 27
select select "5"
click at [429, 248] on select "[Selecione...] Segunda Terça Quarta Quinta Sexta Sábado Domingo" at bounding box center [773, 261] width 689 height 27
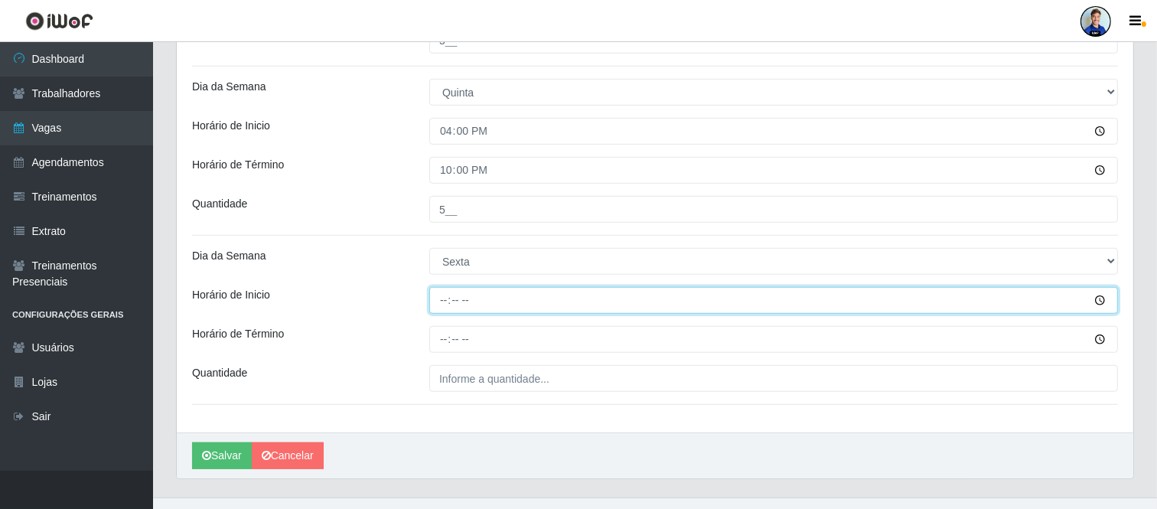
type input "16:00"
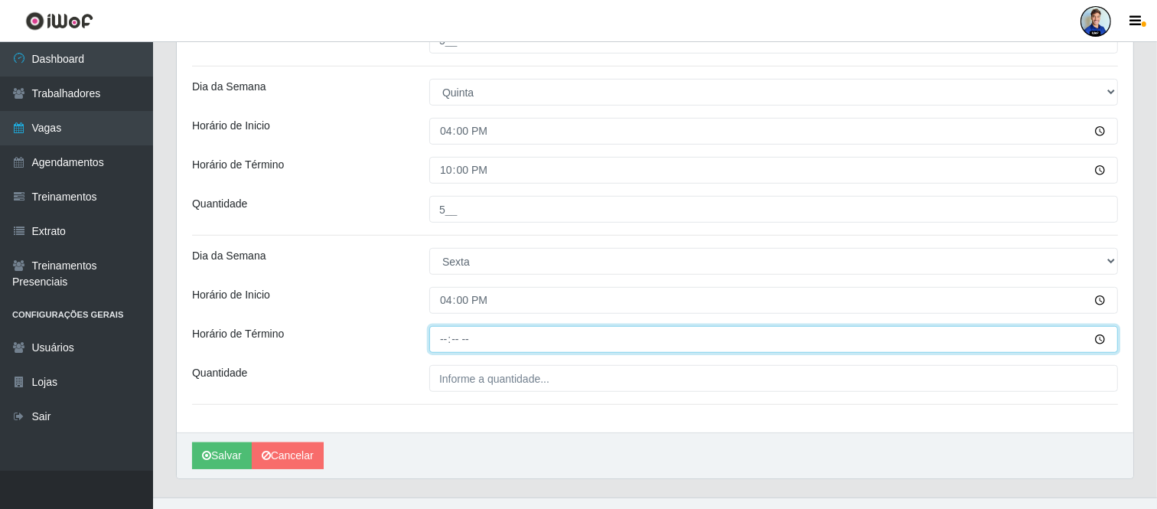
type input "22:00"
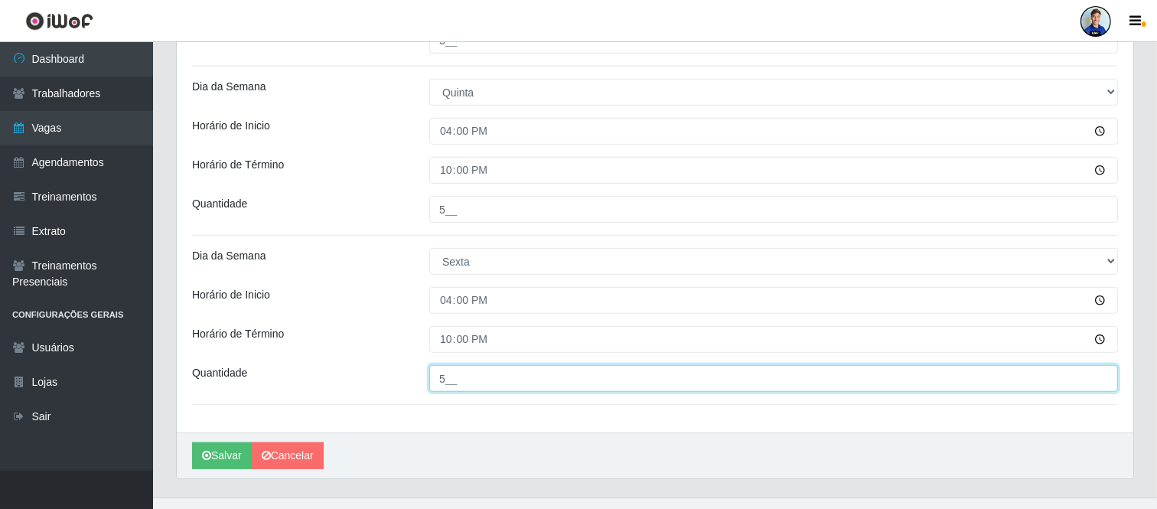
type input "5__"
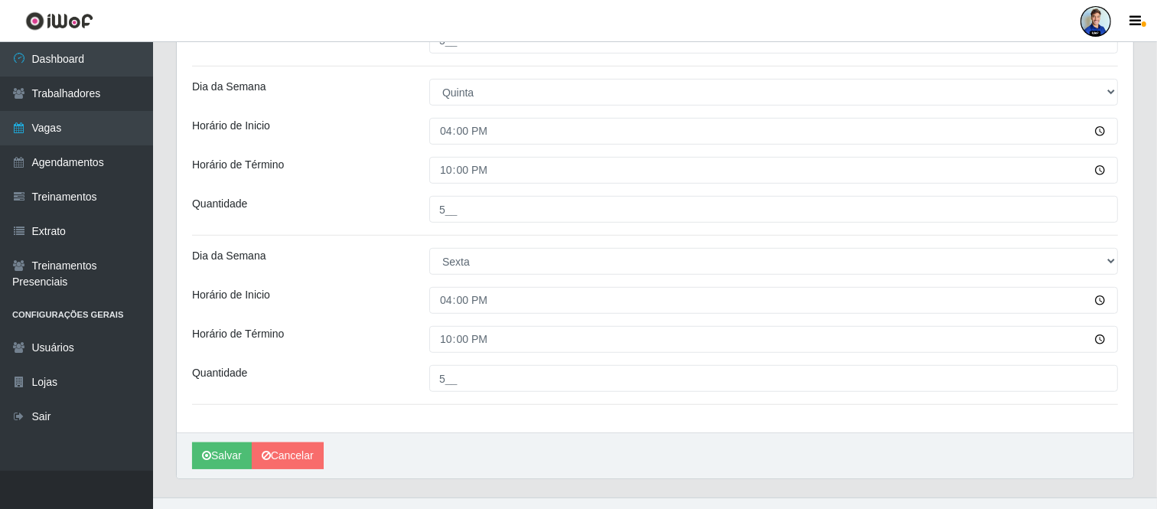
click at [372, 287] on div "Horário de Inicio" at bounding box center [299, 300] width 237 height 27
click at [226, 446] on button "Salvar" at bounding box center [222, 455] width 60 height 27
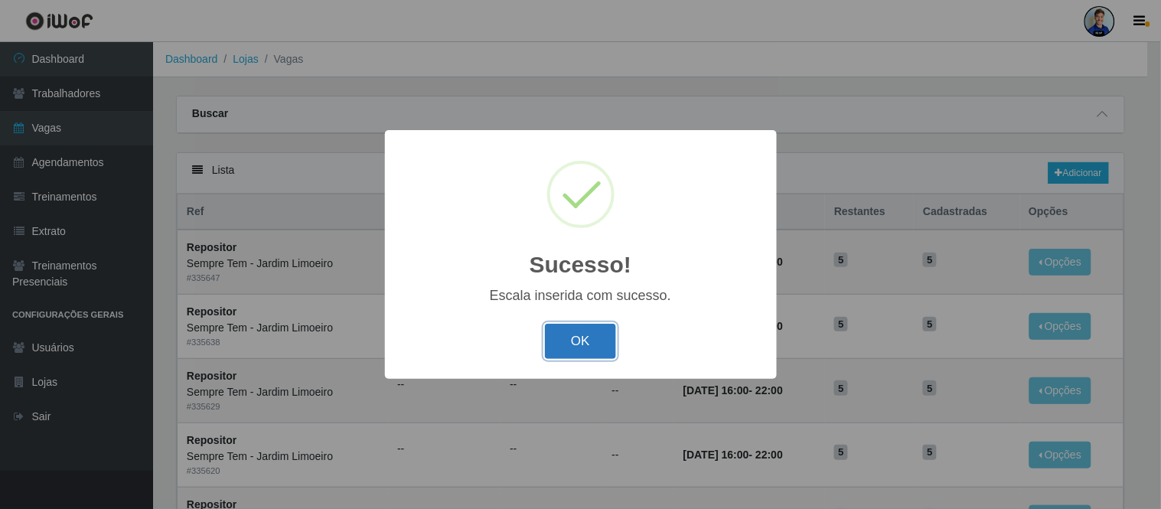
click at [597, 341] on button "OK" at bounding box center [580, 342] width 71 height 36
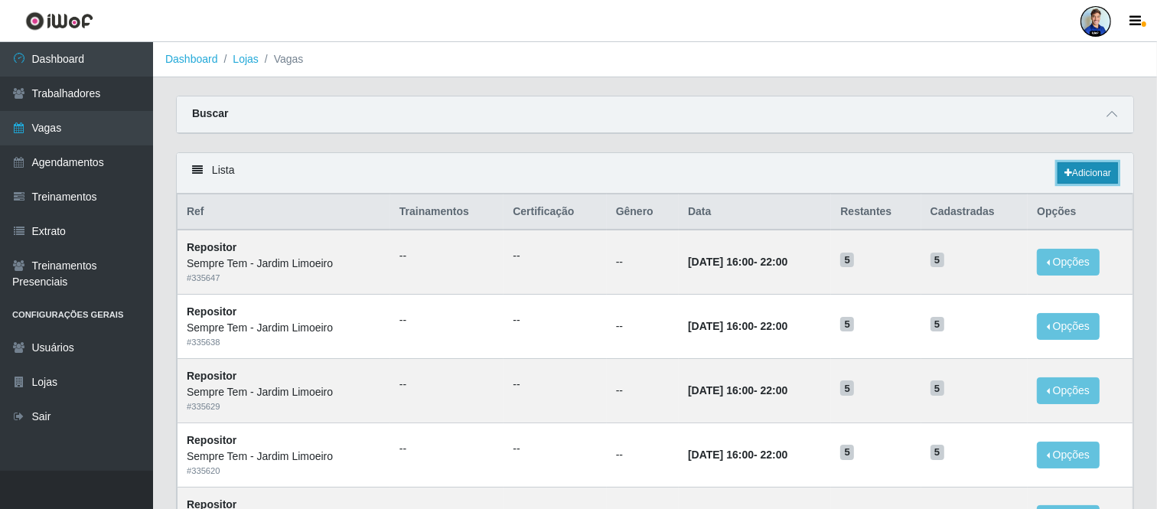
click at [1079, 172] on link "Adicionar" at bounding box center [1088, 172] width 60 height 21
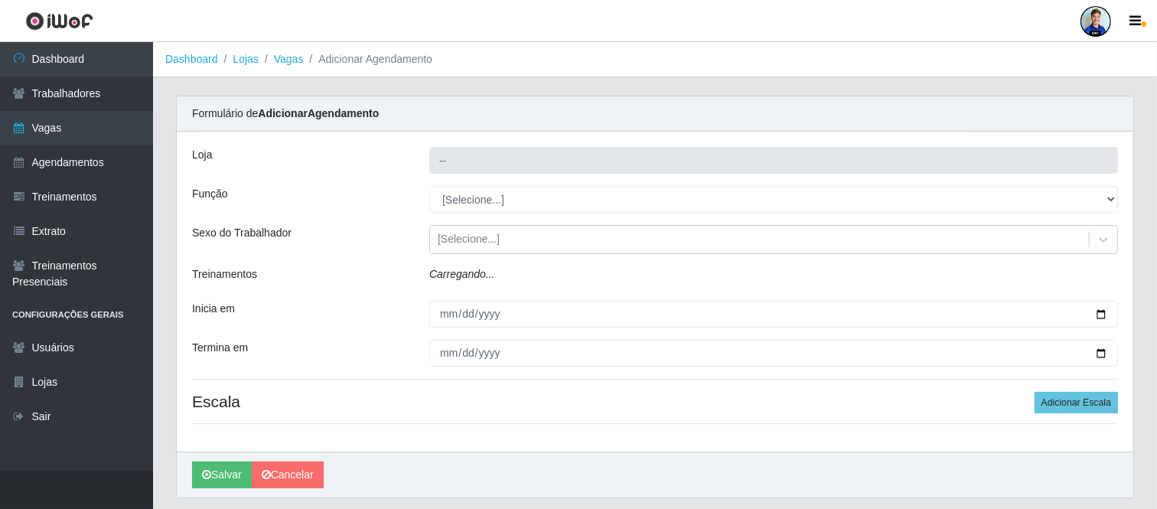
type input "Sempre Tem - Jardim Limoeiro"
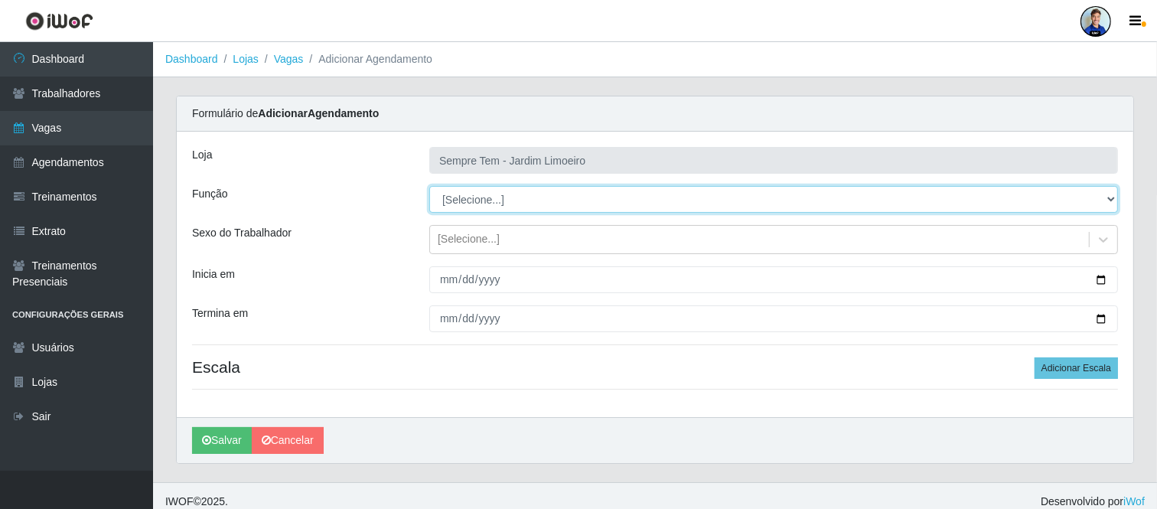
click at [514, 200] on select "[Selecione...] Embalador Embalador + Embalador ++ Repositor Repositor + Reposit…" at bounding box center [773, 199] width 689 height 27
select select "82"
click at [429, 186] on select "[Selecione...] Embalador Embalador + Embalador ++ Repositor Repositor + Reposit…" at bounding box center [773, 199] width 689 height 27
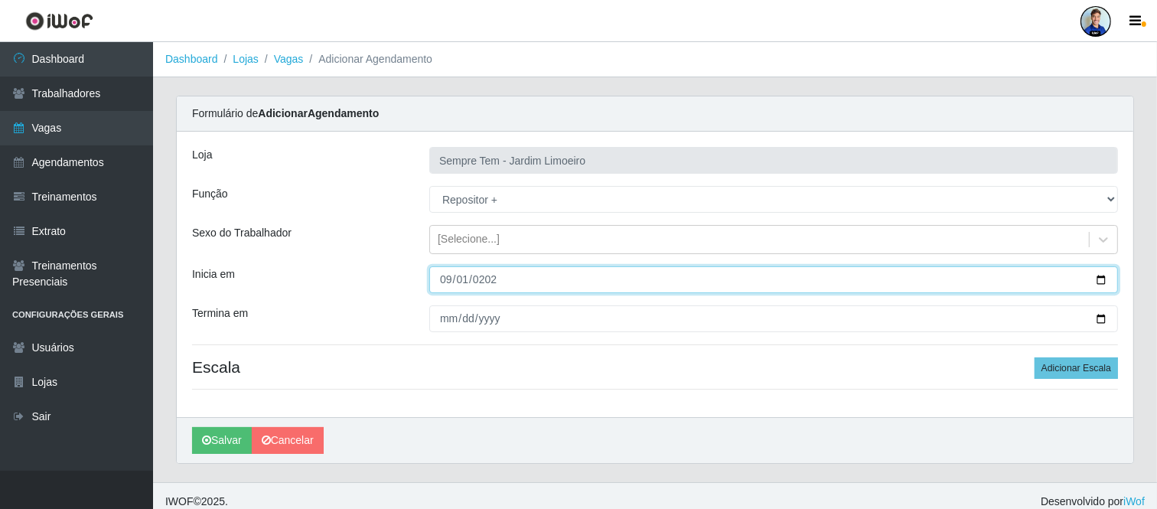
type input "2025-09-01"
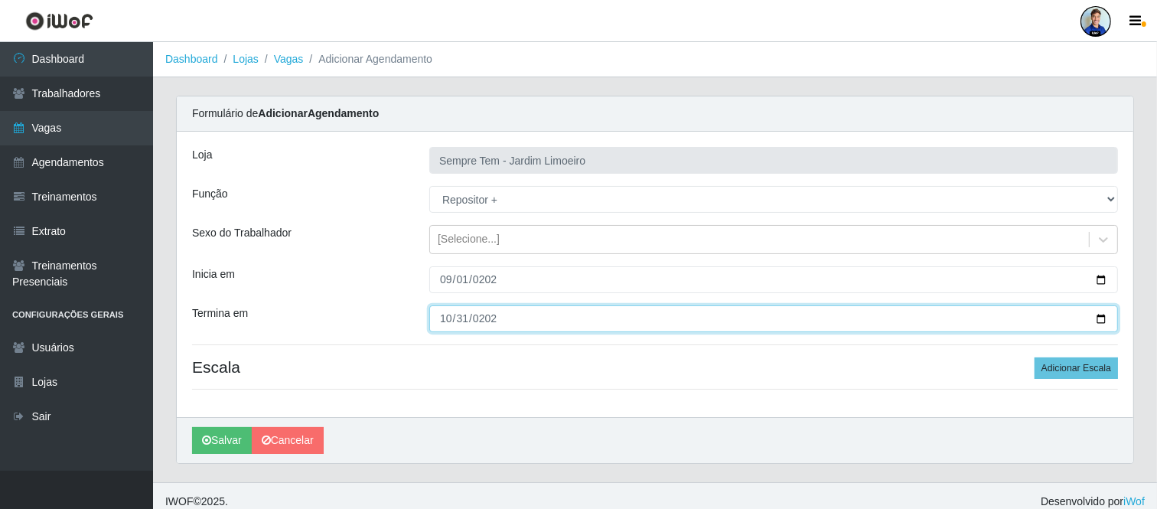
type input "2025-10-31"
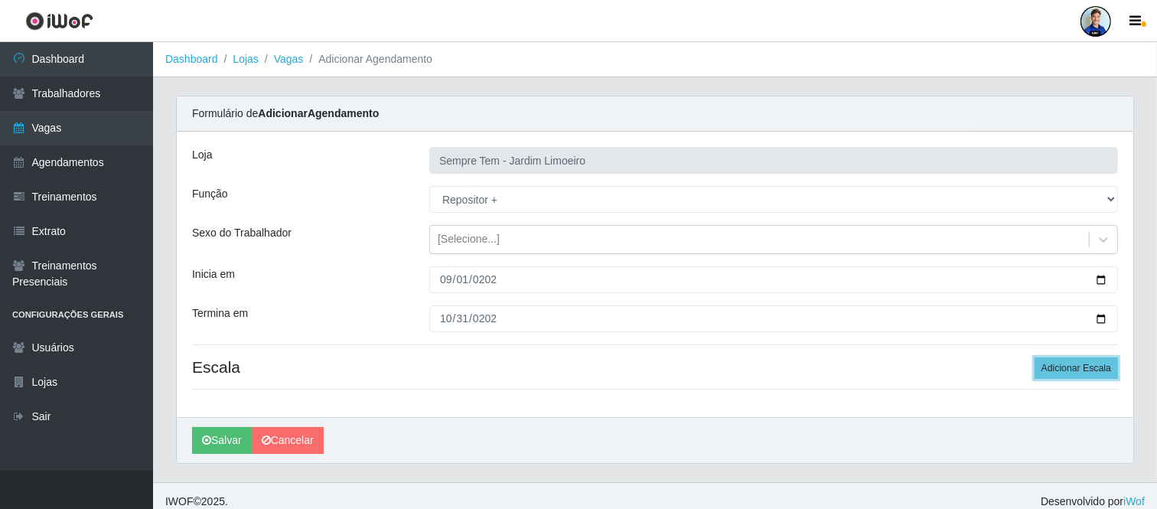
click at [1035, 357] on button "Adicionar Escala" at bounding box center [1076, 367] width 83 height 21
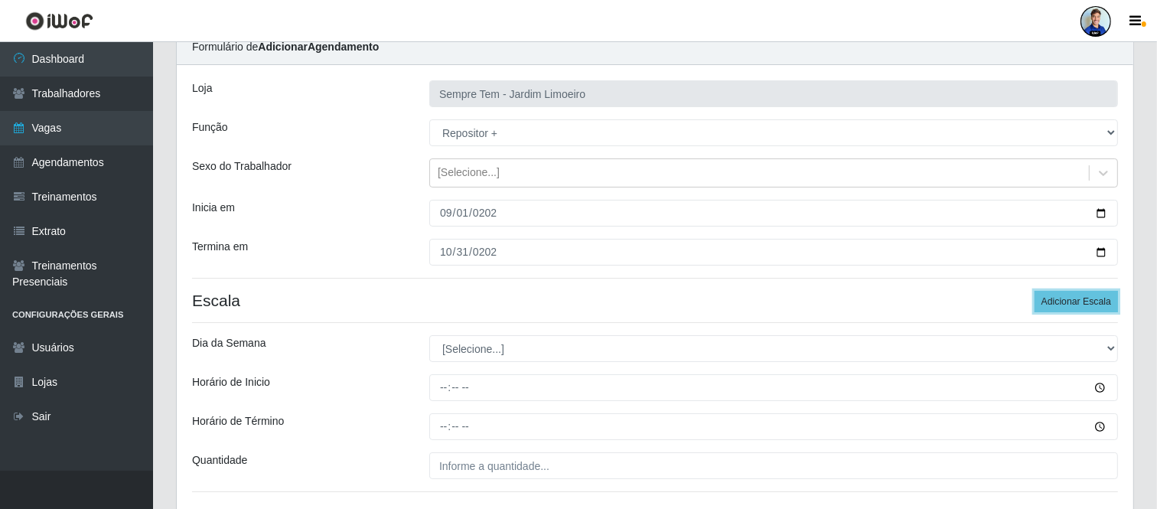
scroll to position [181, 0]
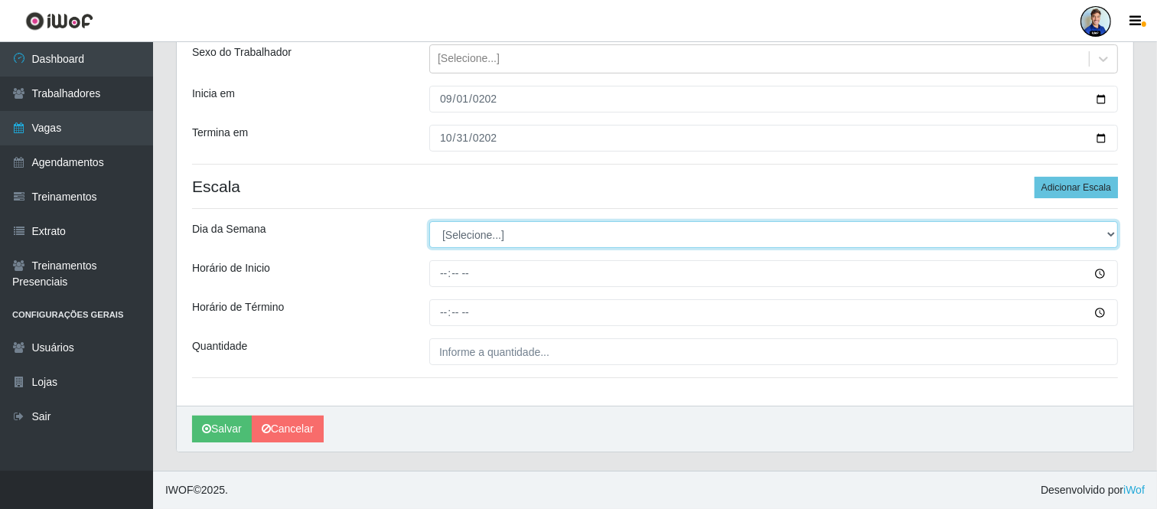
click at [502, 239] on select "[Selecione...] Segunda Terça Quarta Quinta Sexta Sábado Domingo" at bounding box center [773, 234] width 689 height 27
select select "6"
click at [429, 221] on select "[Selecione...] Segunda Terça Quarta Quinta Sexta Sábado Domingo" at bounding box center [773, 234] width 689 height 27
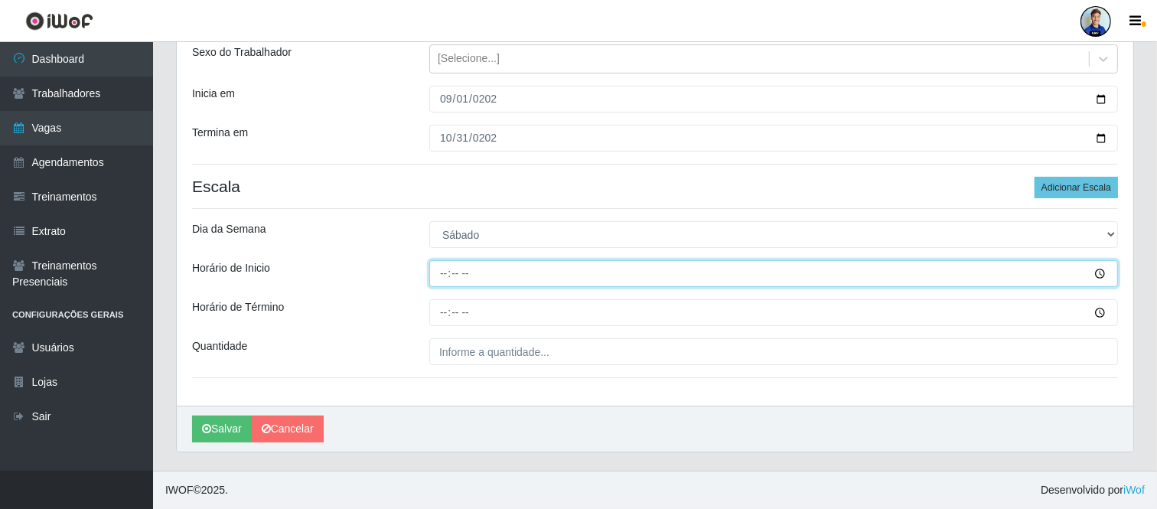
type input "16:00"
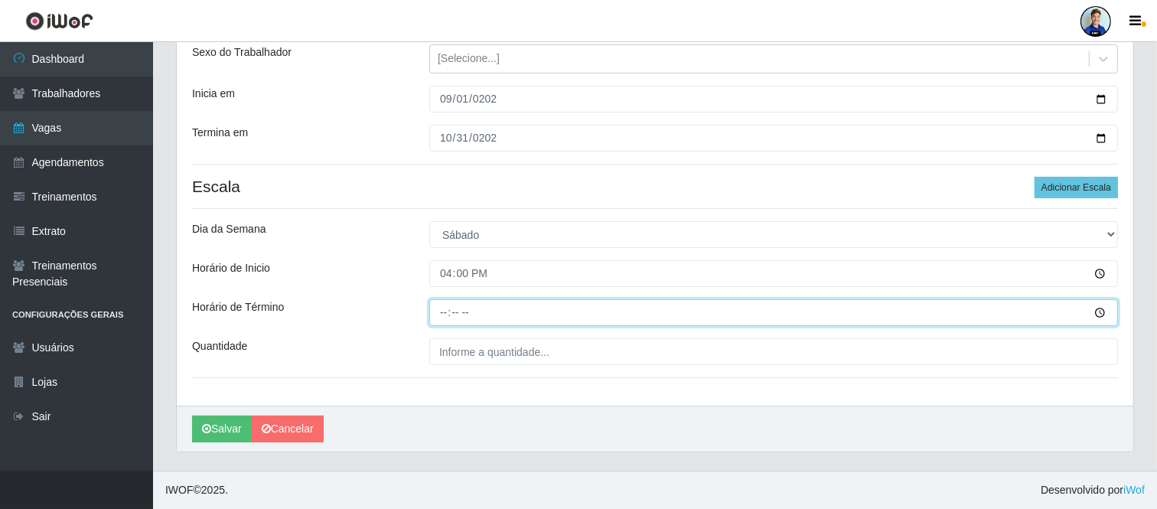
type input "22:00"
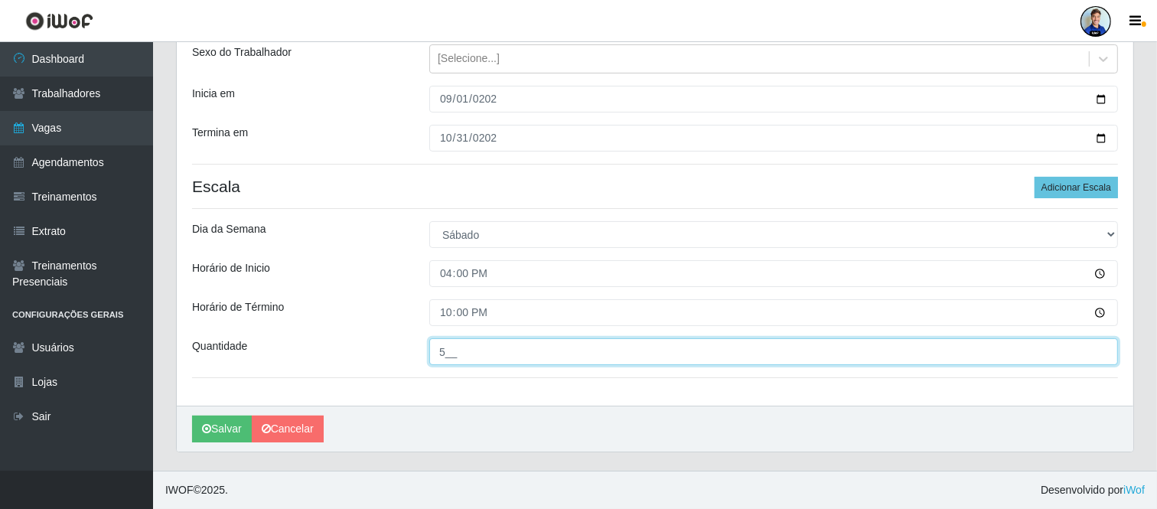
type input "5__"
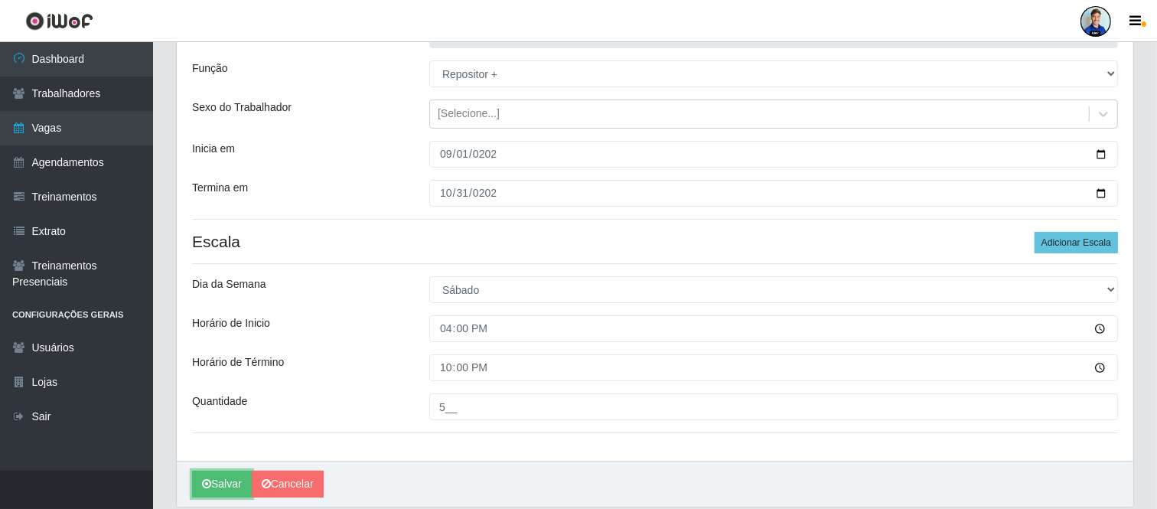
scroll to position [96, 0]
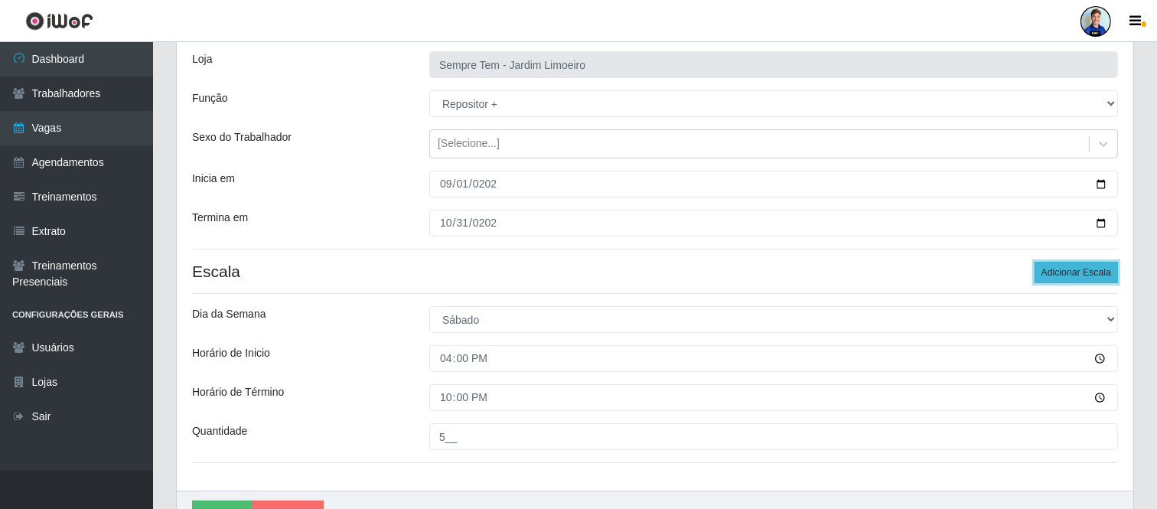
click at [1104, 276] on button "Adicionar Escala" at bounding box center [1076, 272] width 83 height 21
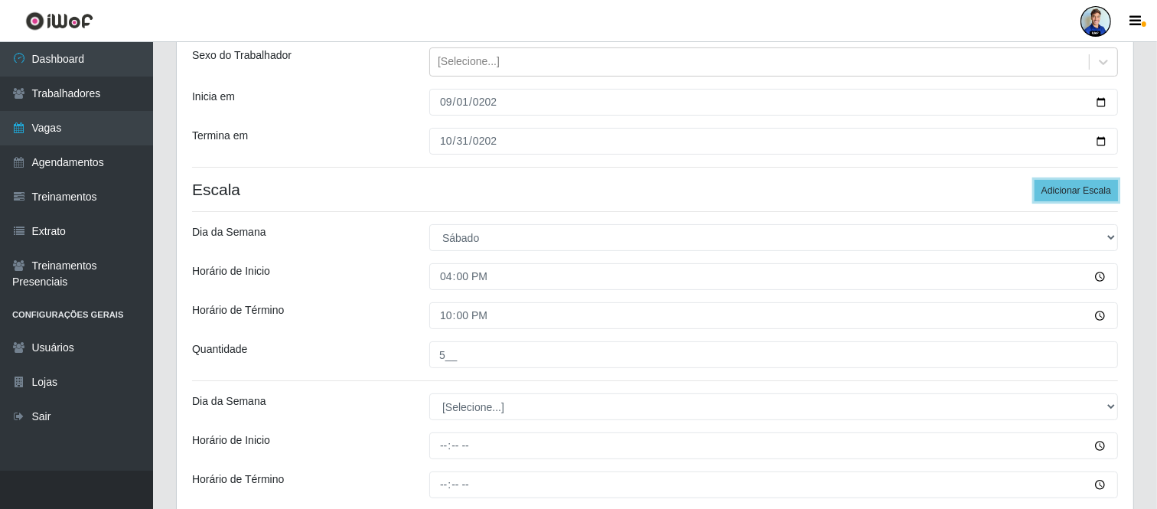
scroll to position [266, 0]
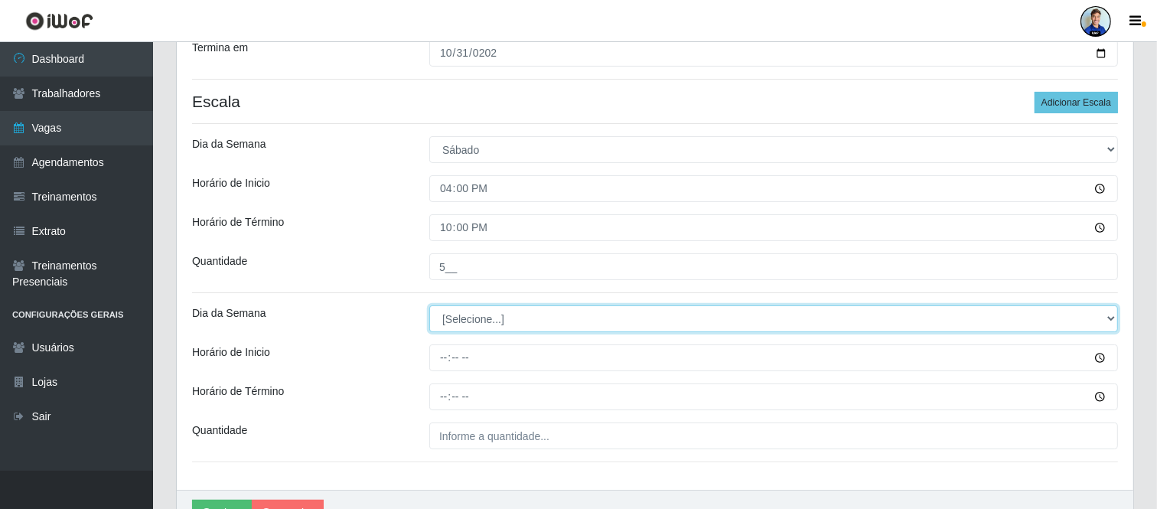
click at [551, 312] on select "[Selecione...] Segunda Terça Quarta Quinta Sexta Sábado Domingo" at bounding box center [773, 318] width 689 height 27
select select "0"
click at [429, 305] on select "[Selecione...] Segunda Terça Quarta Quinta Sexta Sábado Domingo" at bounding box center [773, 318] width 689 height 27
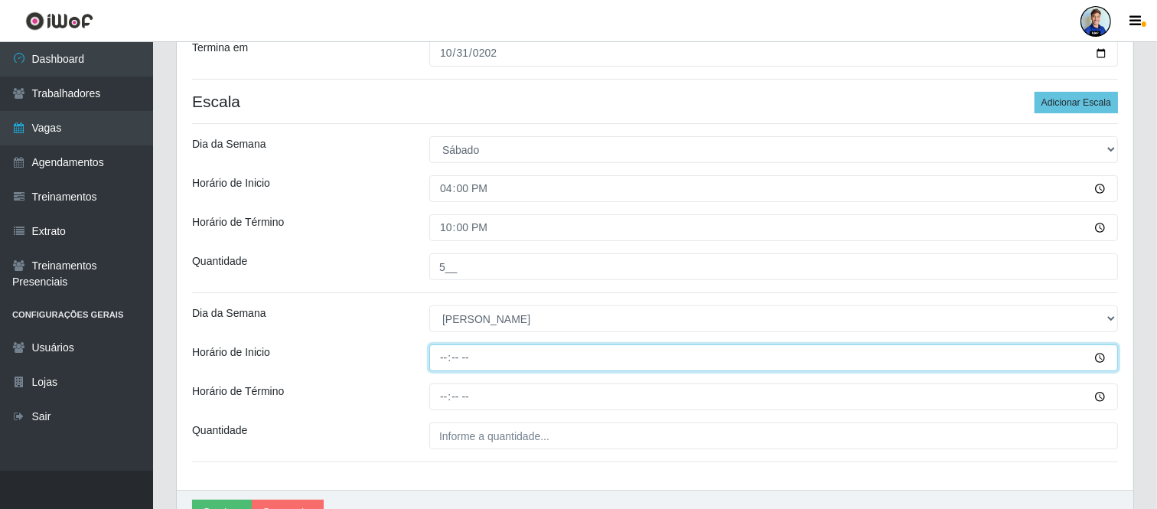
type input "08:00"
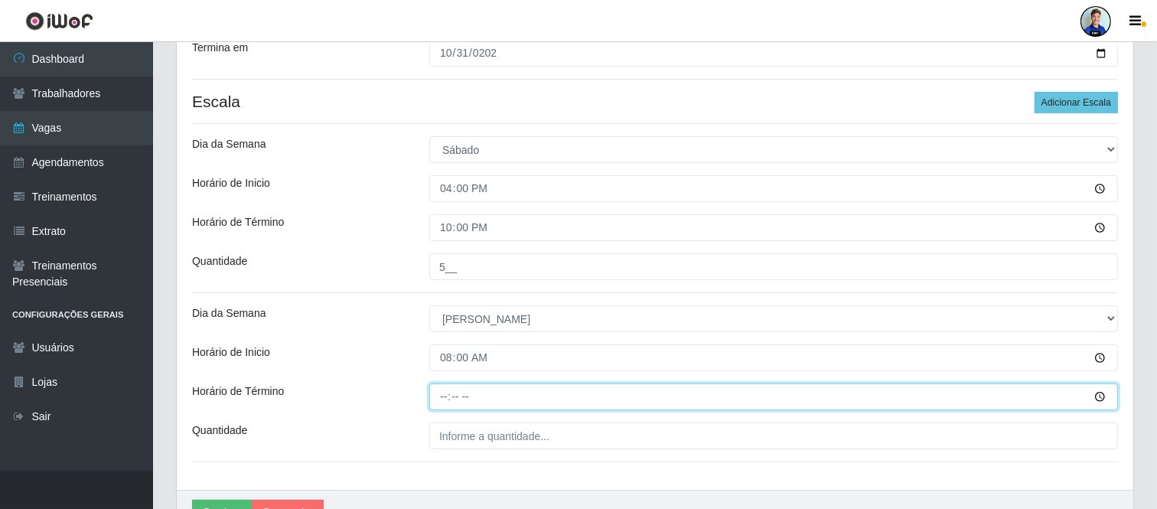
type input "14:00"
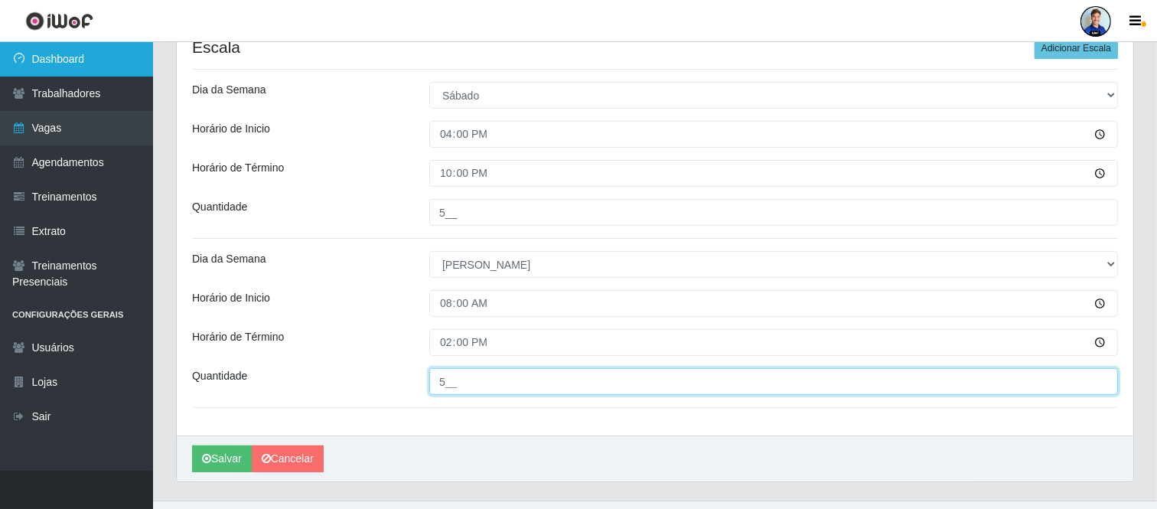
scroll to position [350, 0]
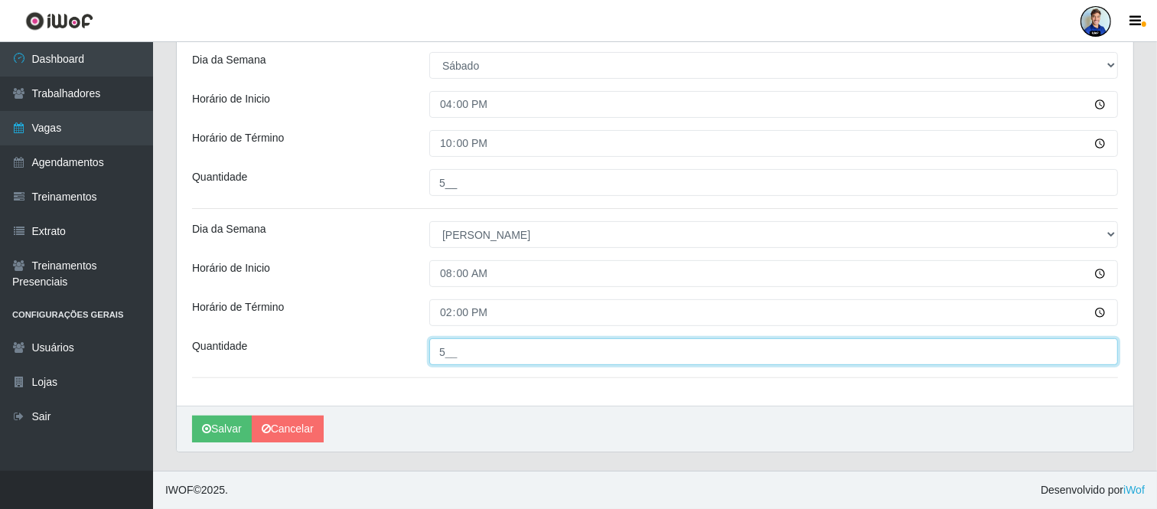
type input "5__"
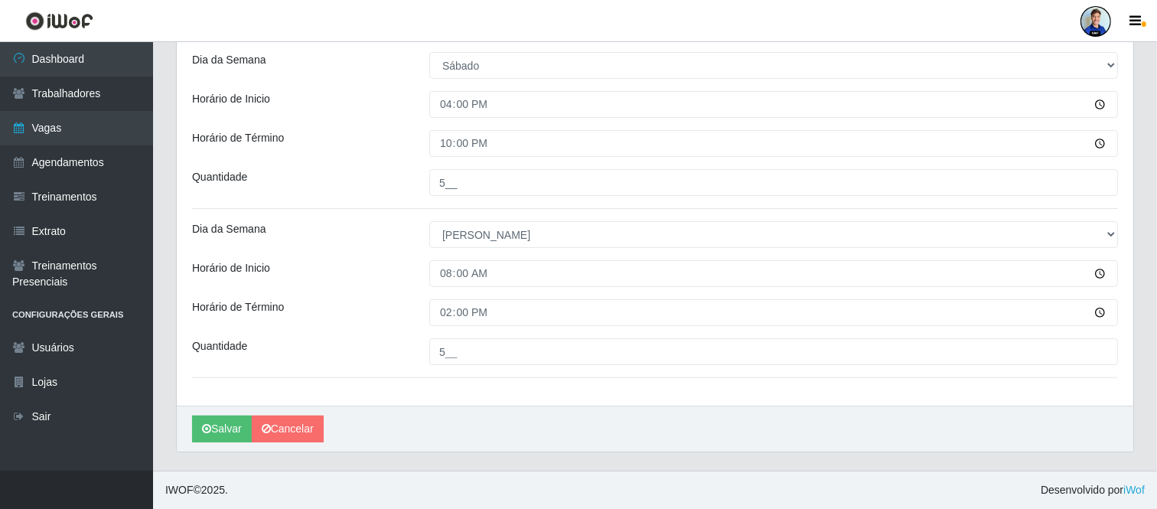
drag, startPoint x: 306, startPoint y: 159, endPoint x: 265, endPoint y: 157, distance: 41.4
click at [300, 158] on div "Loja Sempre Tem - Jardim Limoeiro Função [Selecione...] Embalador Embalador + E…" at bounding box center [655, 94] width 957 height 624
click at [234, 423] on button "Salvar" at bounding box center [222, 429] width 60 height 27
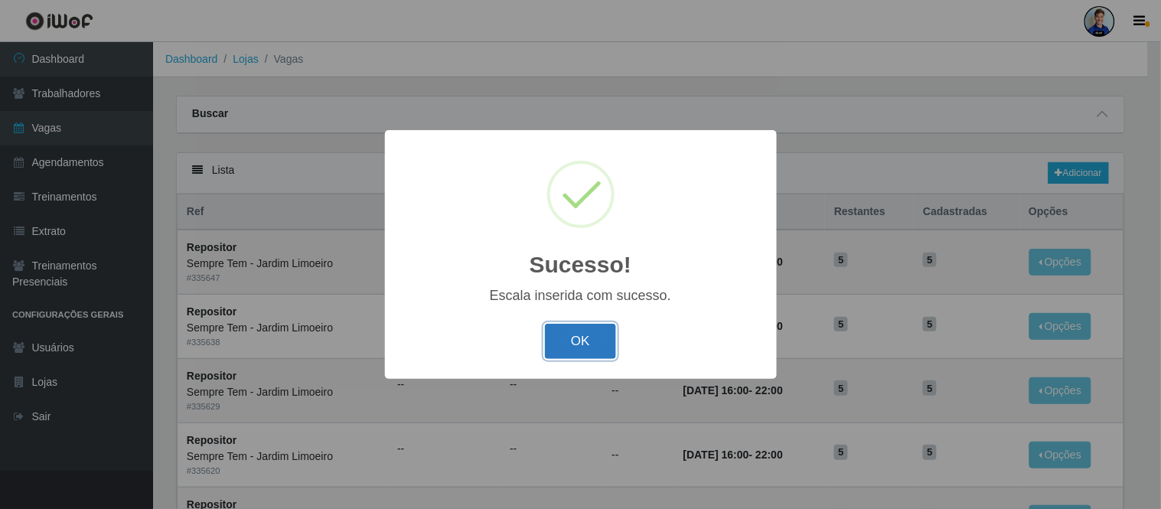
click at [580, 348] on button "OK" at bounding box center [580, 342] width 71 height 36
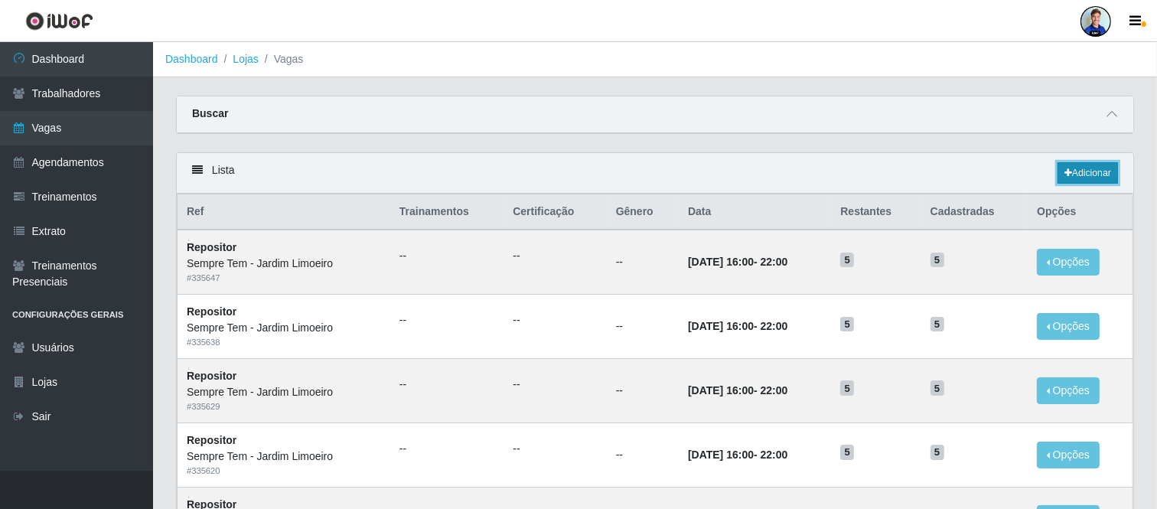
click at [1085, 177] on link "Adicionar" at bounding box center [1088, 172] width 60 height 21
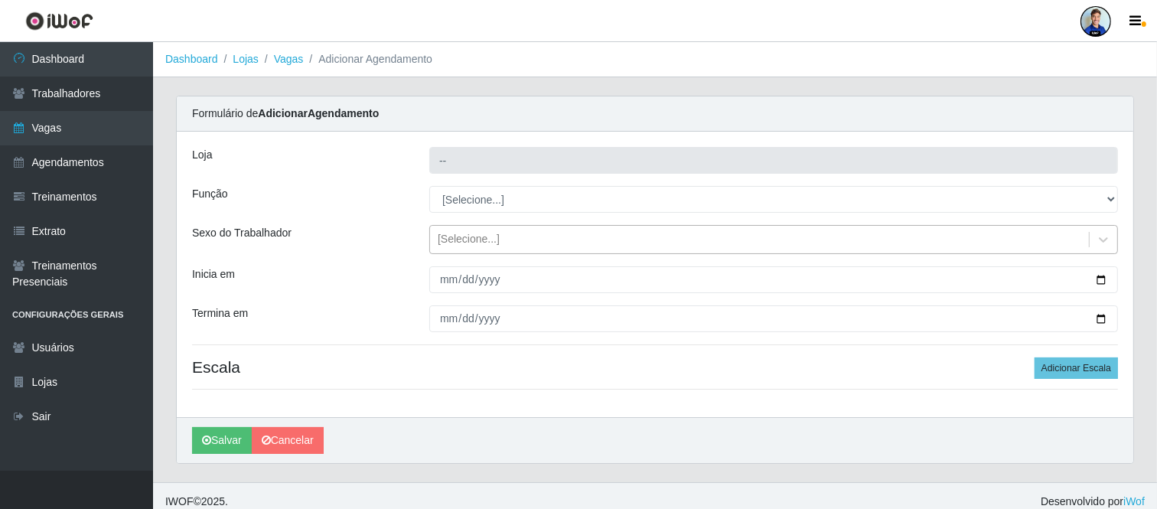
type input "Sempre Tem - Jardim Limoeiro"
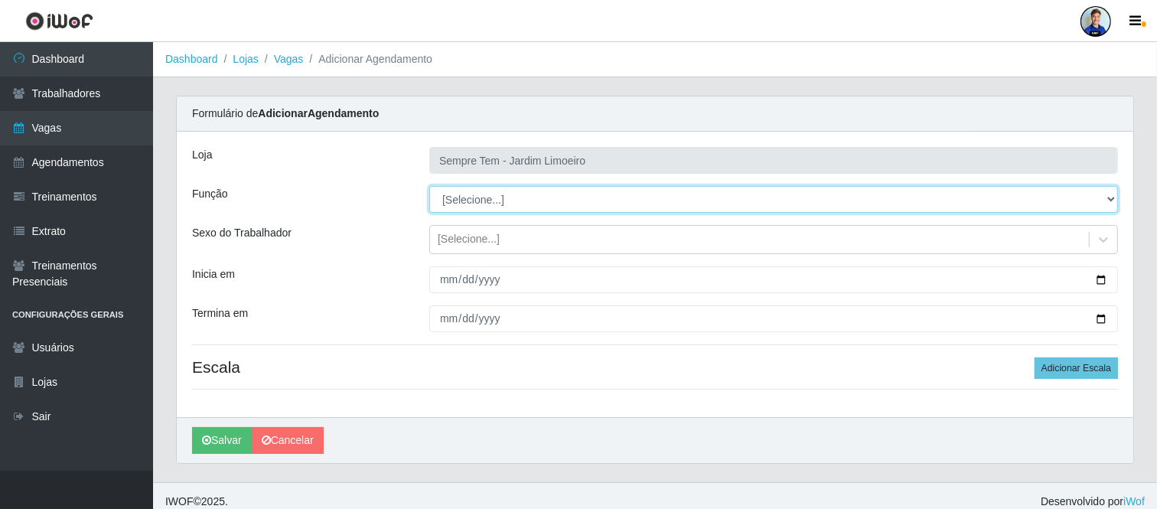
click at [517, 194] on select "[Selecione...] Embalador Embalador + Embalador ++ Repositor Repositor + Reposit…" at bounding box center [773, 199] width 689 height 27
select select "1"
click at [429, 186] on select "[Selecione...] Embalador Embalador + Embalador ++ Repositor Repositor + Reposit…" at bounding box center [773, 199] width 689 height 27
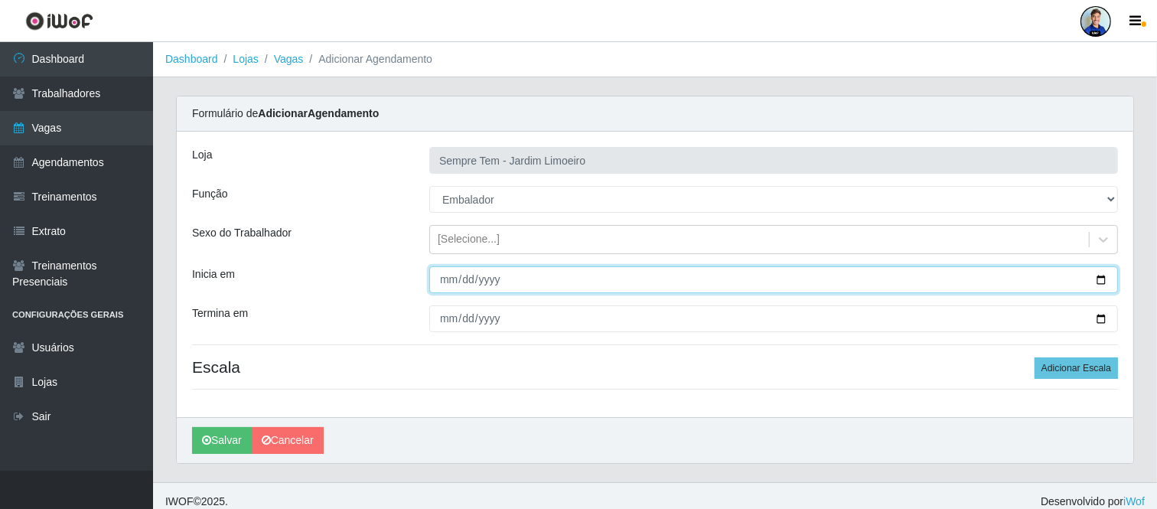
click at [455, 279] on input "Inicia em" at bounding box center [773, 279] width 689 height 27
type input "2025-10-01"
click at [460, 273] on input "2025-10-01" at bounding box center [773, 279] width 689 height 27
type input "2025-09-01"
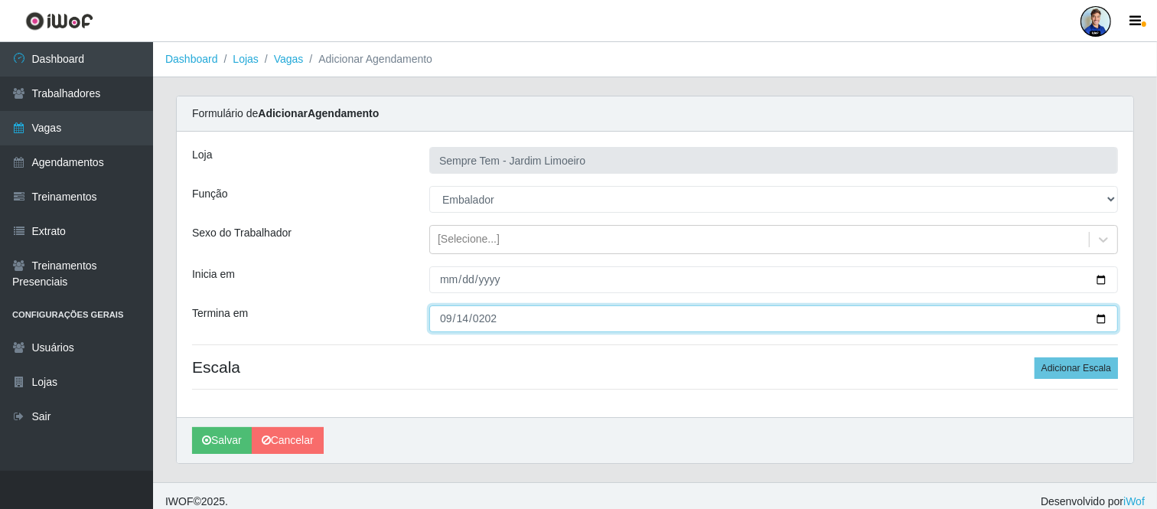
type input "2025-09-14"
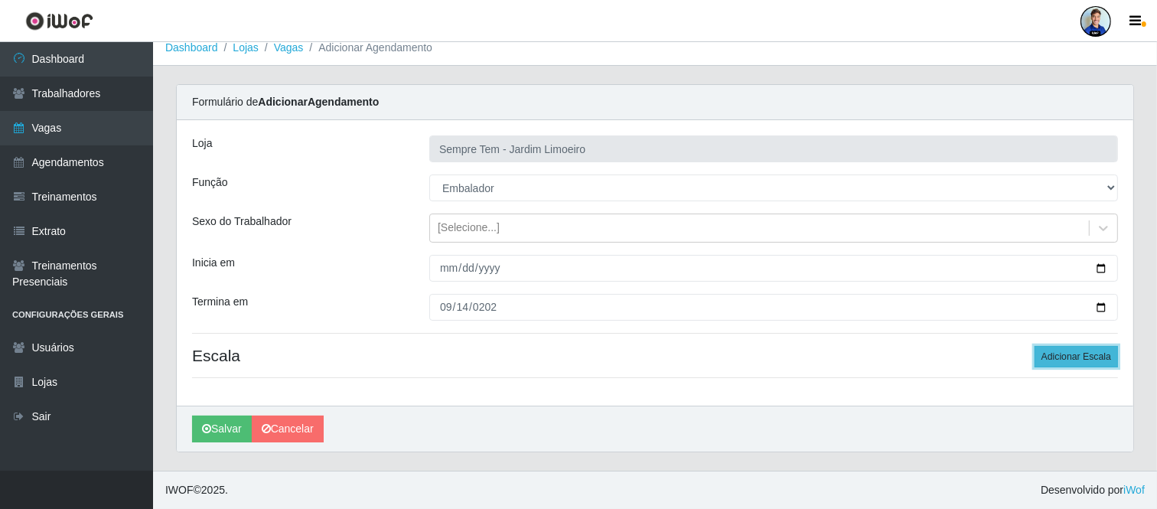
click at [1075, 361] on button "Adicionar Escala" at bounding box center [1076, 356] width 83 height 21
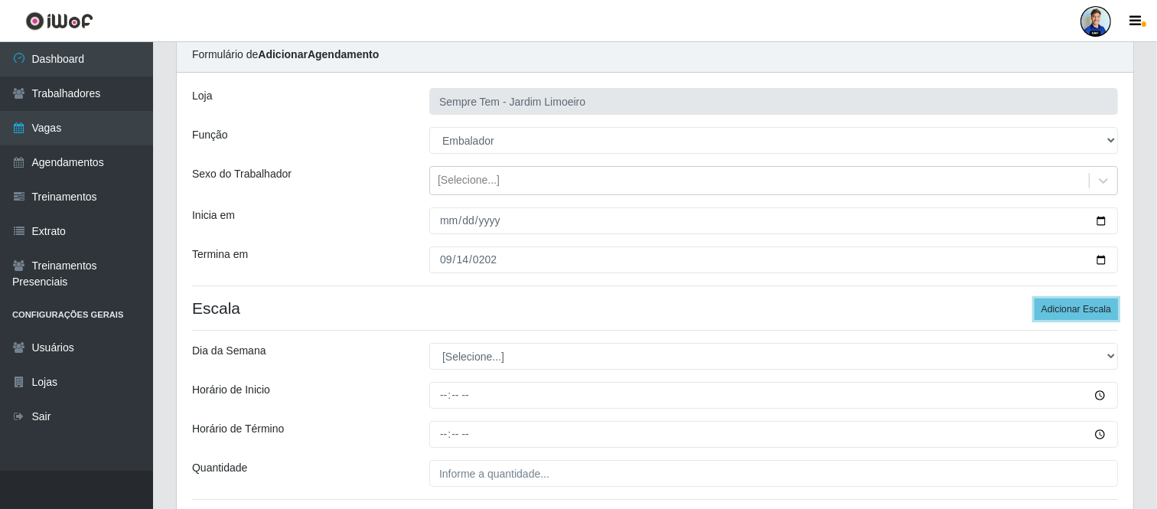
scroll to position [60, 0]
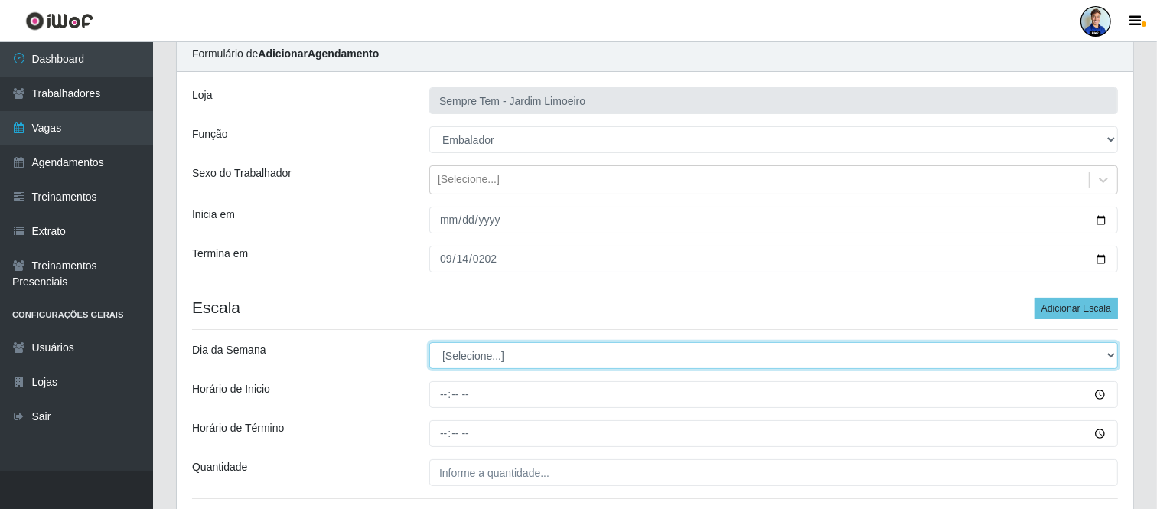
click at [448, 349] on select "[Selecione...] Segunda Terça Quarta Quinta Sexta Sábado Domingo" at bounding box center [773, 355] width 689 height 27
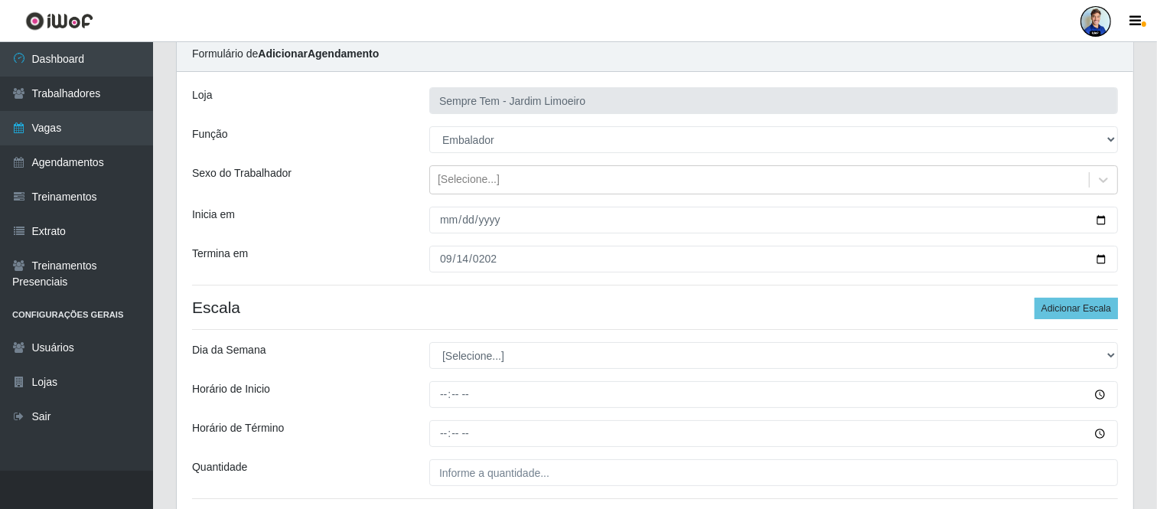
click at [419, 324] on div "Loja Sempre Tem - Jardim Limoeiro Função [Selecione...] Embalador Embalador + E…" at bounding box center [655, 299] width 957 height 455
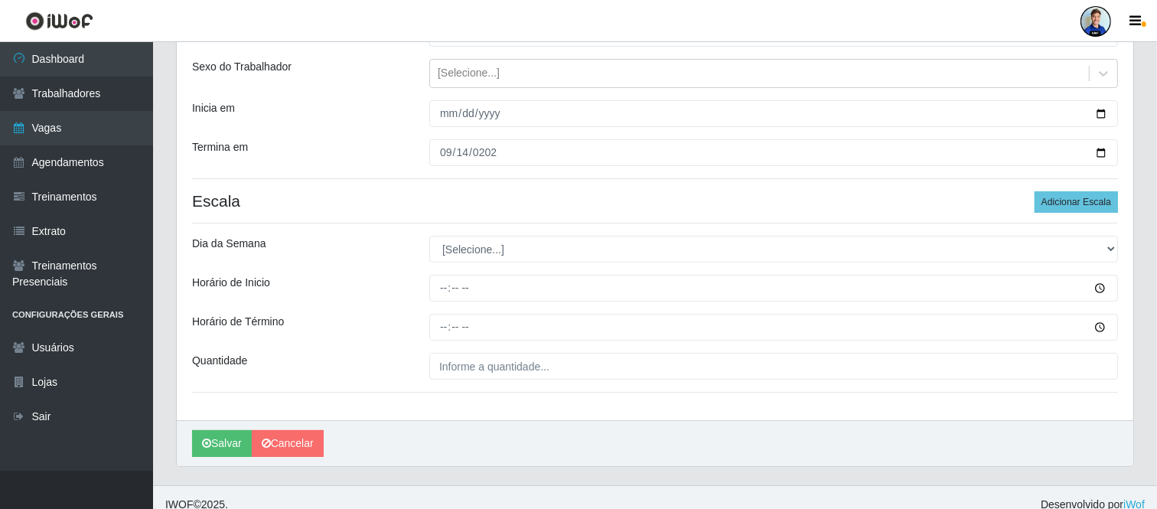
scroll to position [169, 0]
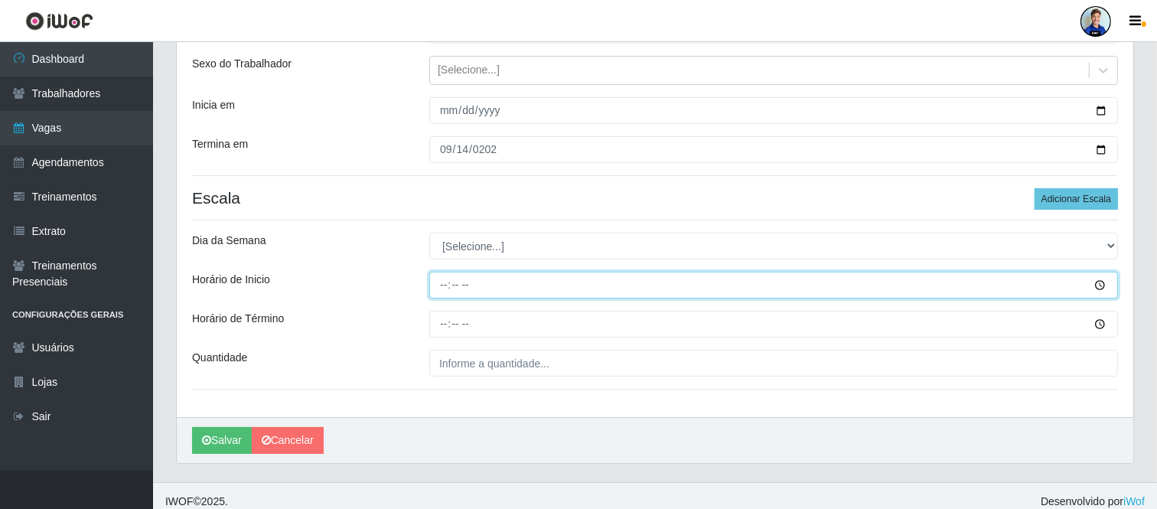
drag, startPoint x: 487, startPoint y: 288, endPoint x: 488, endPoint y: 266, distance: 22.2
click at [488, 285] on input "Horário de Inicio" at bounding box center [773, 285] width 689 height 27
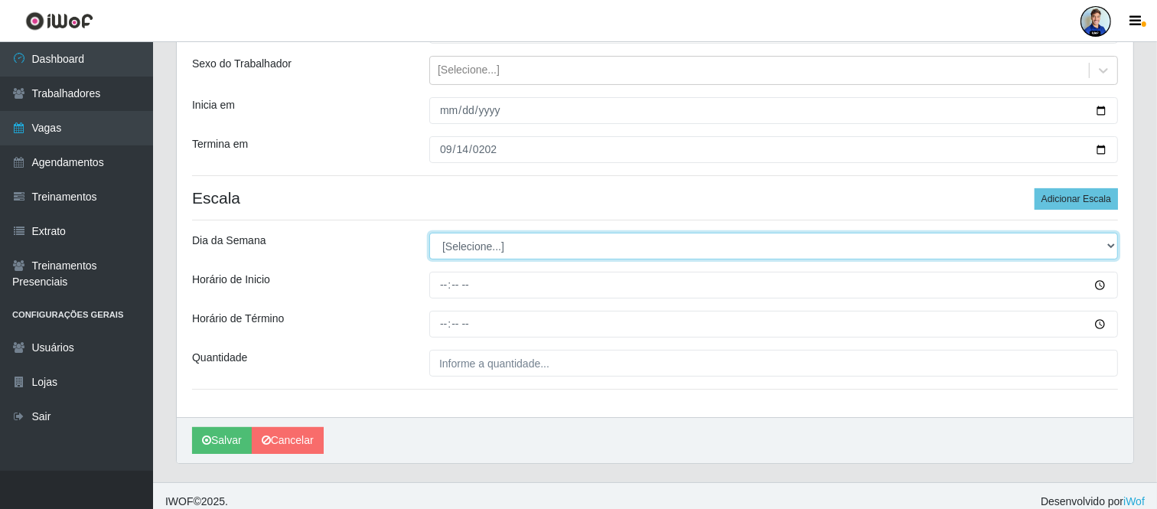
drag, startPoint x: 478, startPoint y: 253, endPoint x: 479, endPoint y: 261, distance: 7.7
click at [479, 261] on div "Loja Sempre Tem - Jardim Limoeiro Função [Selecione...] Embalador Embalador + E…" at bounding box center [655, 189] width 957 height 455
click at [491, 247] on select "[Selecione...] Segunda Terça Quarta Quinta Sexta Sábado Domingo" at bounding box center [773, 246] width 689 height 27
click at [485, 240] on select "[Selecione...] Segunda Terça Quarta Quinta Sexta Sábado Domingo" at bounding box center [773, 246] width 689 height 27
select select "1"
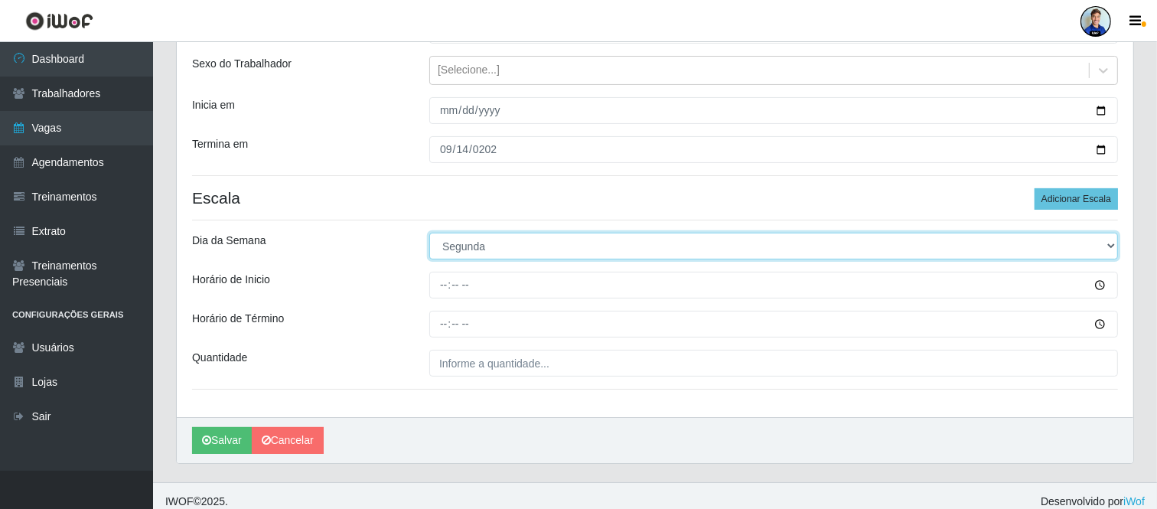
click at [429, 233] on select "[Selecione...] Segunda Terça Quarta Quinta Sexta Sábado Domingo" at bounding box center [773, 246] width 689 height 27
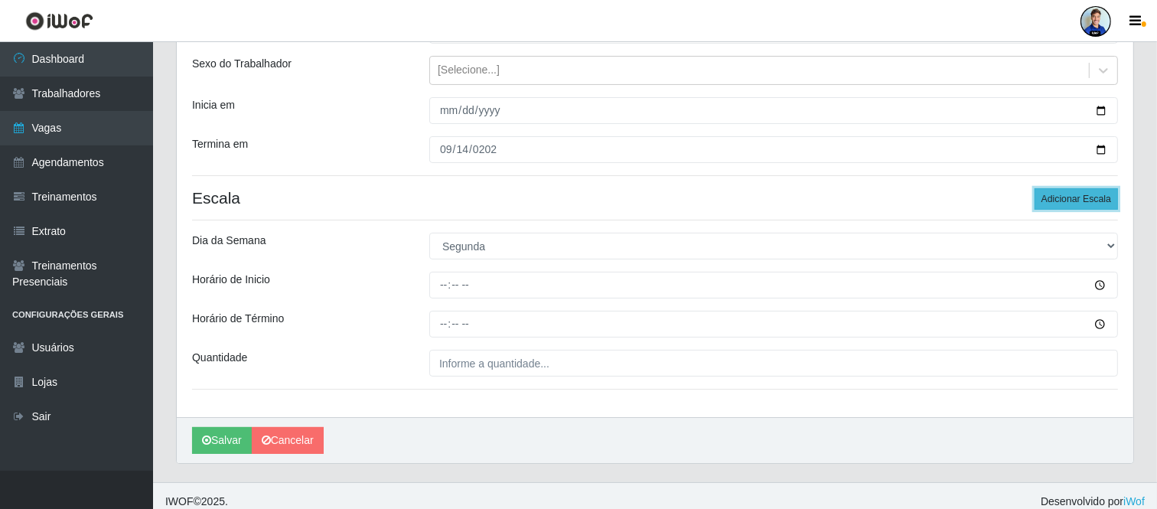
click at [1068, 204] on button "Adicionar Escala" at bounding box center [1076, 198] width 83 height 21
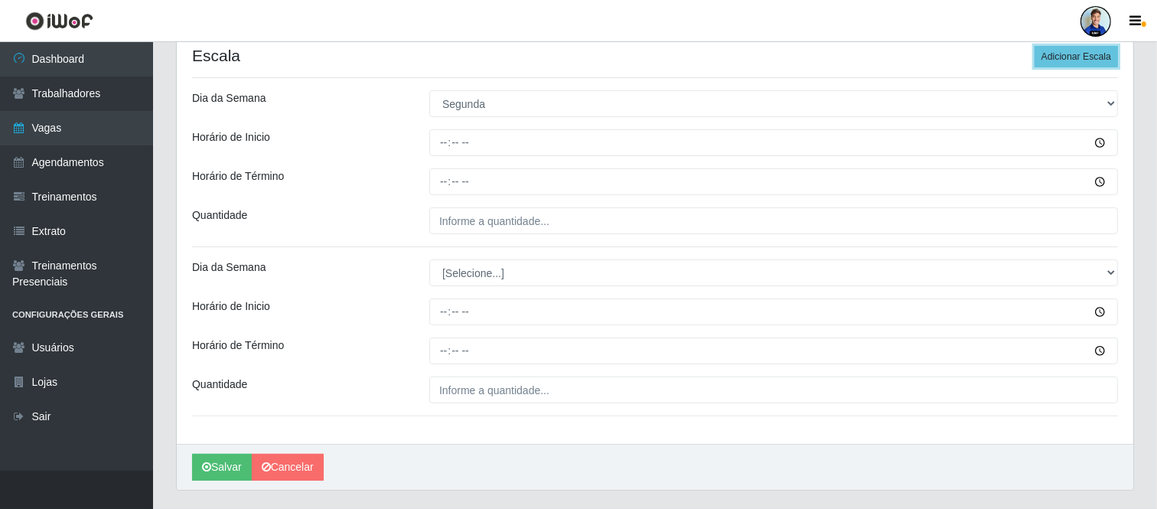
scroll to position [339, 0]
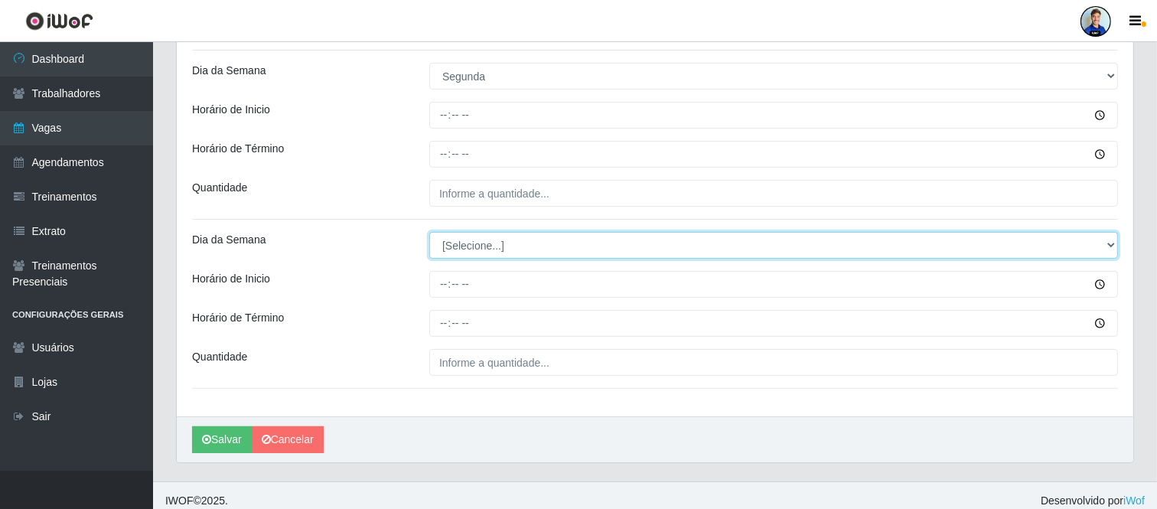
drag, startPoint x: 511, startPoint y: 246, endPoint x: 509, endPoint y: 258, distance: 11.6
click at [510, 248] on select "[Selecione...] Segunda Terça Quarta Quinta Sexta Sábado Domingo" at bounding box center [773, 245] width 689 height 27
select select "2"
click at [429, 232] on select "[Selecione...] Segunda Terça Quarta Quinta Sexta Sábado Domingo" at bounding box center [773, 245] width 689 height 27
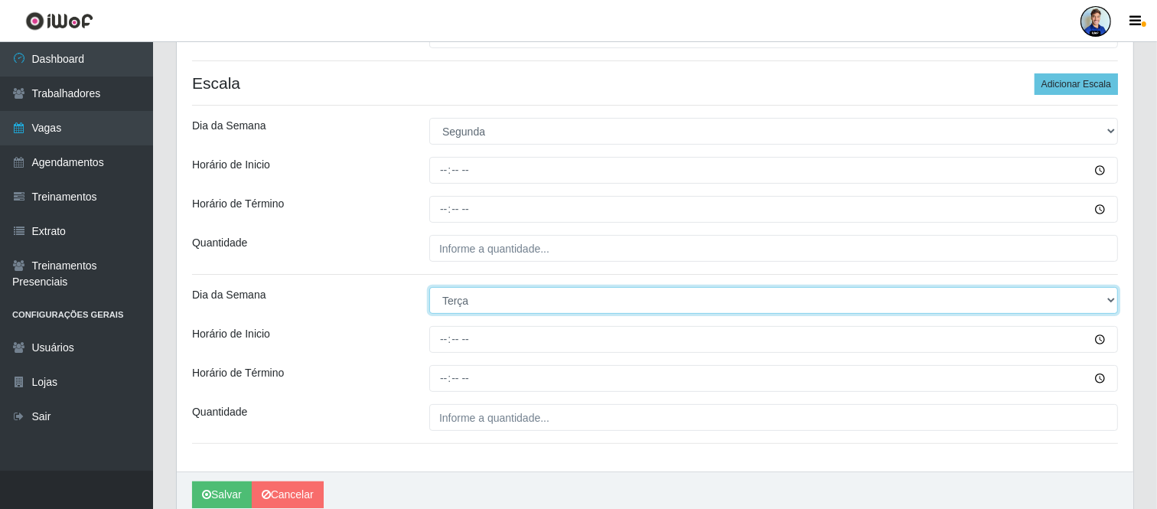
scroll to position [254, 0]
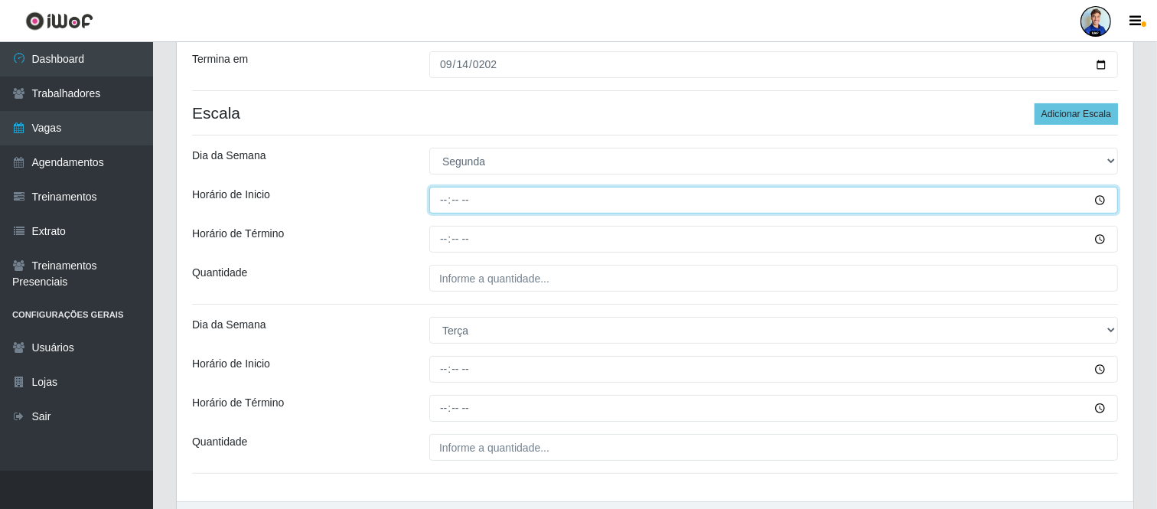
click at [438, 201] on input "Horário de Inicio" at bounding box center [773, 200] width 689 height 27
type input "16:00"
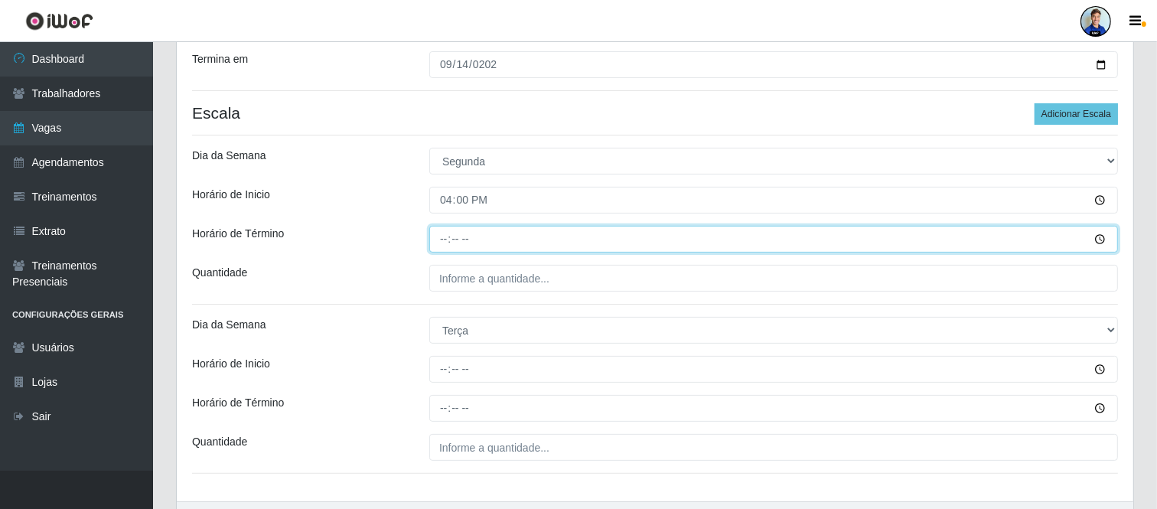
type input "22:00"
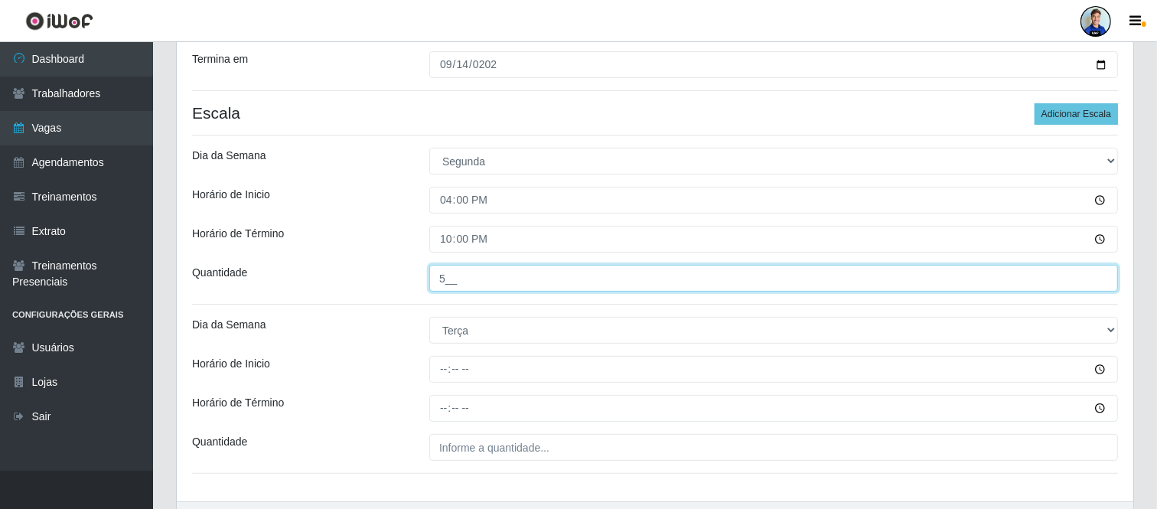
type input "5__"
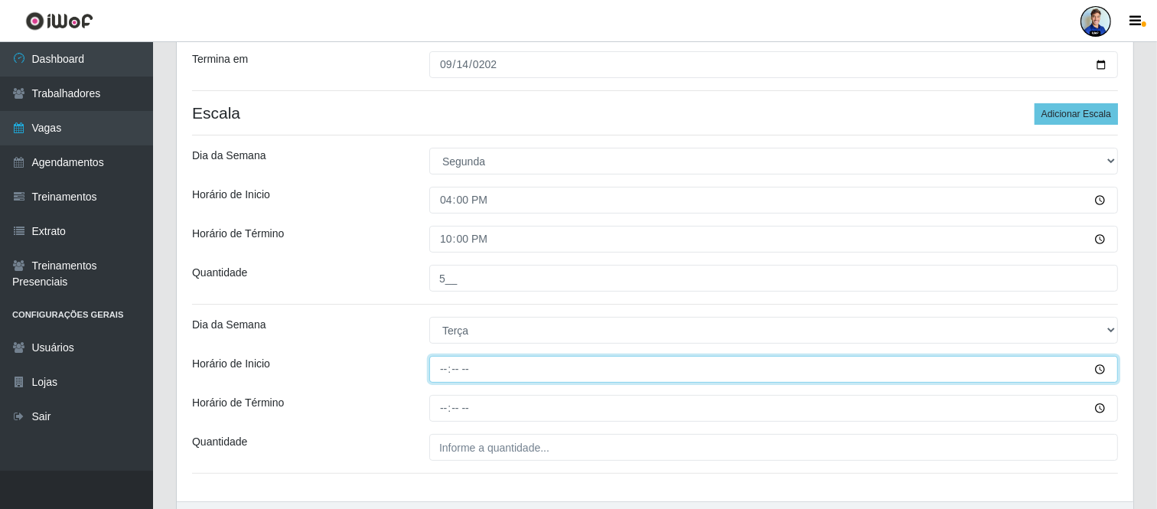
type input "16:00"
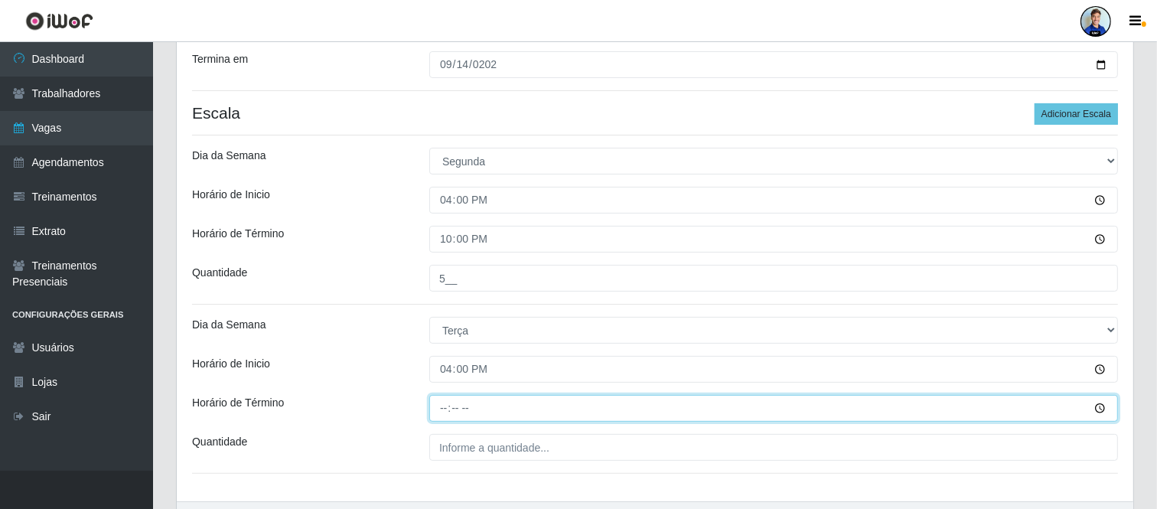
type input "22:00"
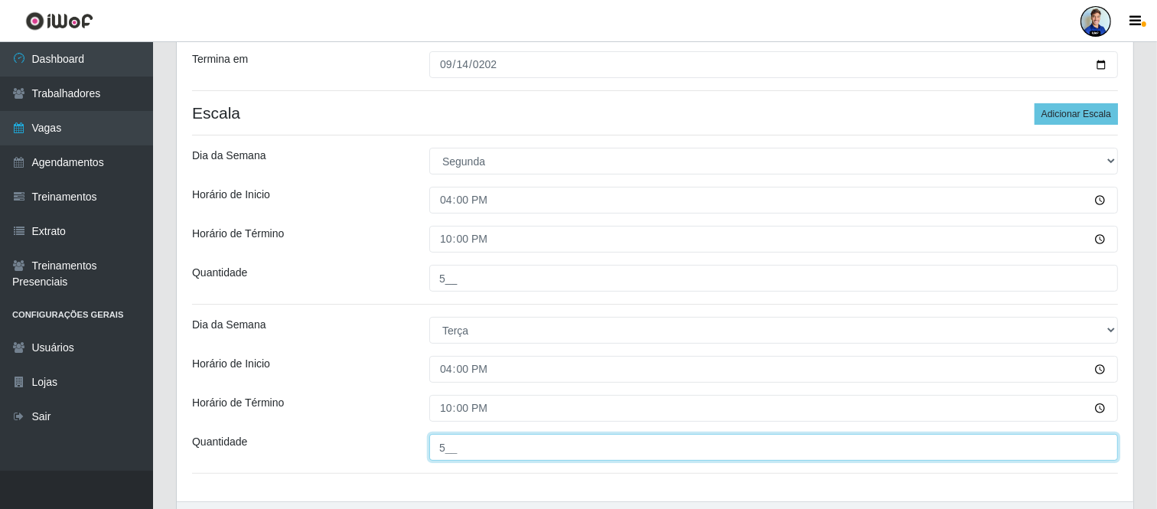
type input "5__"
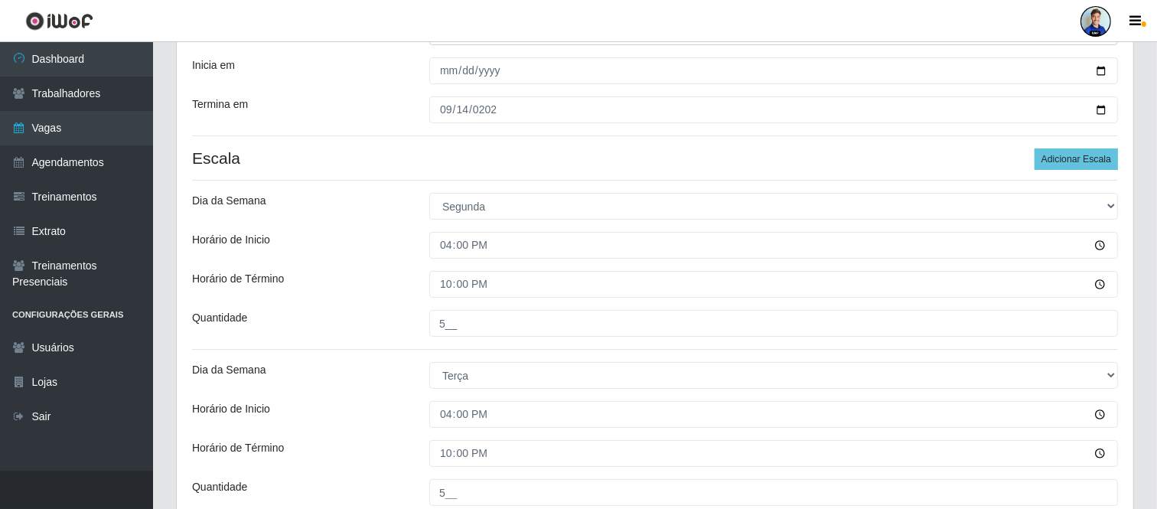
scroll to position [180, 0]
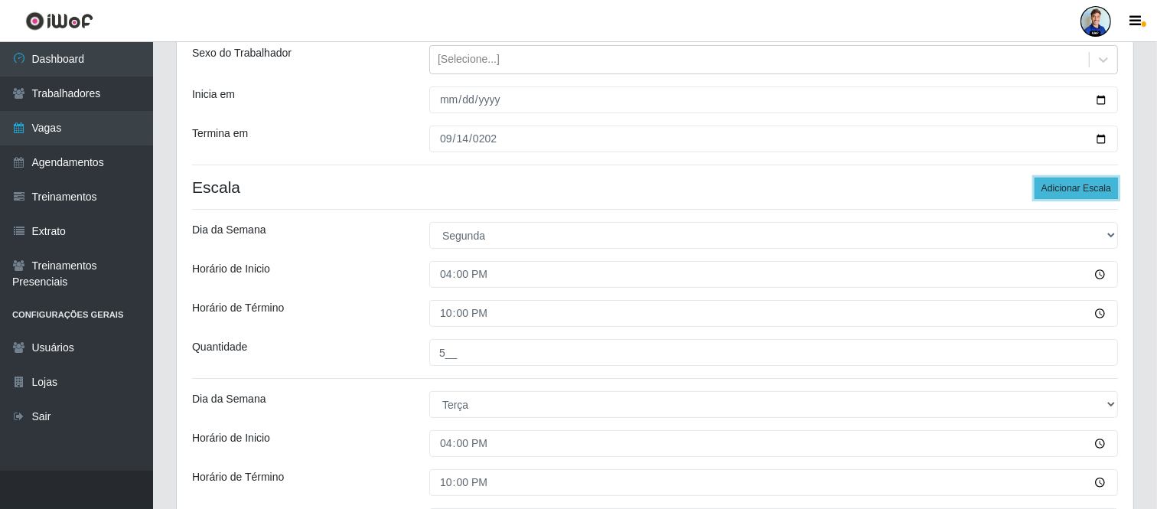
click at [1052, 192] on button "Adicionar Escala" at bounding box center [1076, 188] width 83 height 21
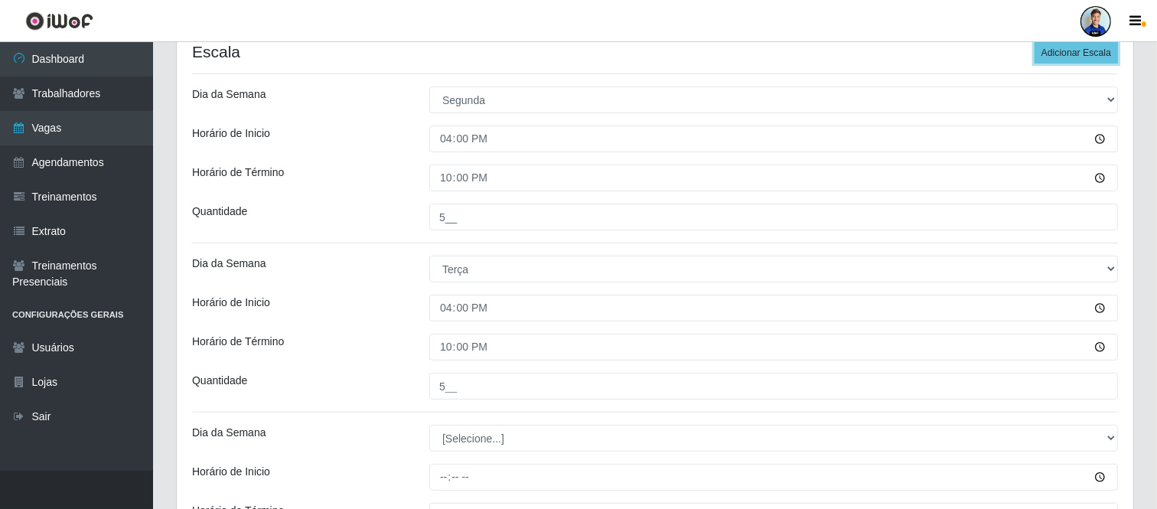
scroll to position [265, 0]
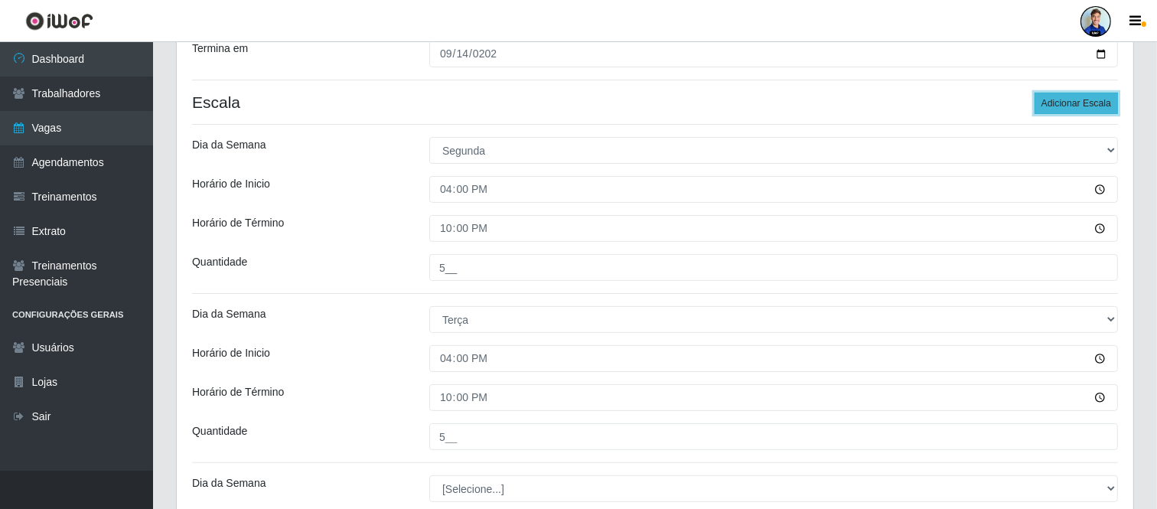
click at [1084, 98] on button "Adicionar Escala" at bounding box center [1076, 103] width 83 height 21
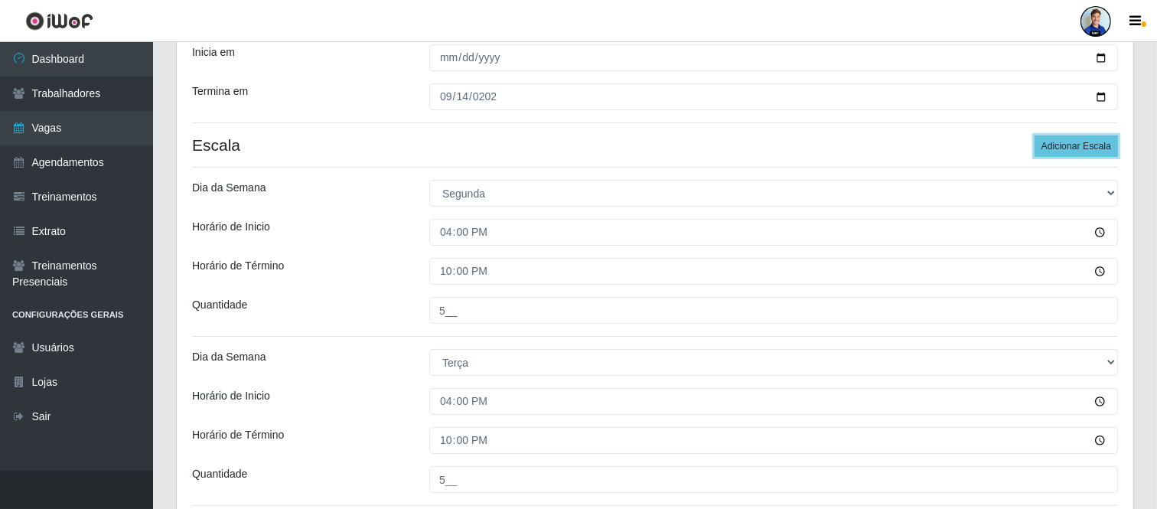
scroll to position [178, 0]
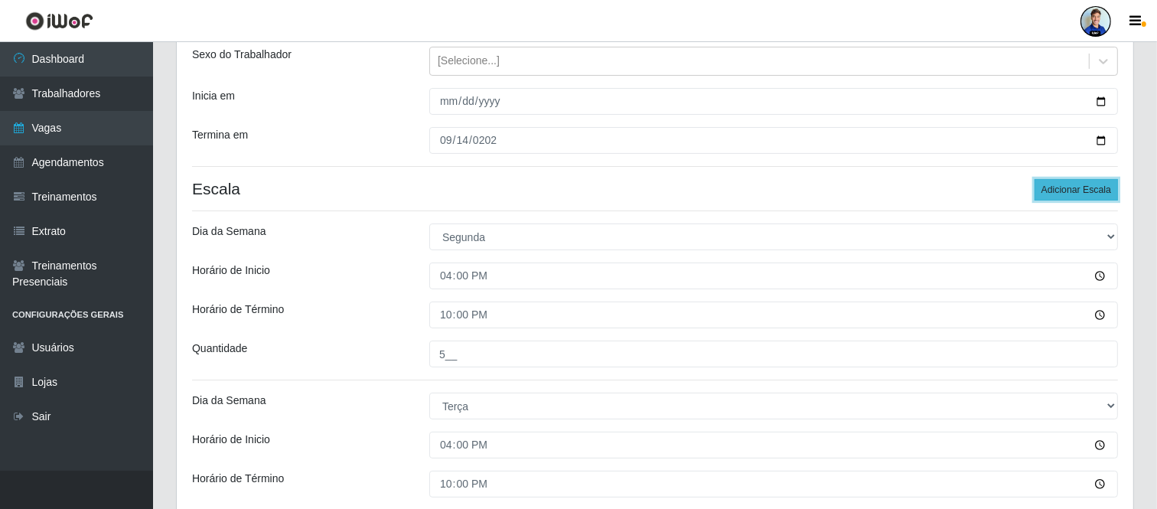
click at [1081, 194] on button "Adicionar Escala" at bounding box center [1076, 189] width 83 height 21
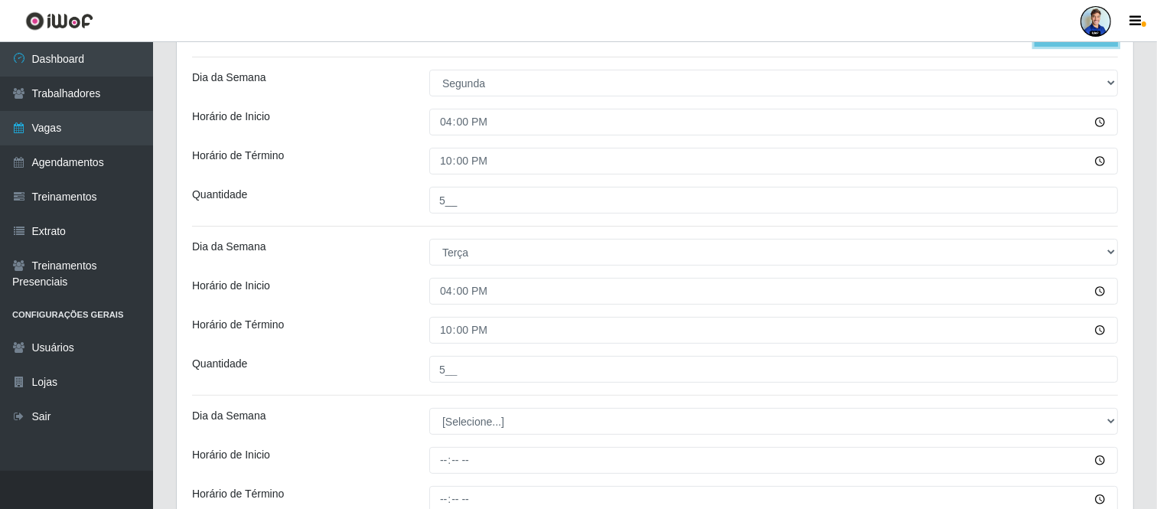
scroll to position [348, 0]
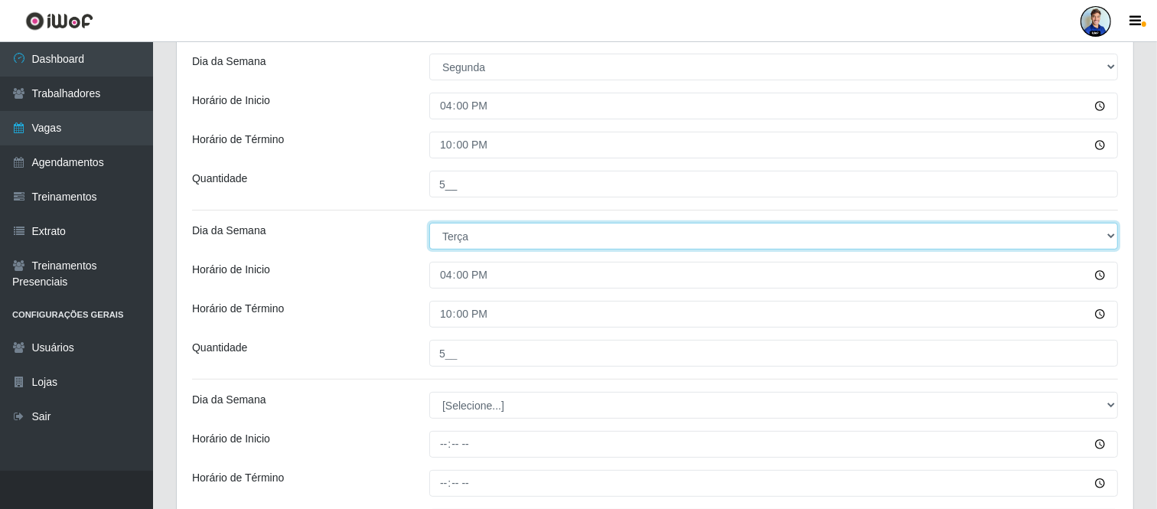
click at [477, 233] on select "[Selecione...] Segunda Terça Quarta Quinta Sexta Sábado Domingo" at bounding box center [773, 236] width 689 height 27
click at [482, 235] on select "[Selecione...] Segunda Terça Quarta Quinta Sexta Sábado Domingo" at bounding box center [773, 236] width 689 height 27
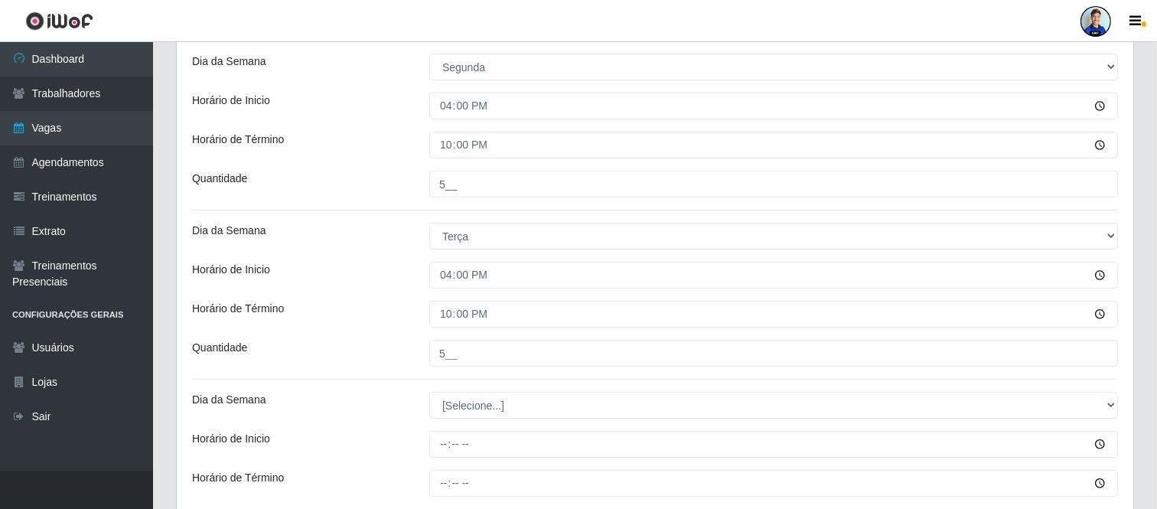
click at [386, 295] on div "Loja Sempre Tem - Jardim Limoeiro Função [Selecione...] Embalador Embalador + E…" at bounding box center [655, 348] width 957 height 1131
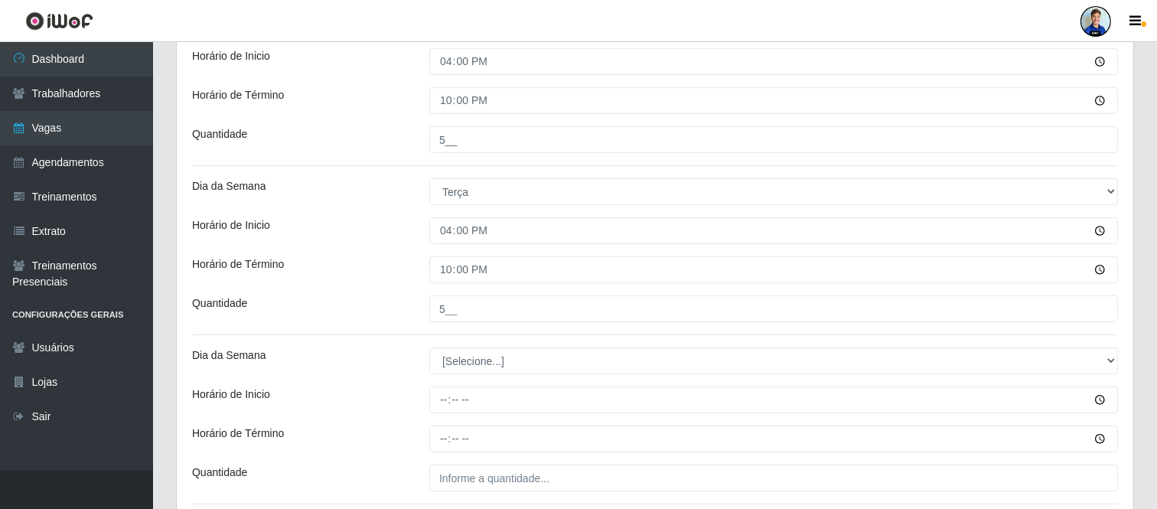
scroll to position [433, 0]
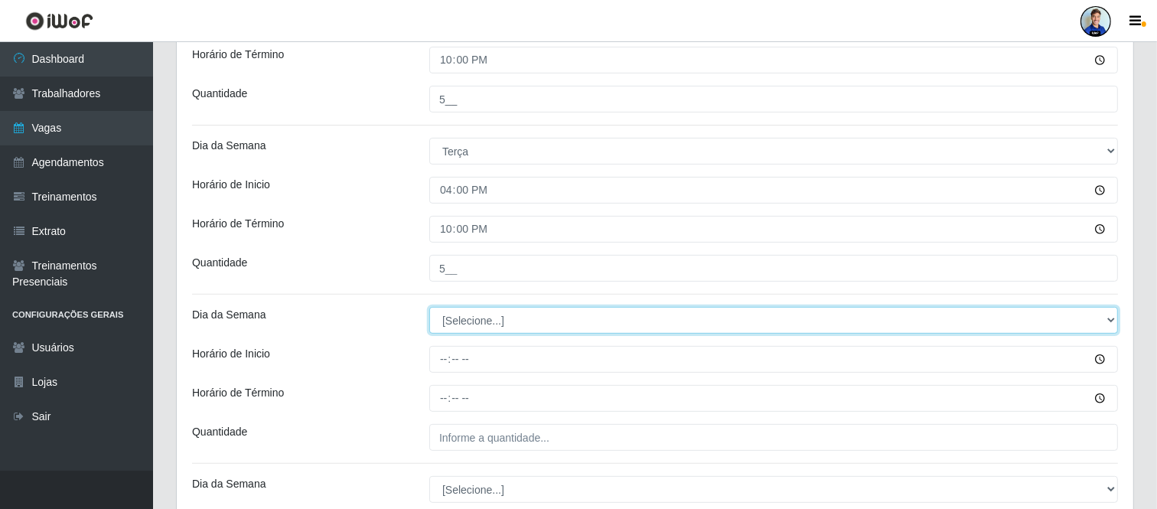
click at [495, 312] on select "[Selecione...] Segunda Terça Quarta Quinta Sexta Sábado Domingo" at bounding box center [773, 320] width 689 height 27
select select "3"
click at [429, 307] on select "[Selecione...] Segunda Terça Quarta Quinta Sexta Sábado Domingo" at bounding box center [773, 320] width 689 height 27
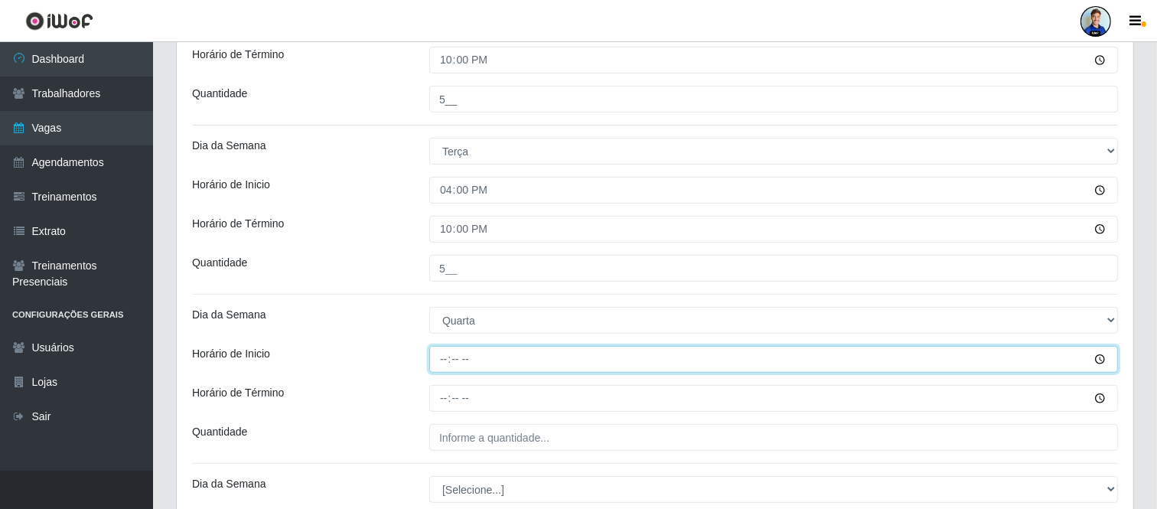
click at [458, 361] on input "Horário de Inicio" at bounding box center [773, 359] width 689 height 27
type input "16:00"
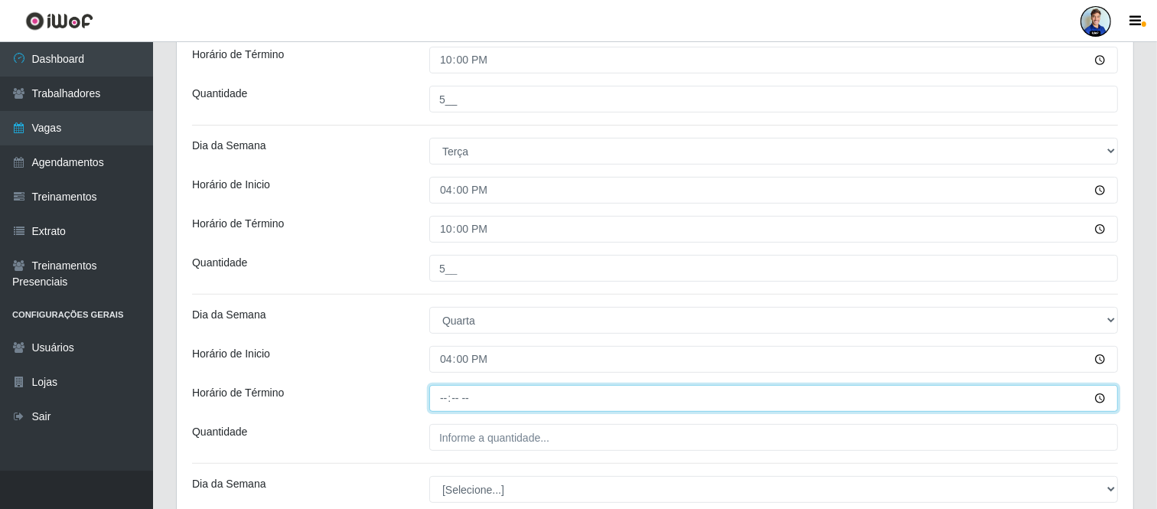
type input "22:00"
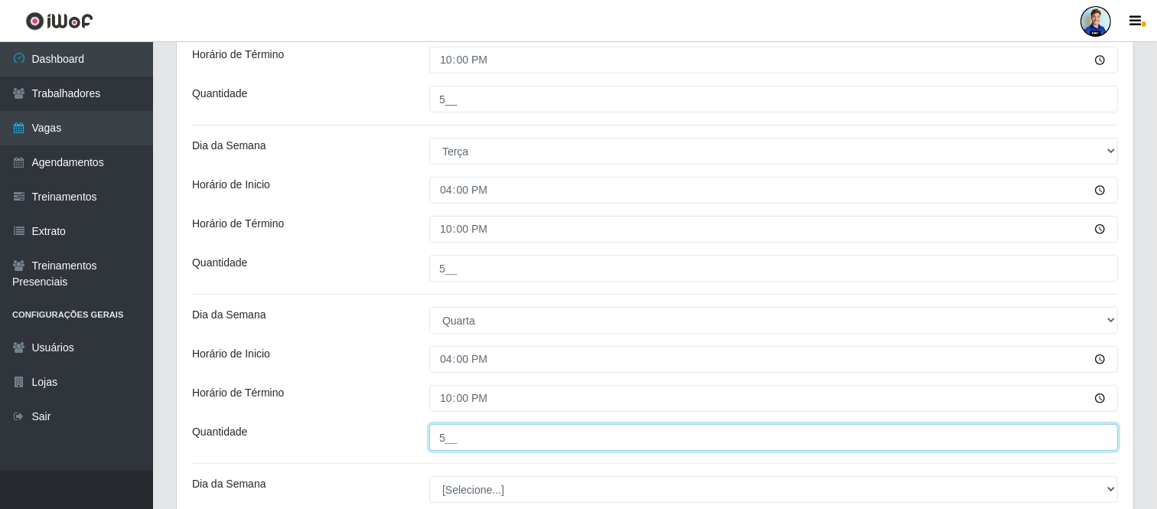
type input "5__"
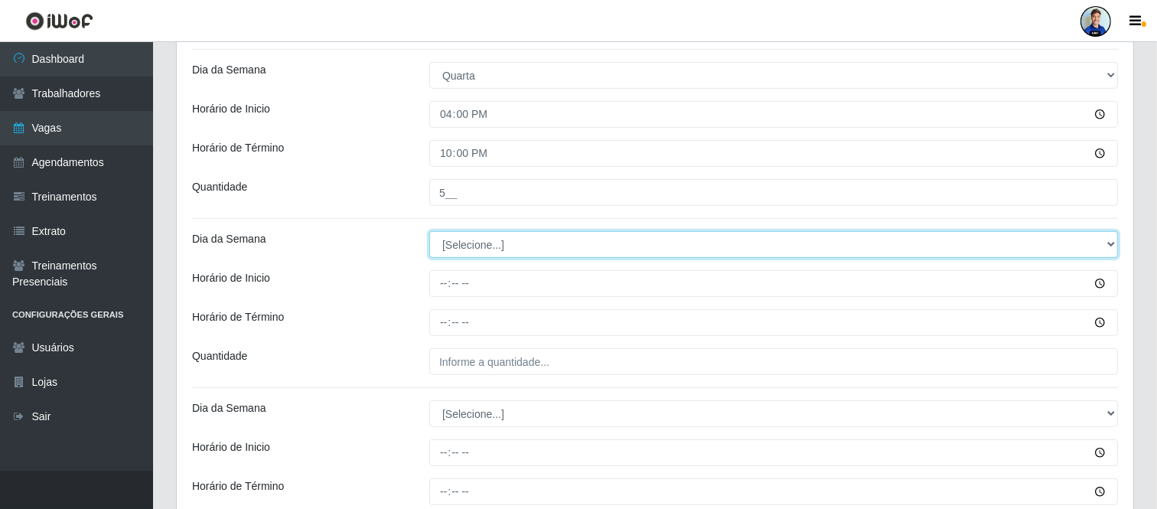
scroll to position [689, 0]
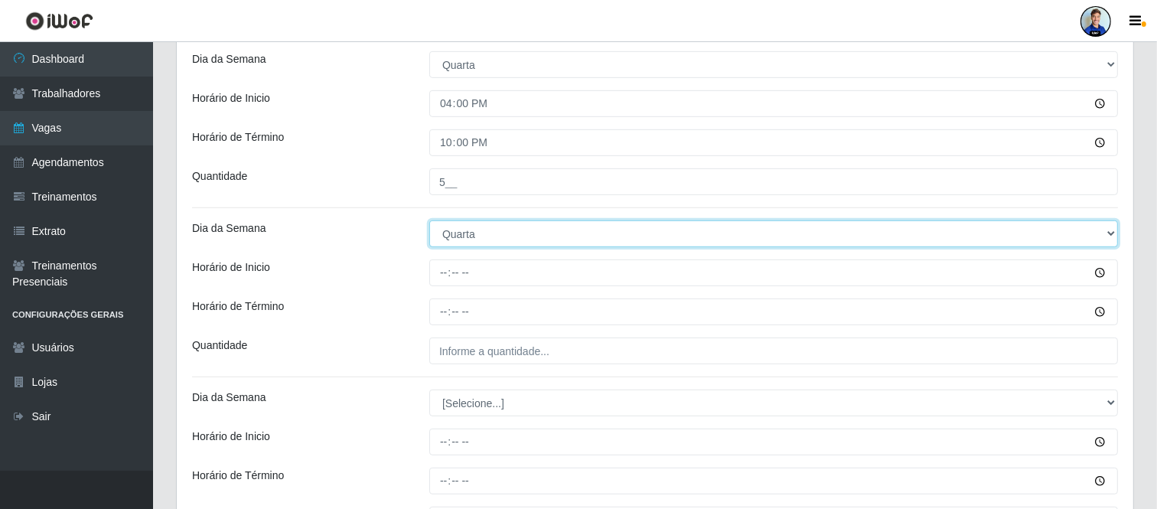
select select "4"
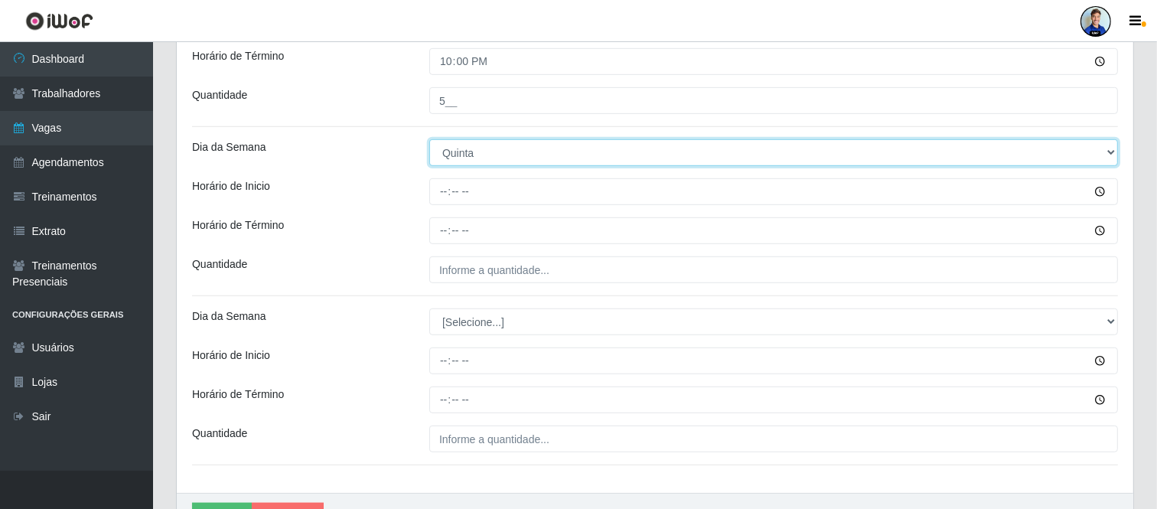
scroll to position [774, 0]
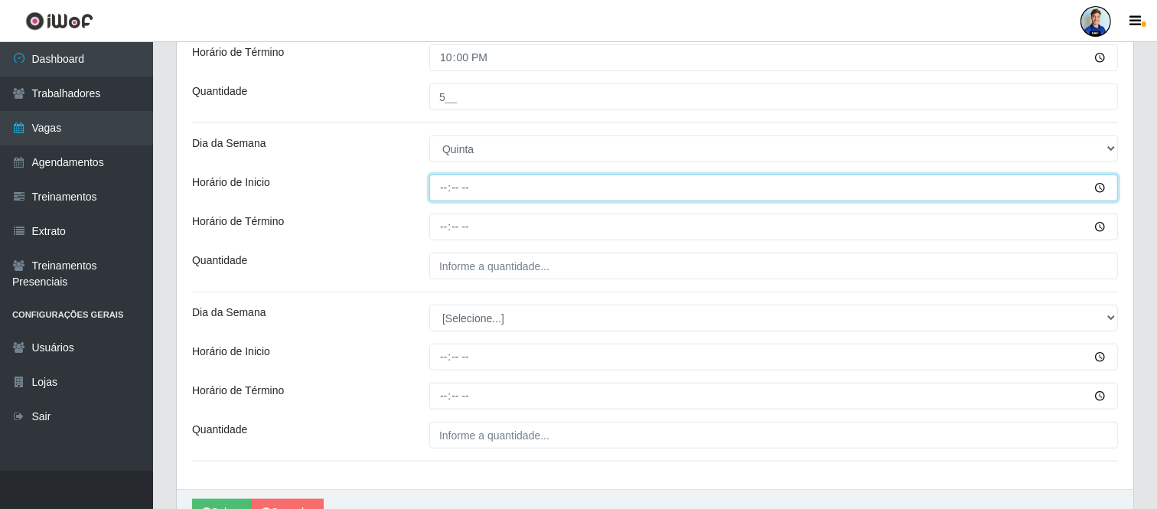
click at [446, 179] on input "Horário de Inicio" at bounding box center [773, 188] width 689 height 27
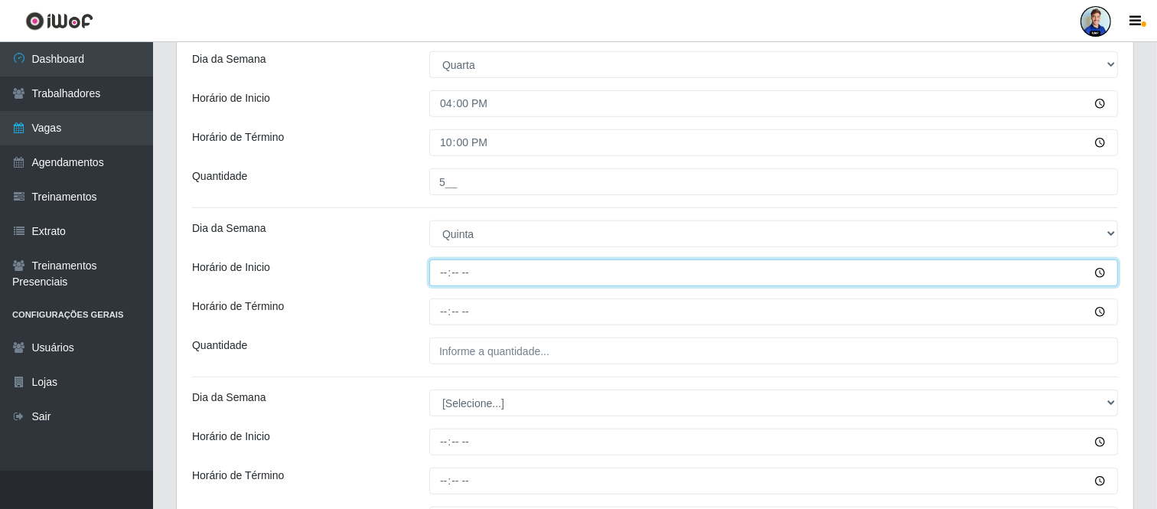
type input "16:00"
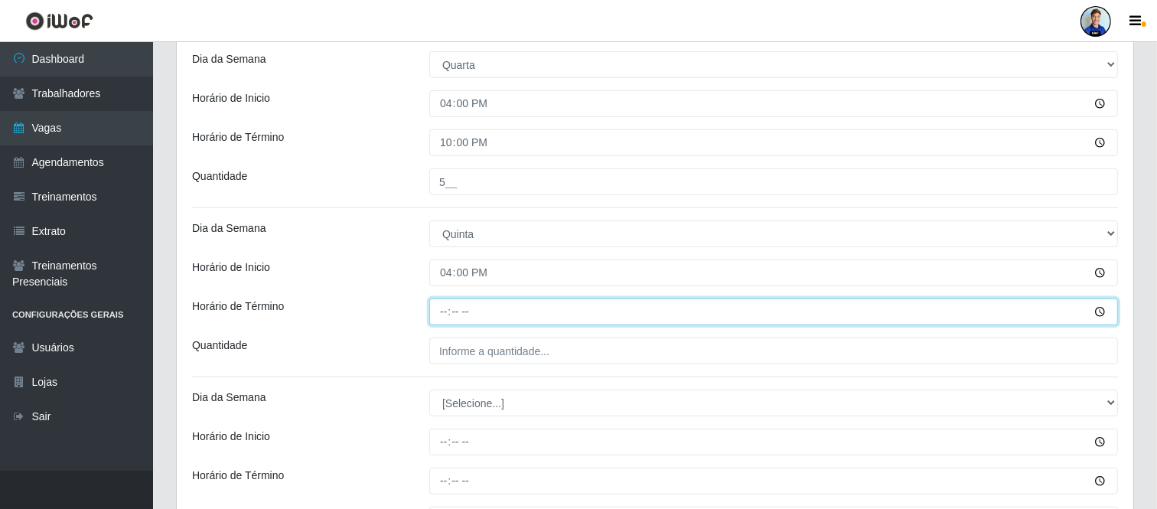
type input "22:00"
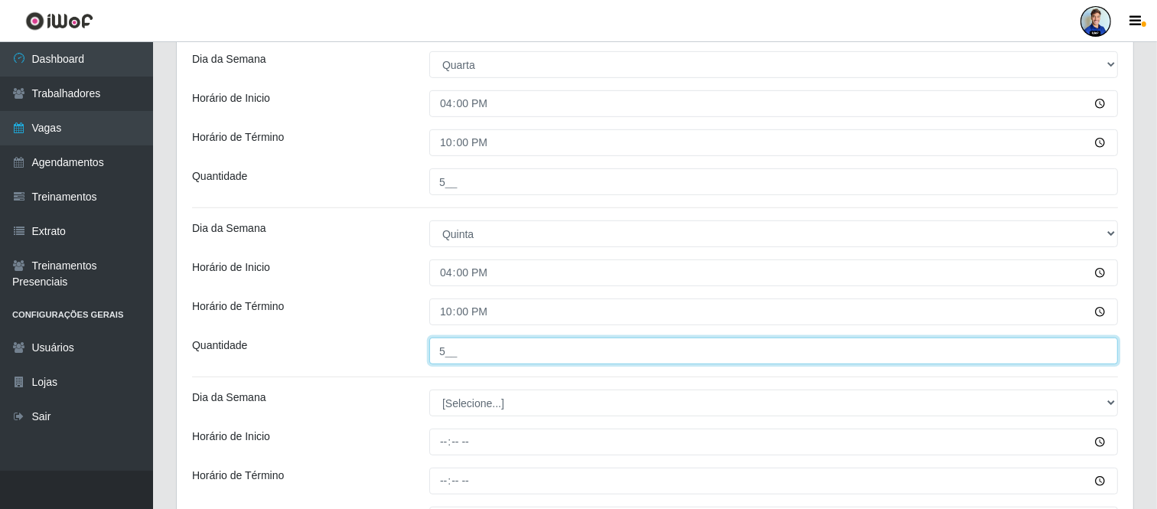
type input "5__"
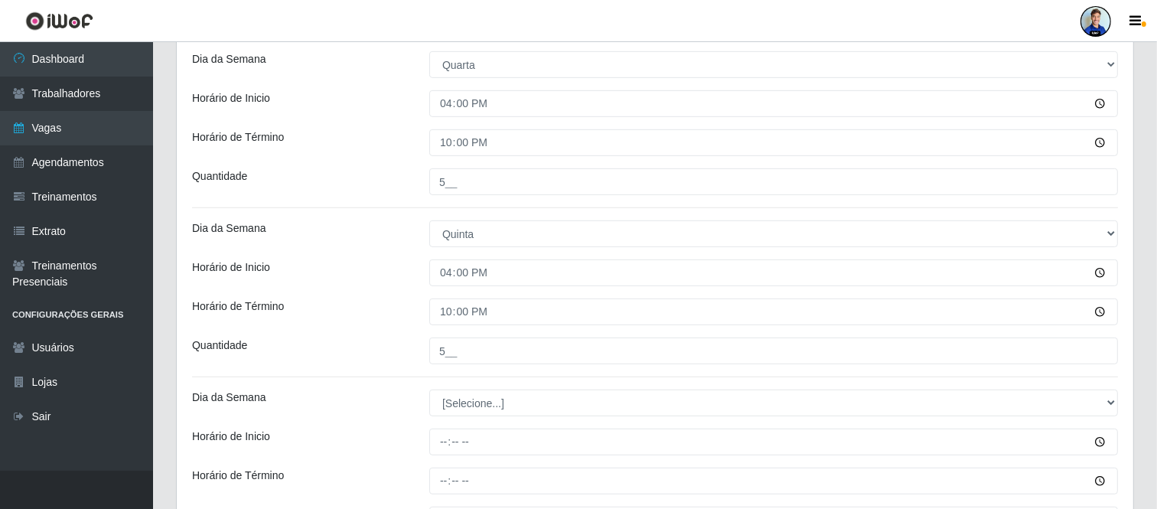
click at [452, 418] on div "Loja Sempre Tem - Jardim Limoeiro Função [Selecione...] Embalador Embalador + E…" at bounding box center [655, 8] width 957 height 1131
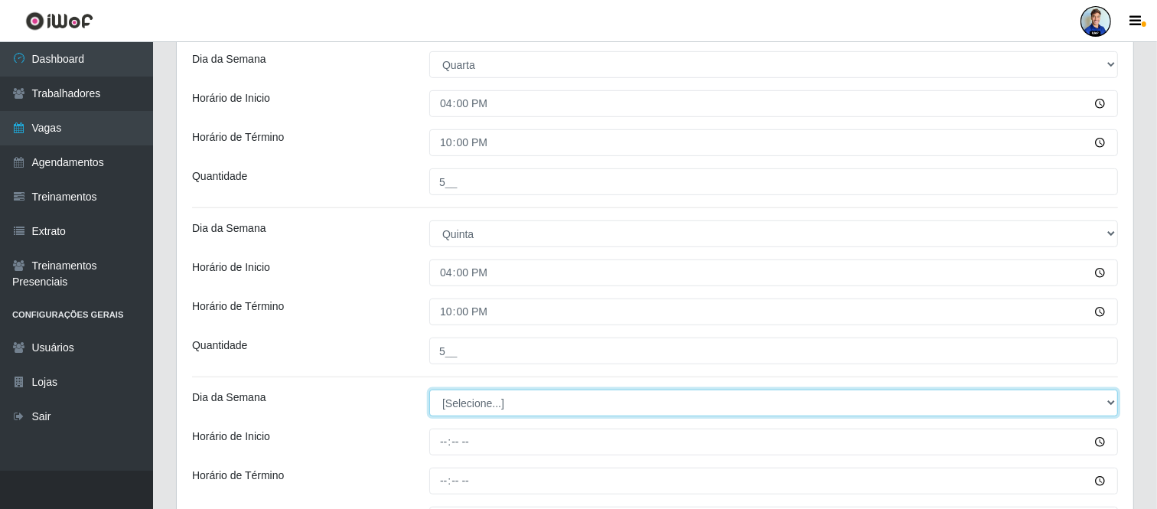
click at [454, 409] on select "[Selecione...] Segunda Terça Quarta Quinta Sexta Sábado Domingo" at bounding box center [773, 403] width 689 height 27
select select "5"
click at [429, 390] on select "[Selecione...] Segunda Terça Quarta Quinta Sexta Sábado Domingo" at bounding box center [773, 403] width 689 height 27
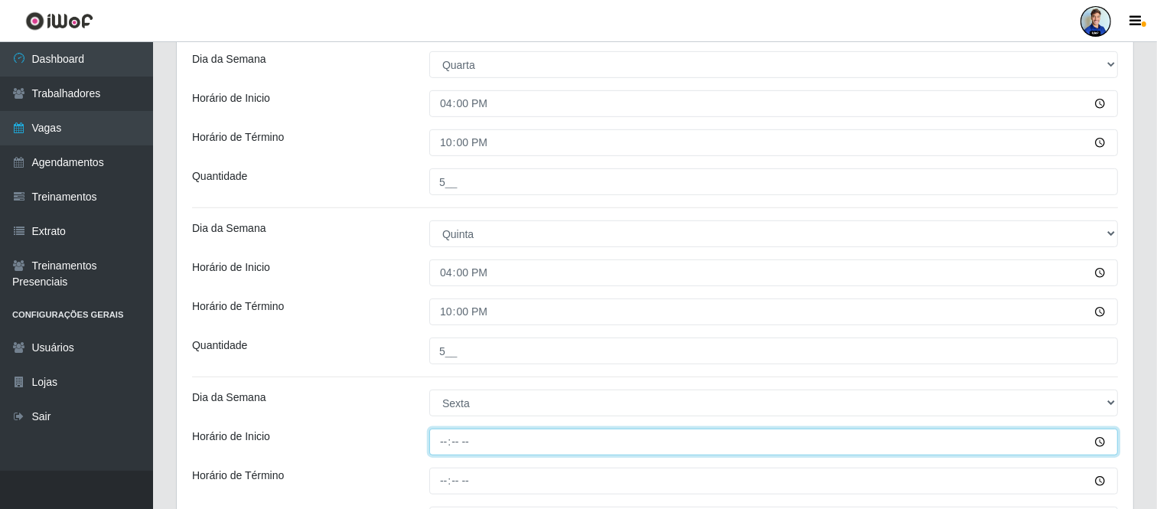
type input "16:00"
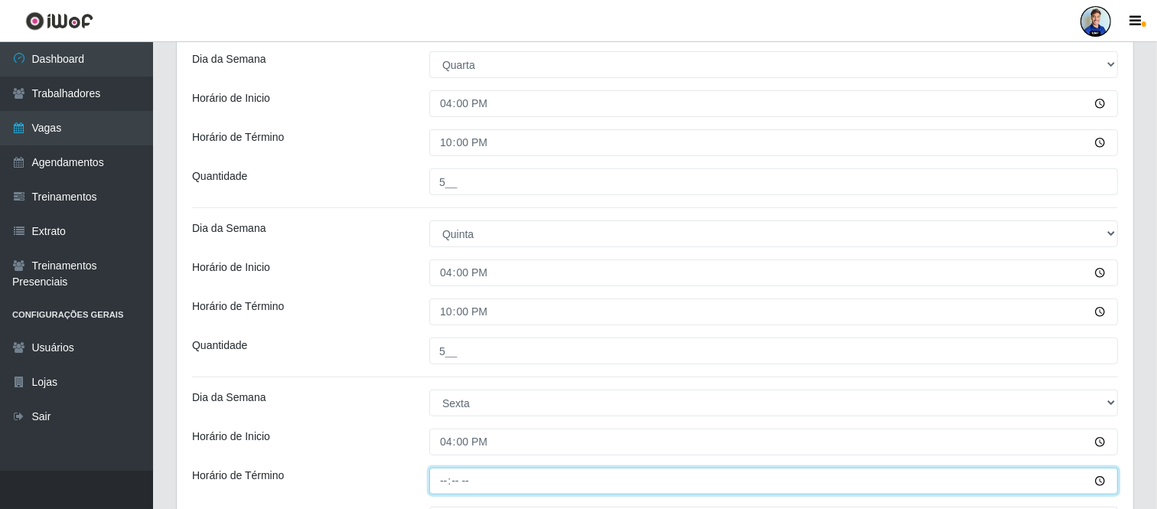
type input "22:00"
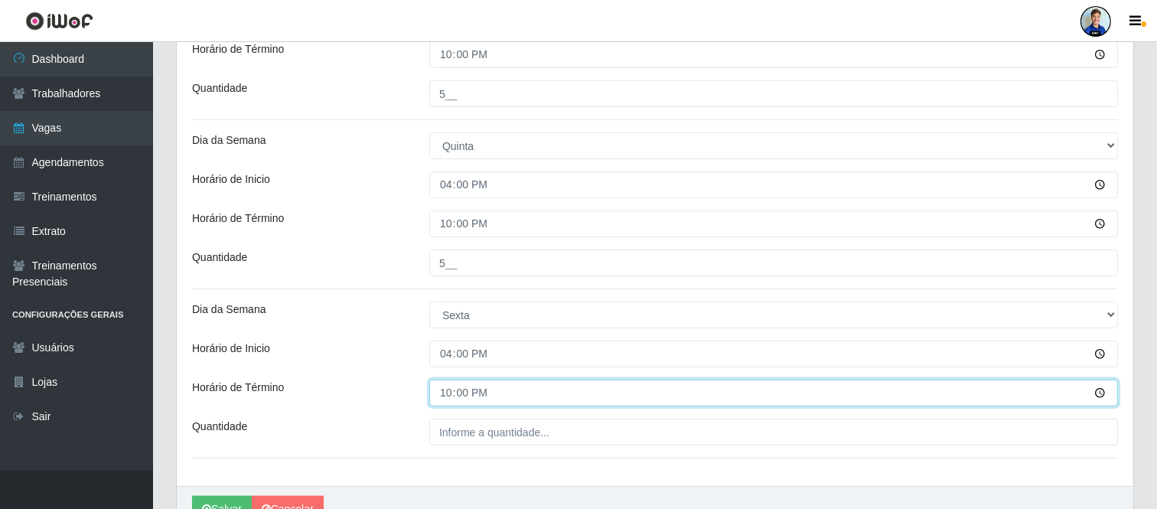
scroll to position [858, 0]
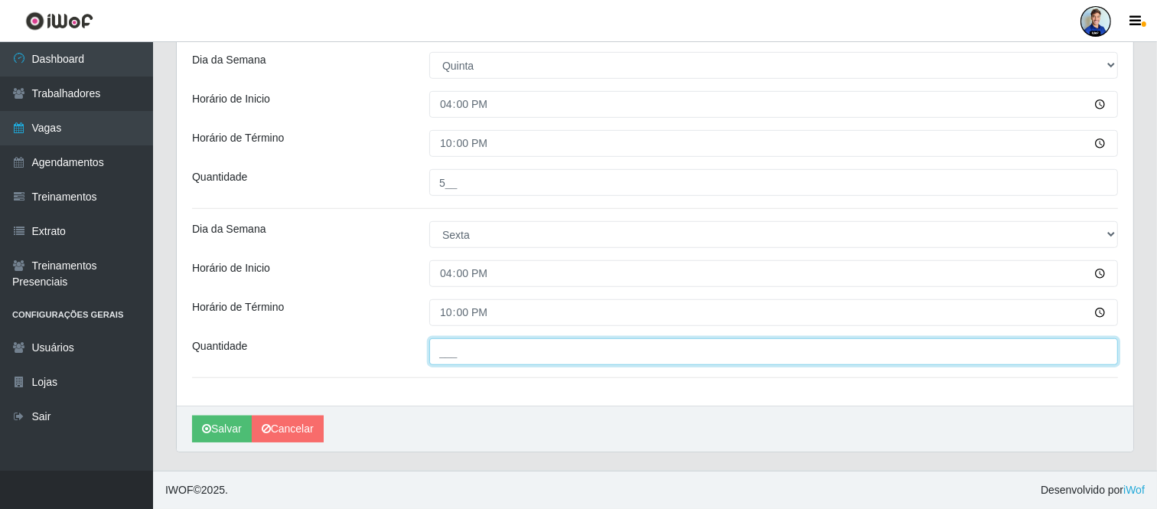
click at [475, 356] on input "___" at bounding box center [773, 351] width 689 height 27
type input "5__"
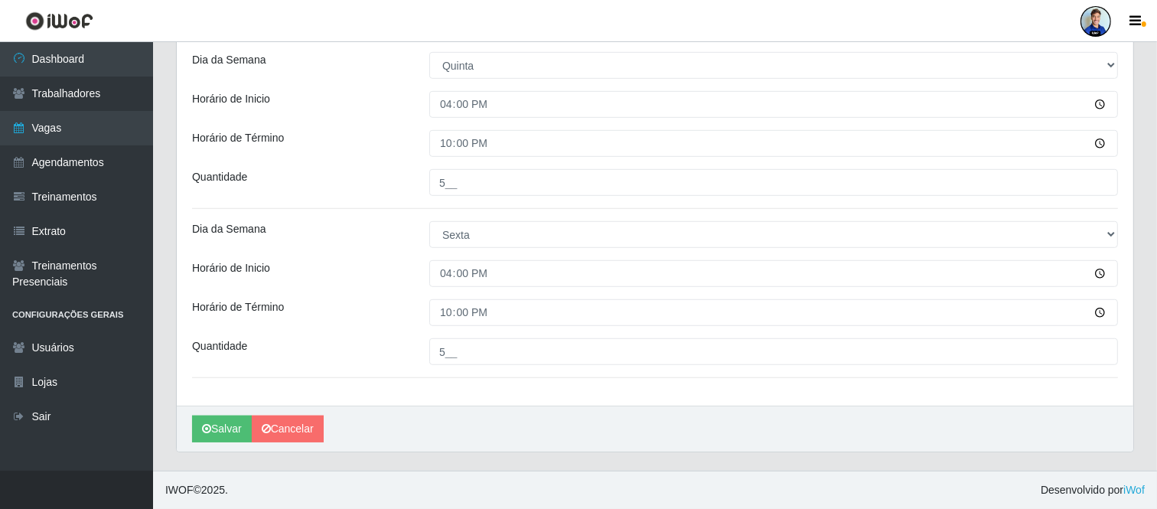
click at [348, 310] on div "Horário de Término" at bounding box center [299, 312] width 237 height 27
click at [224, 417] on button "Salvar" at bounding box center [222, 429] width 60 height 27
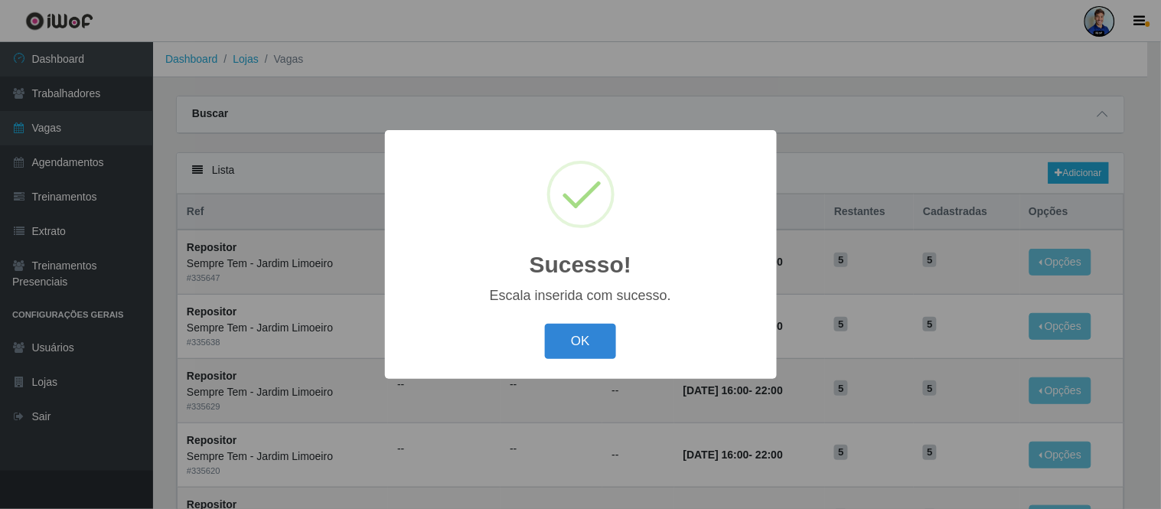
click at [585, 361] on div "OK Cancel" at bounding box center [580, 341] width 361 height 44
click at [579, 341] on button "OK" at bounding box center [580, 342] width 71 height 36
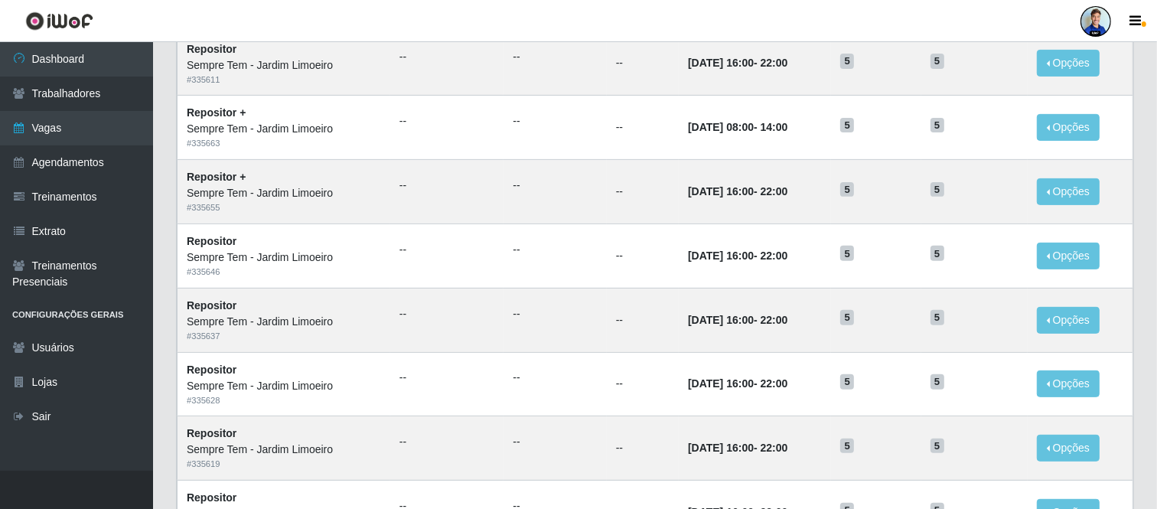
scroll to position [425, 0]
